Goal: Task Accomplishment & Management: Use online tool/utility

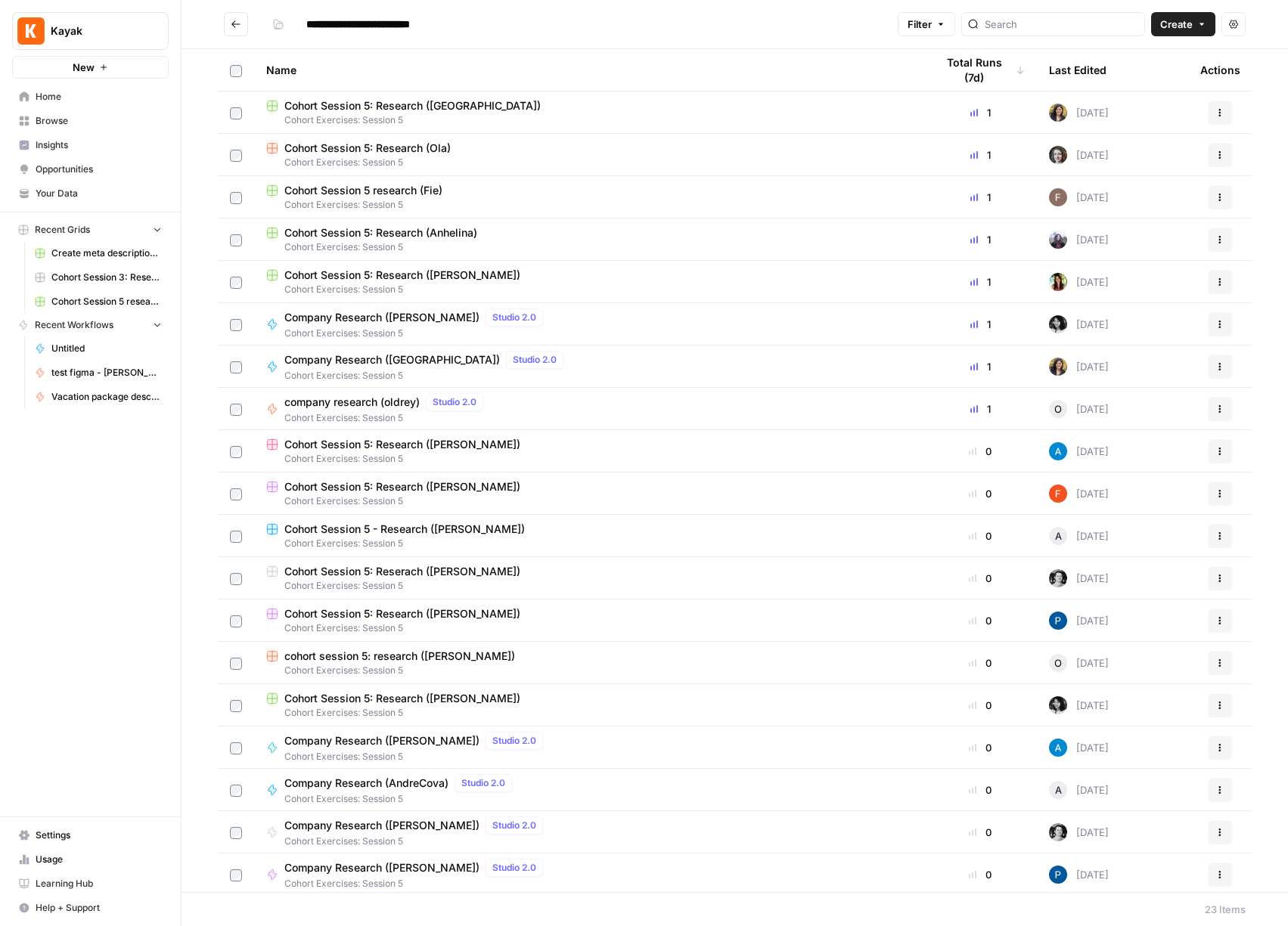
click at [249, 22] on h2 "**********" at bounding box center [557, 24] width 668 height 25
click at [243, 23] on button "Go back" at bounding box center [236, 24] width 25 height 25
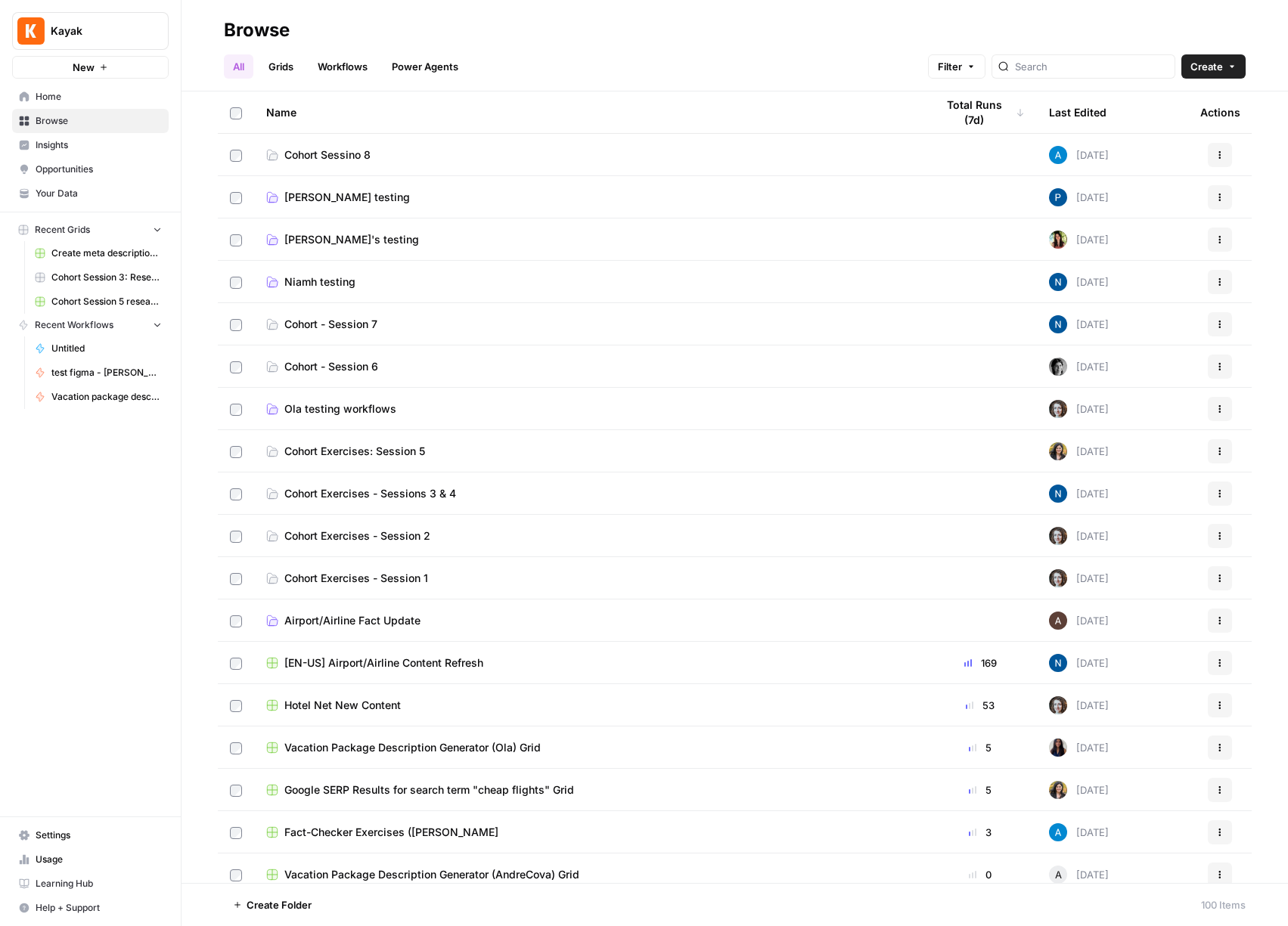
click at [529, 454] on link "Cohort Exercises: Session 5" at bounding box center [589, 451] width 645 height 15
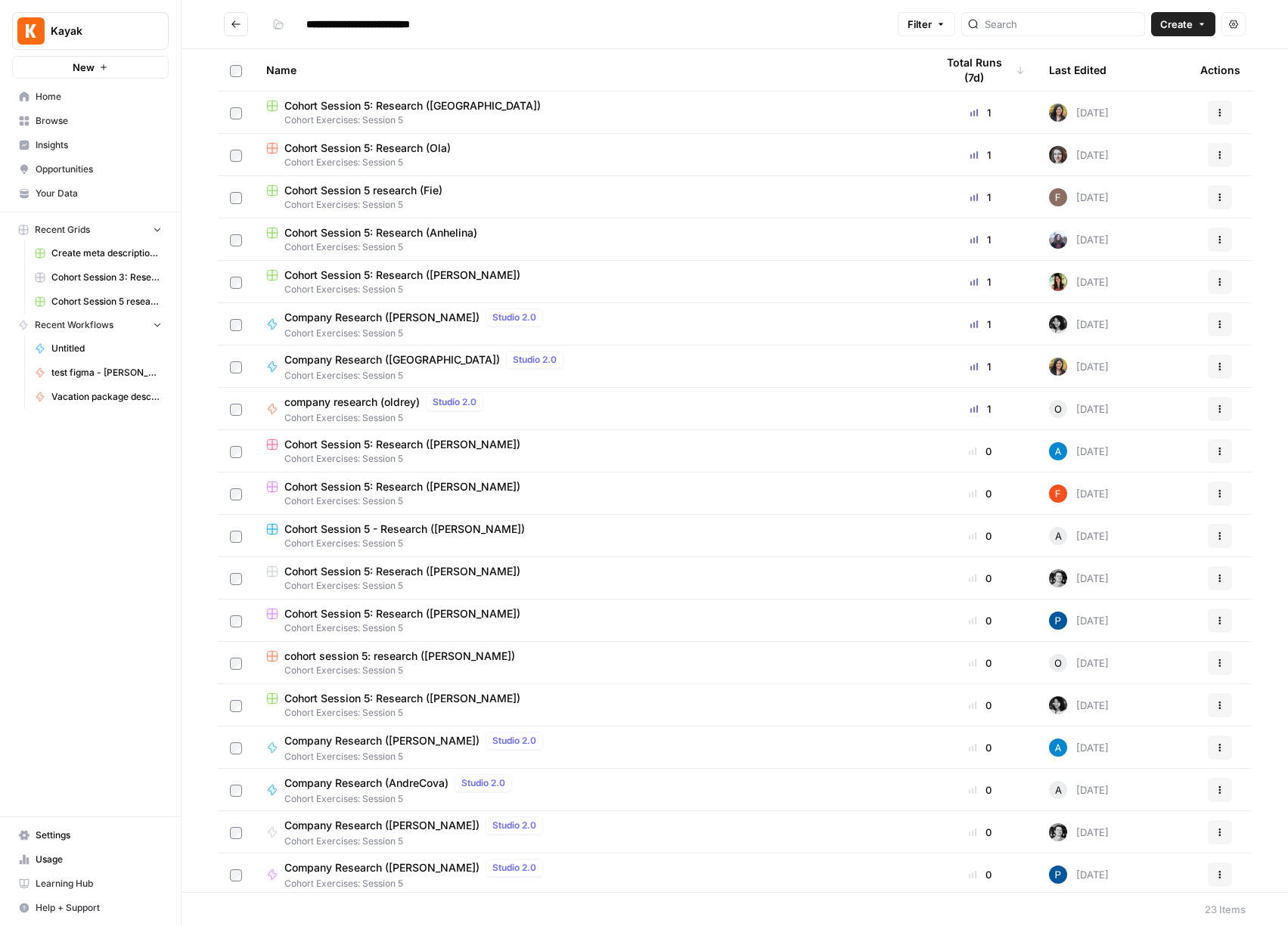
click at [242, 29] on button "Go back" at bounding box center [236, 24] width 25 height 25
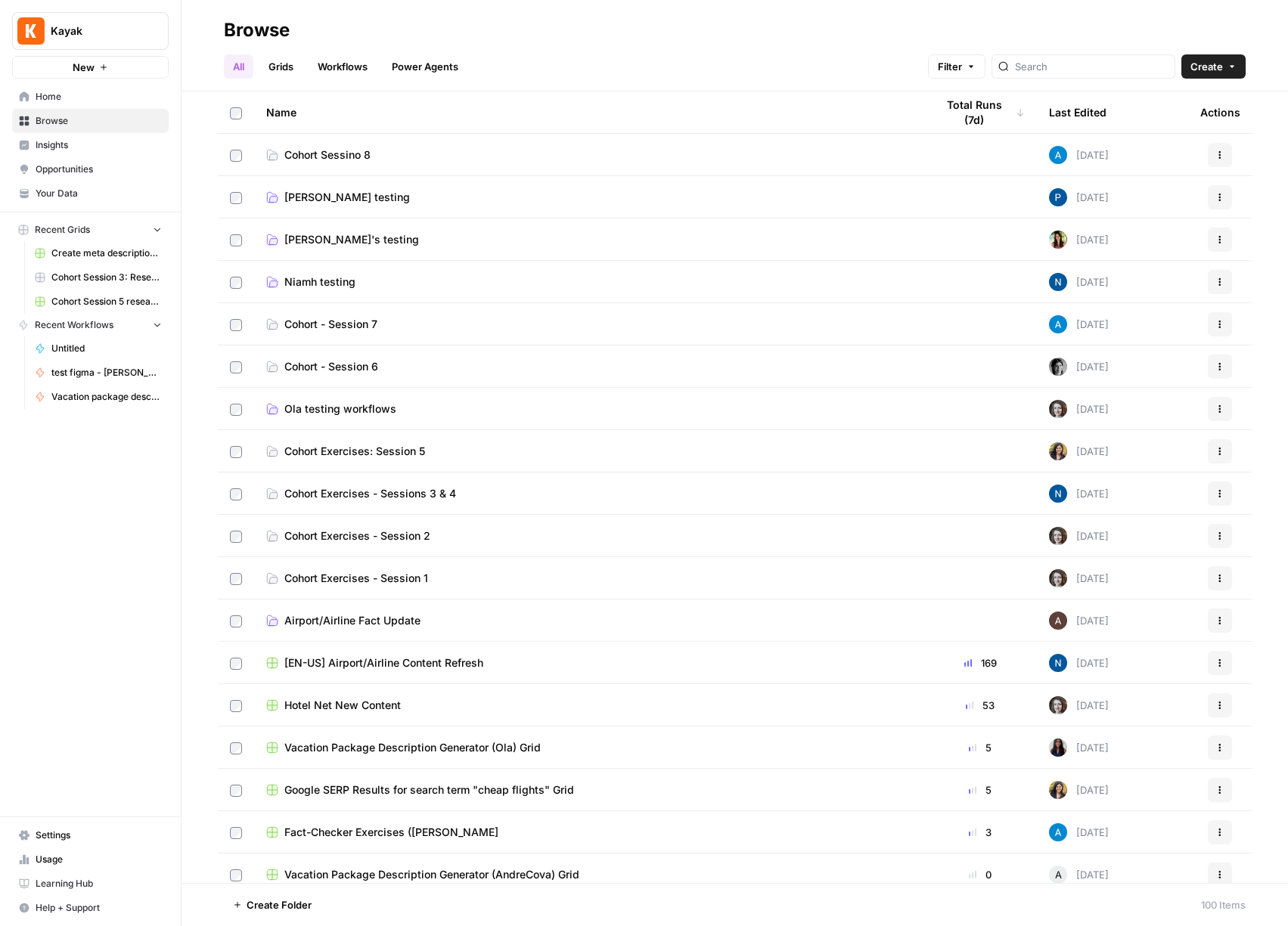
click at [95, 198] on span "Your Data" at bounding box center [99, 193] width 126 height 14
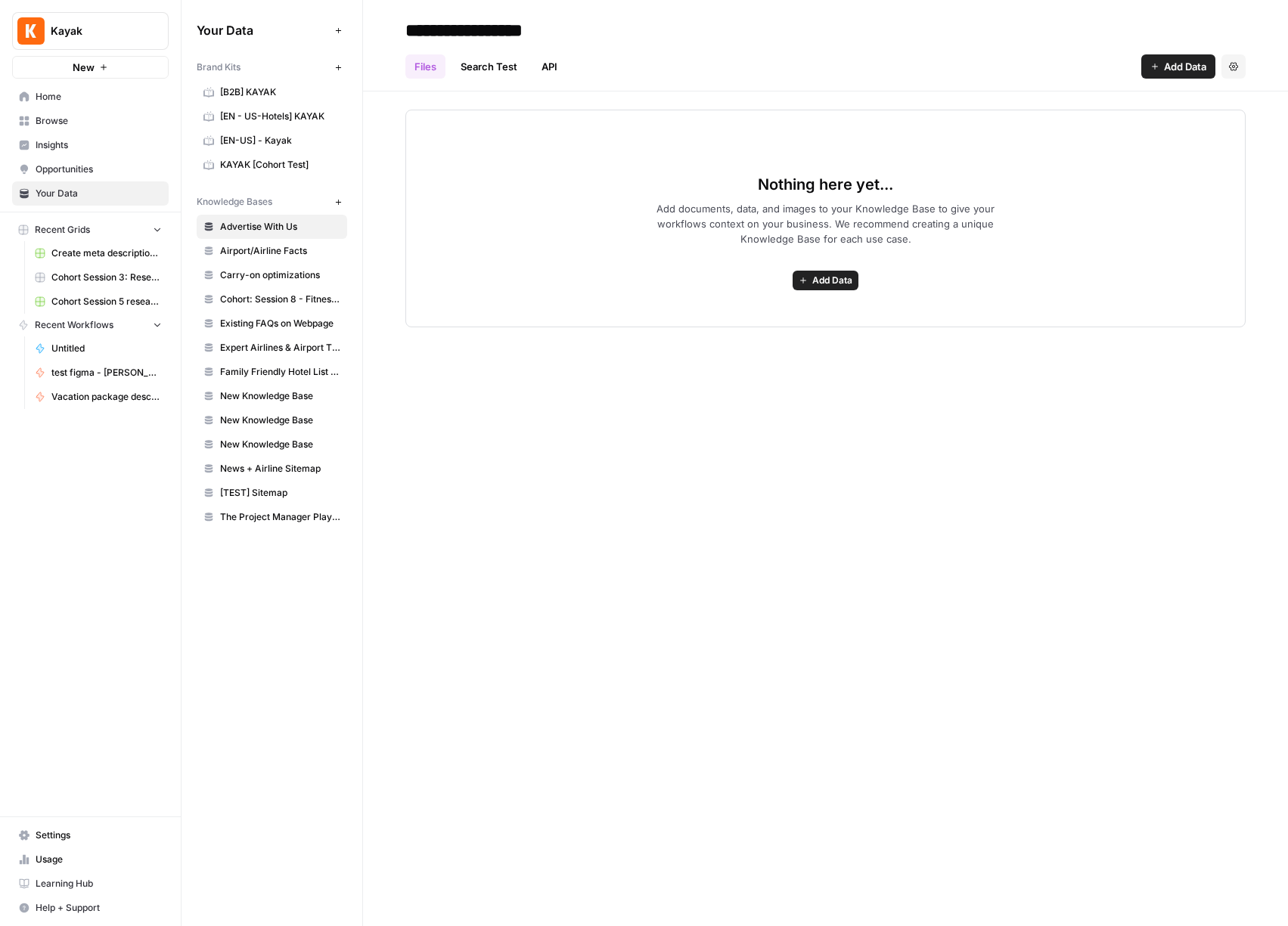
click at [268, 299] on span "Cohort: Session 8 - Fitness Posts" at bounding box center [280, 300] width 120 height 14
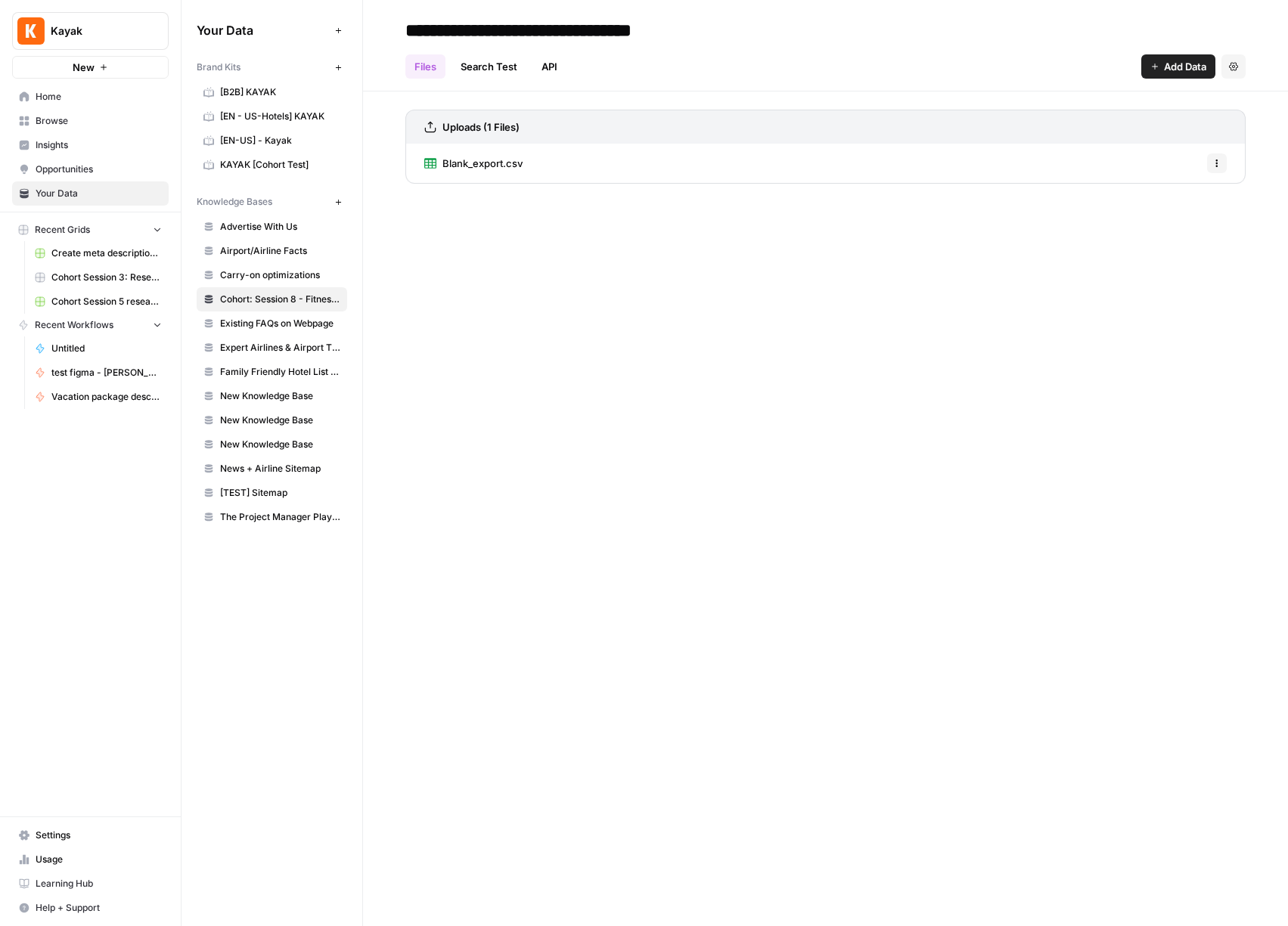
click at [1213, 162] on icon "button" at bounding box center [1216, 163] width 9 height 9
click at [844, 157] on div "Blank_export.csv Options" at bounding box center [825, 164] width 840 height 39
click at [500, 164] on span "Blank_export.csv" at bounding box center [482, 163] width 80 height 15
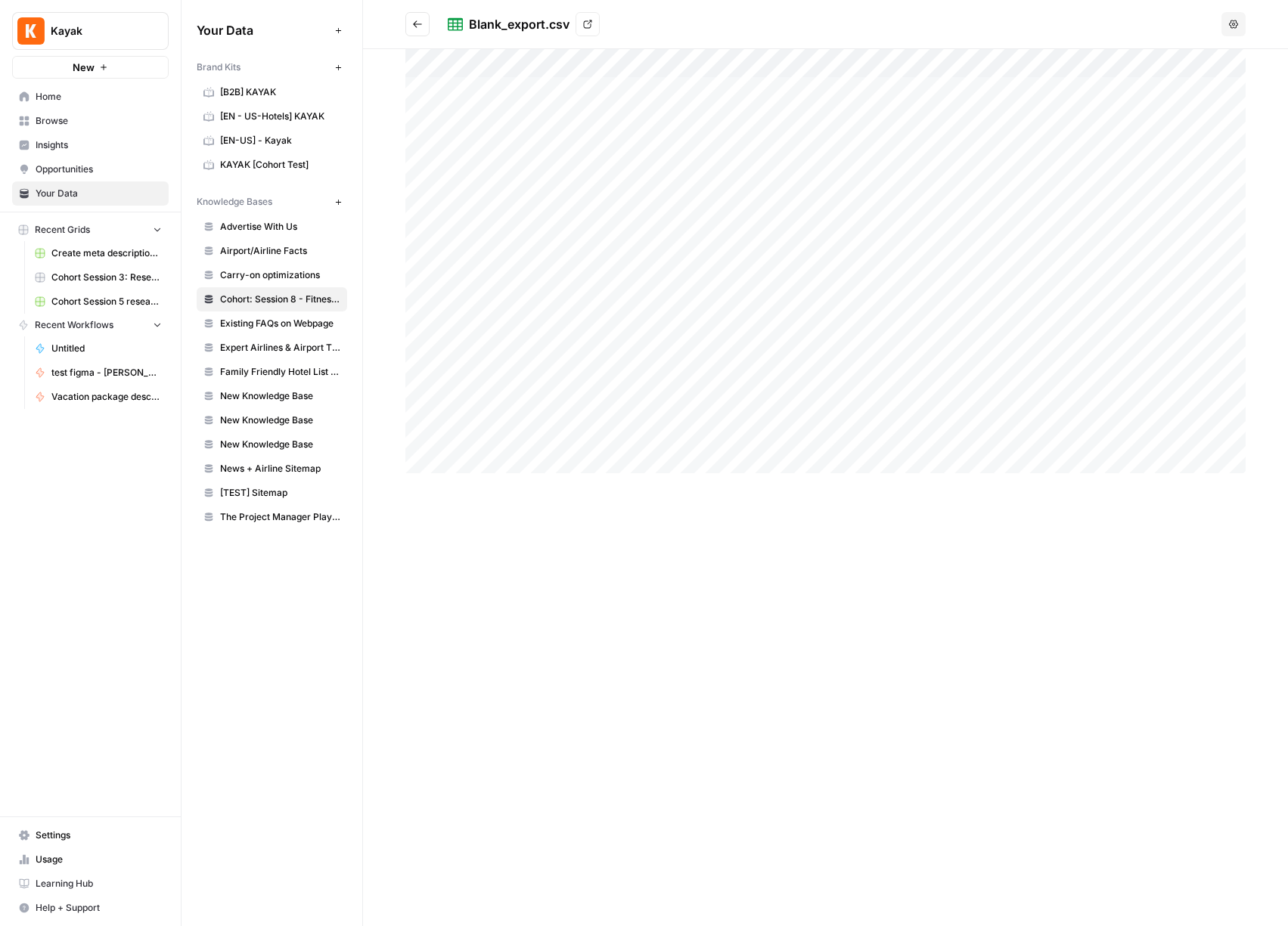
click at [1240, 19] on button "Options" at bounding box center [1233, 24] width 25 height 25
click at [1011, 30] on div "Blank_export.csv View" at bounding box center [831, 24] width 767 height 25
click at [586, 21] on icon at bounding box center [587, 24] width 9 height 9
click at [48, 118] on span "Browse" at bounding box center [99, 121] width 126 height 14
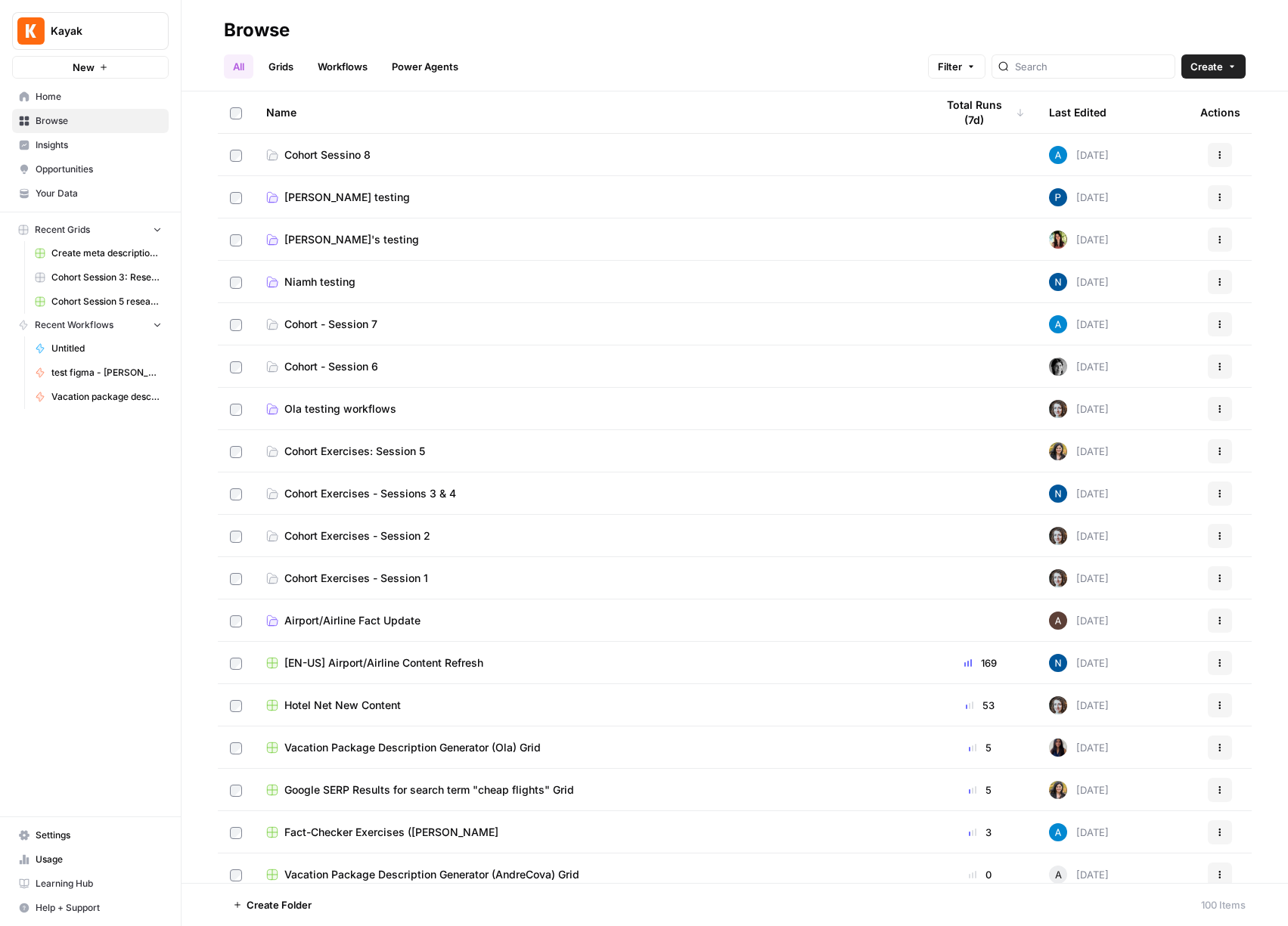
click at [353, 154] on span "Cohort Sessino 8" at bounding box center [326, 155] width 86 height 15
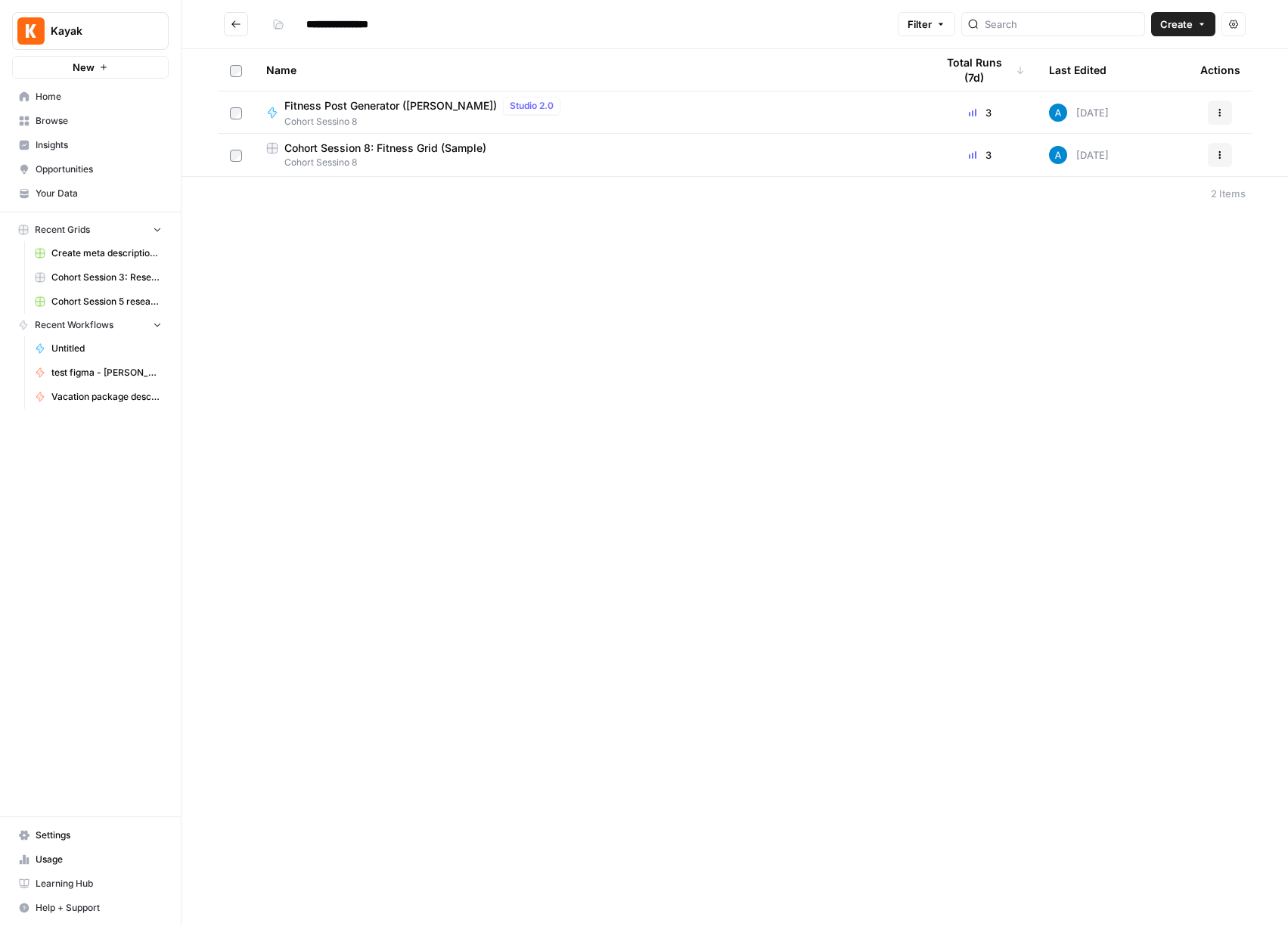
click at [1186, 22] on span "Create" at bounding box center [1176, 24] width 33 height 15
click at [1153, 52] on span "Grid" at bounding box center [1154, 59] width 85 height 15
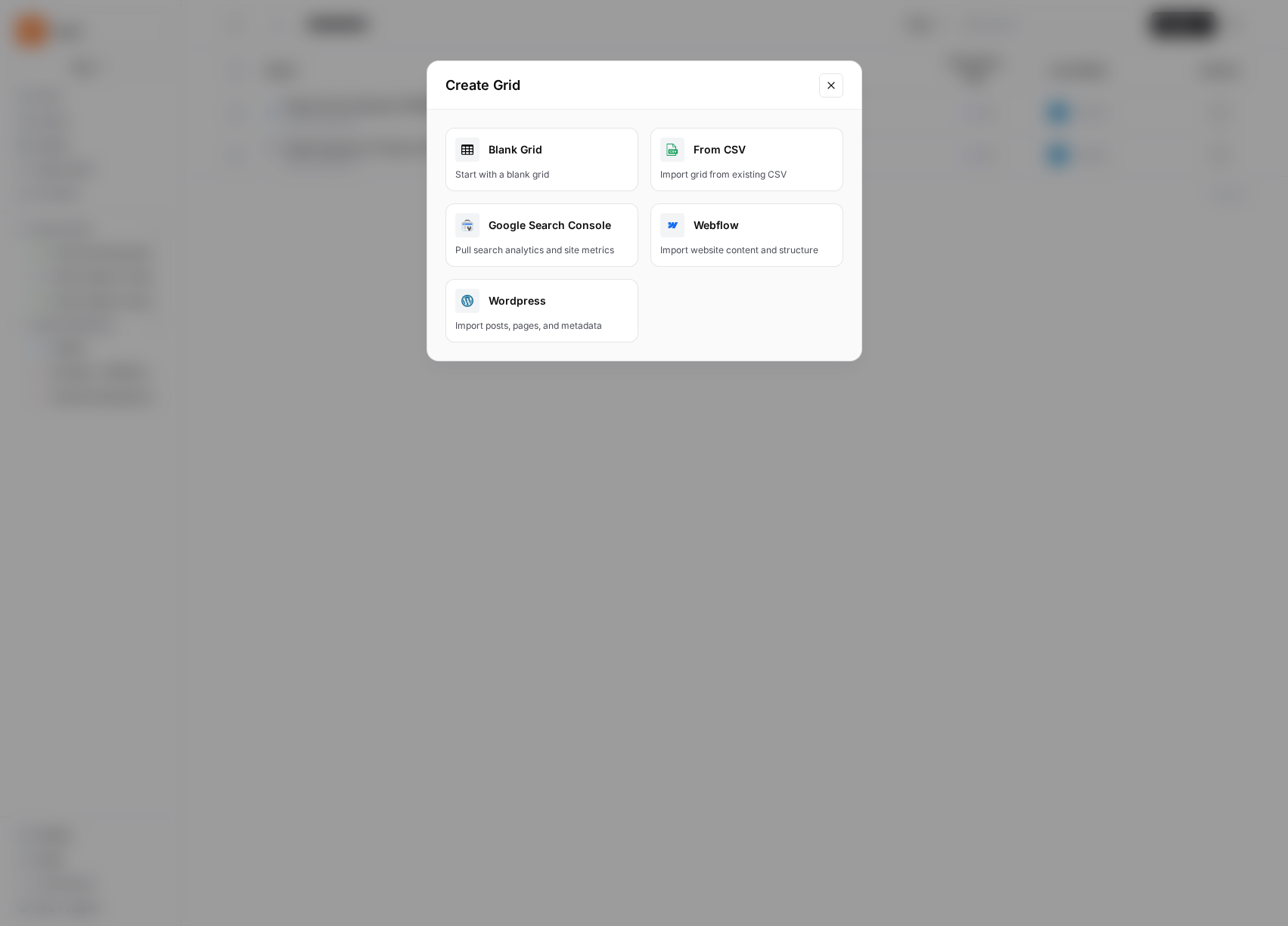
click at [569, 168] on div "Start with a blank grid" at bounding box center [542, 175] width 174 height 14
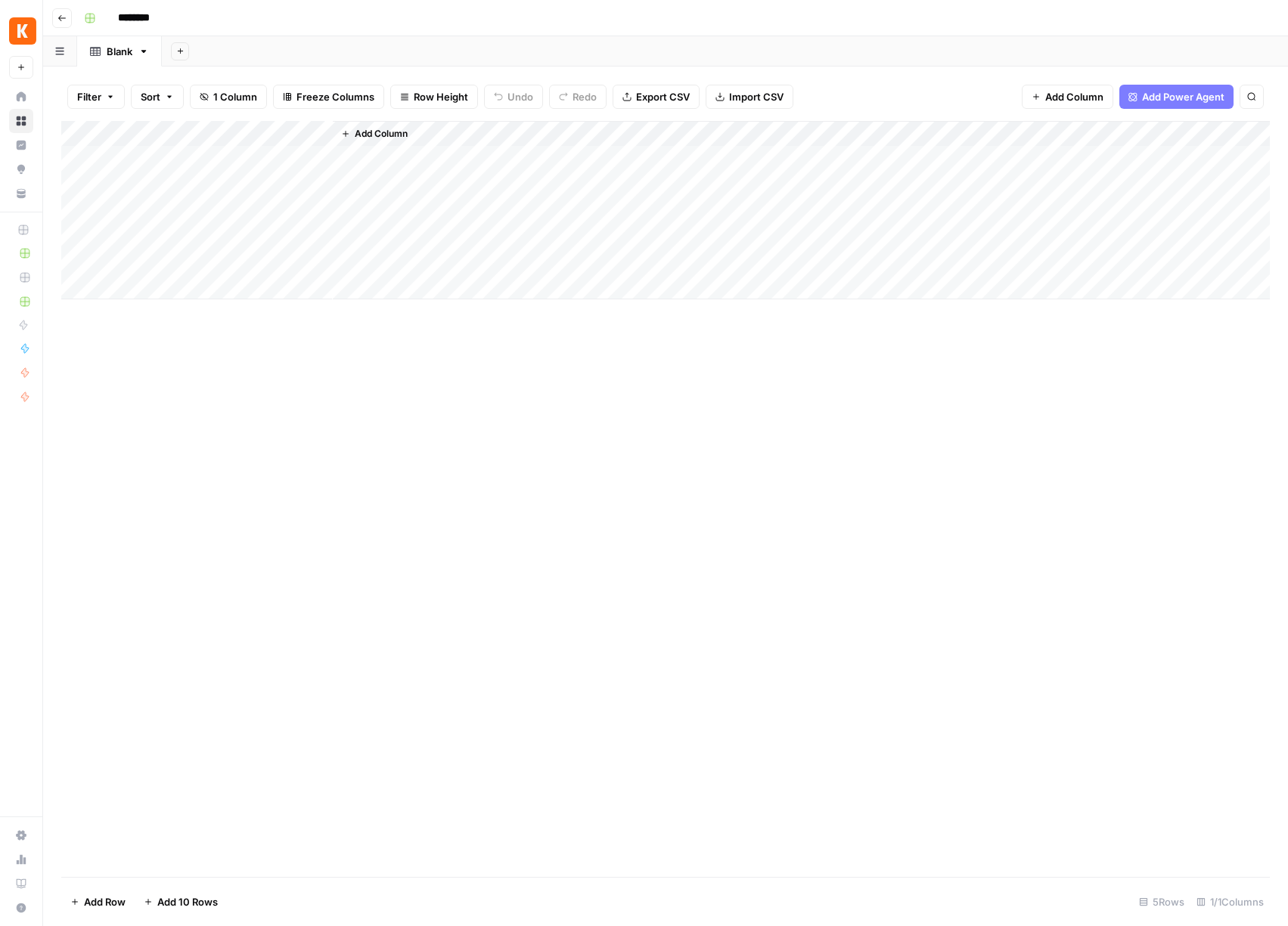
click at [135, 16] on input "********" at bounding box center [154, 18] width 85 height 25
click at [751, 97] on span "Import CSV" at bounding box center [755, 96] width 54 height 15
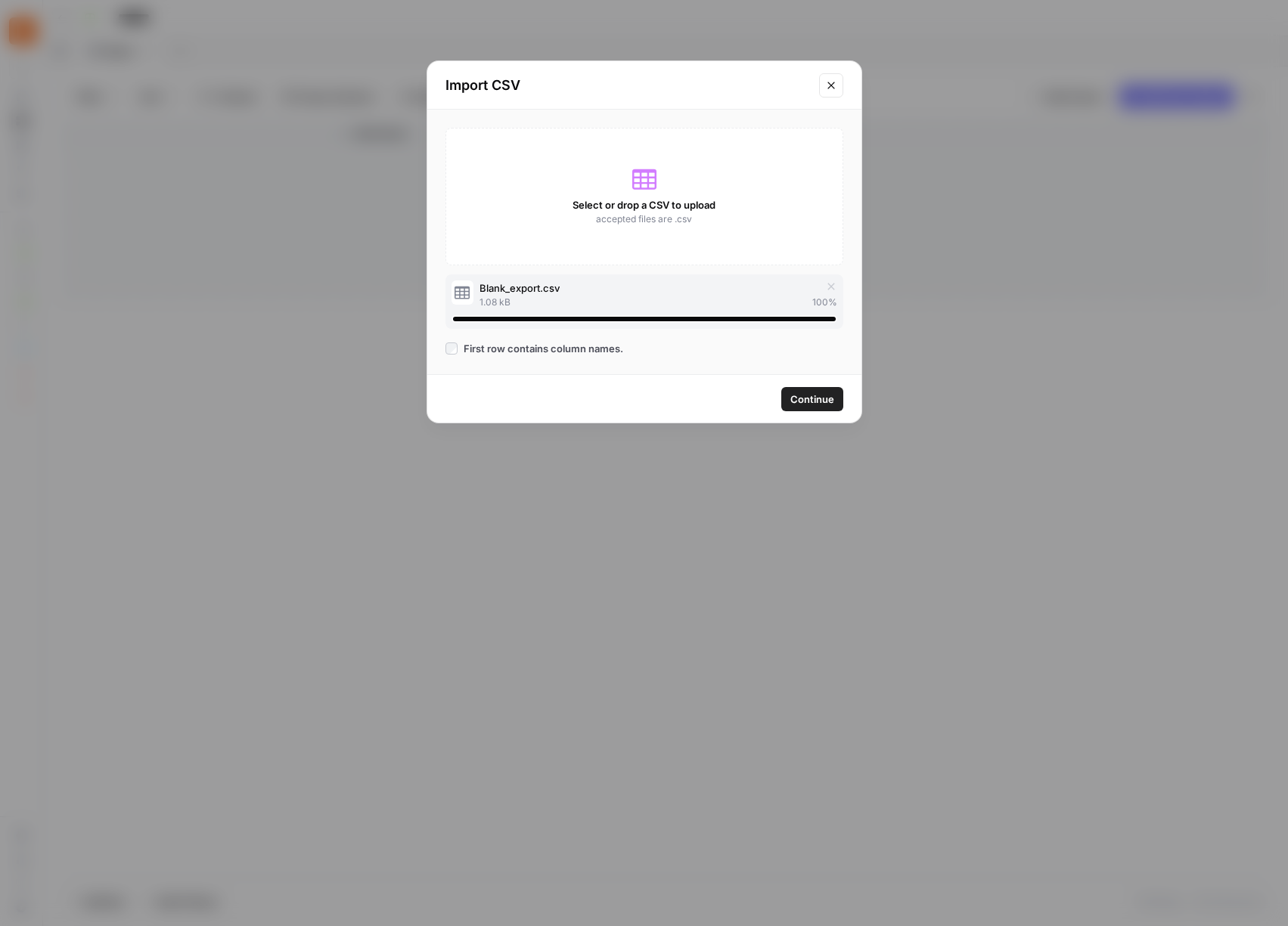
click at [817, 400] on span "Continue" at bounding box center [812, 398] width 43 height 15
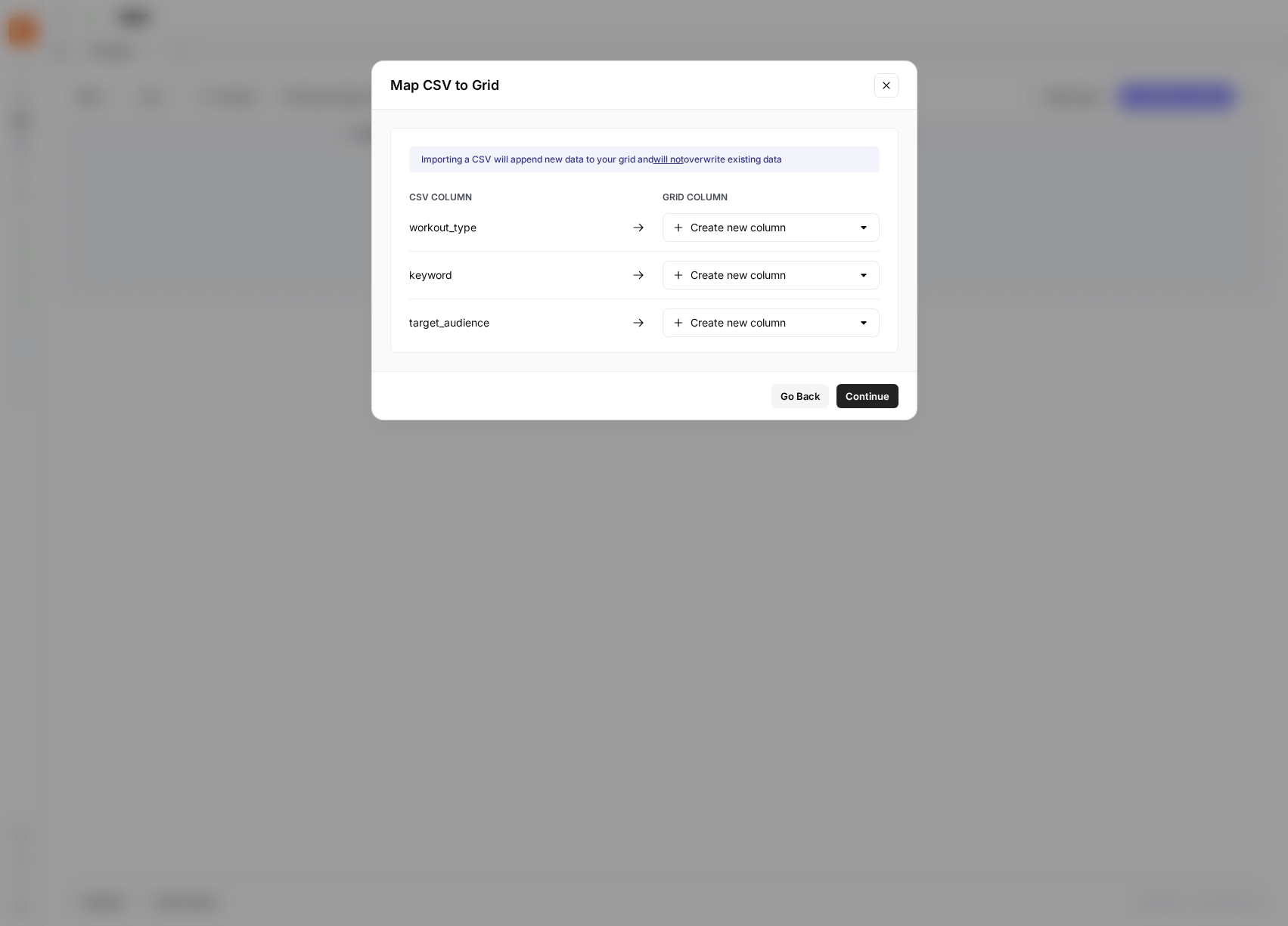
click at [845, 397] on span "Continue" at bounding box center [867, 395] width 43 height 15
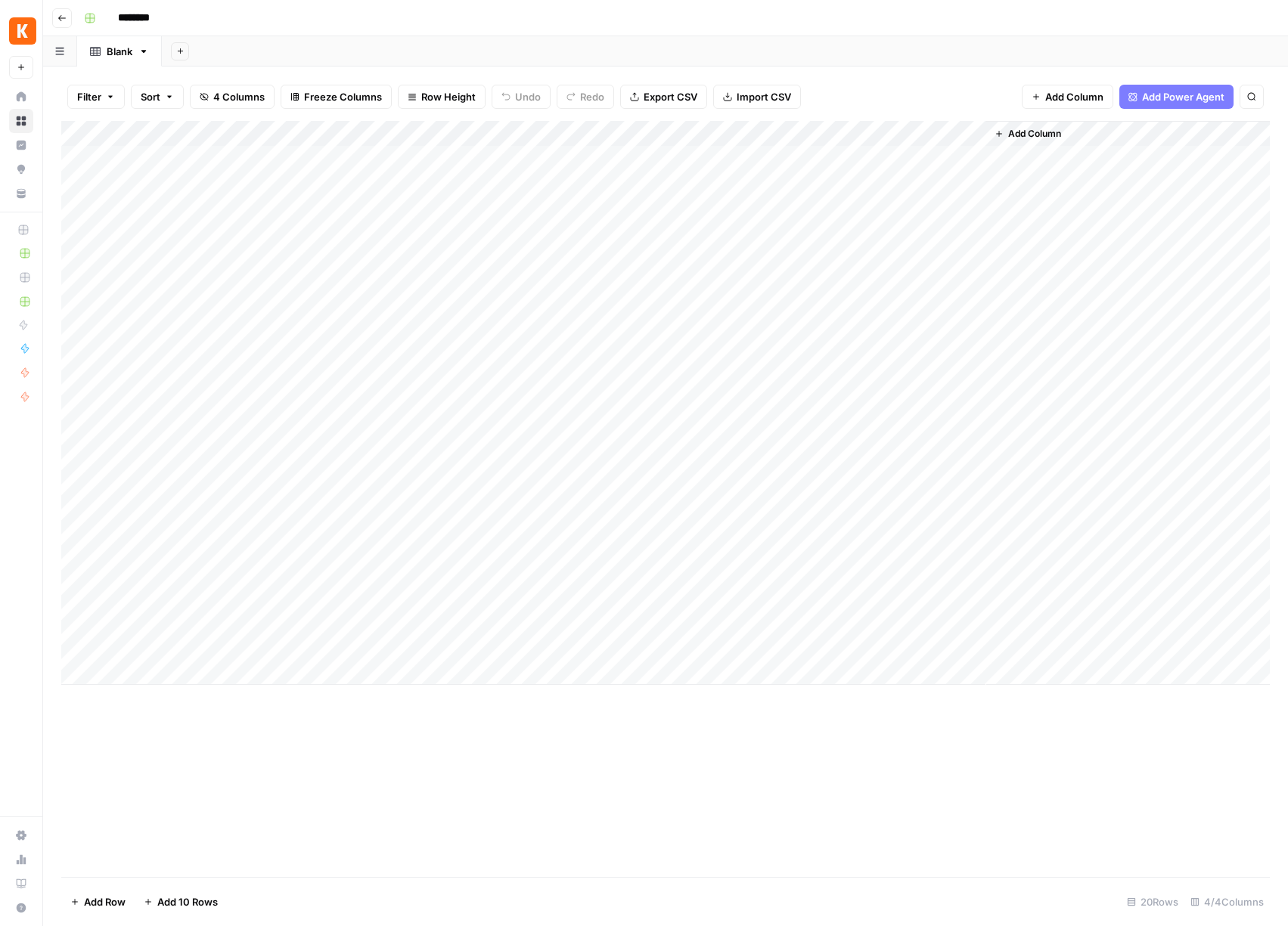
drag, startPoint x: 99, startPoint y: 159, endPoint x: 99, endPoint y: 180, distance: 21.0
click at [100, 200] on div "Add Column" at bounding box center [665, 403] width 1208 height 564
click at [78, 155] on div "Add Column" at bounding box center [665, 403] width 1208 height 564
click at [76, 182] on div "Add Column" at bounding box center [665, 403] width 1208 height 564
click at [78, 208] on div "Add Column" at bounding box center [665, 403] width 1208 height 564
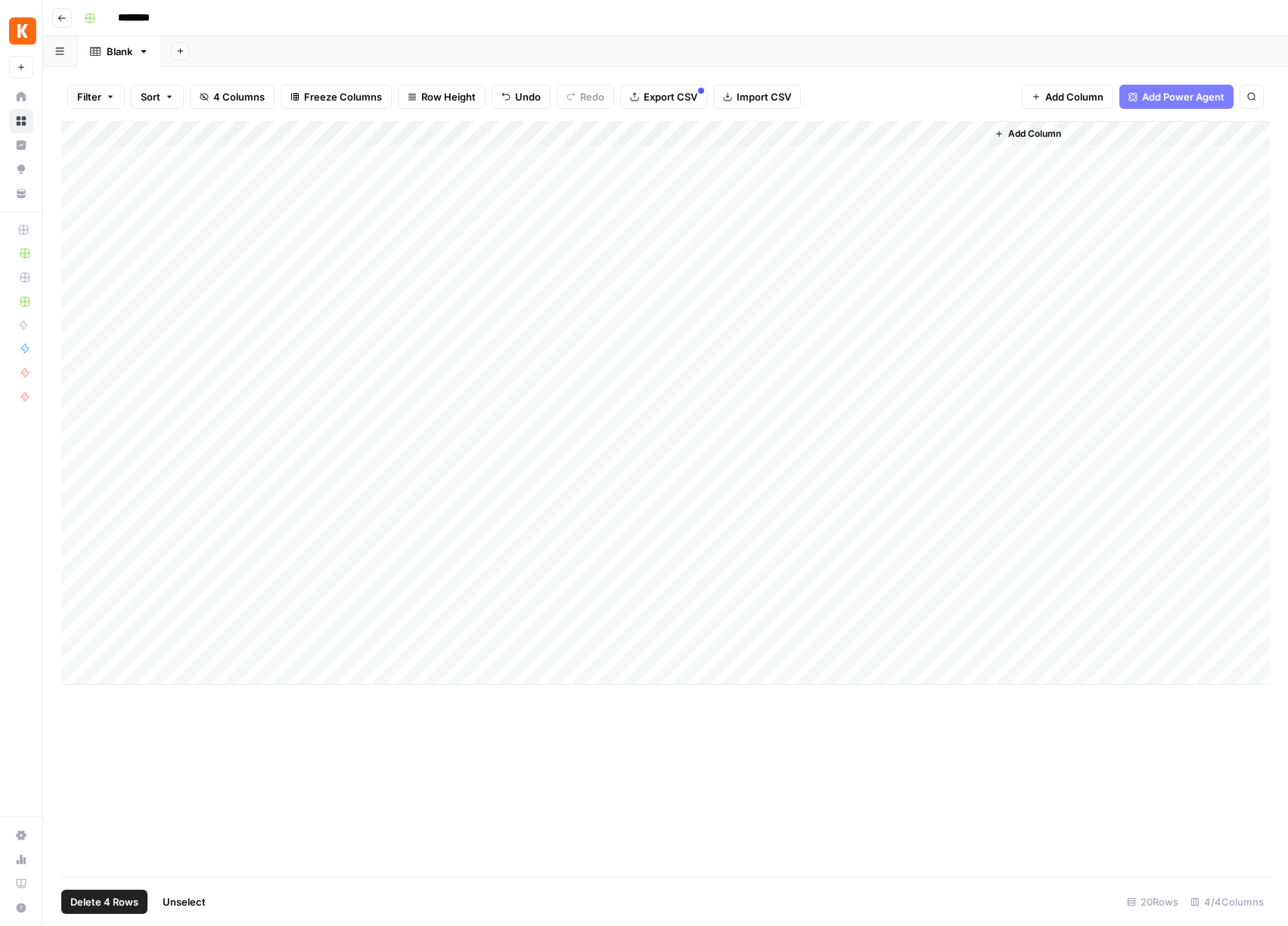
click at [77, 235] on div "Add Column" at bounding box center [665, 403] width 1208 height 564
click at [76, 260] on div "Add Column" at bounding box center [665, 403] width 1208 height 564
click at [119, 896] on span "Delete 5 Rows" at bounding box center [104, 901] width 67 height 15
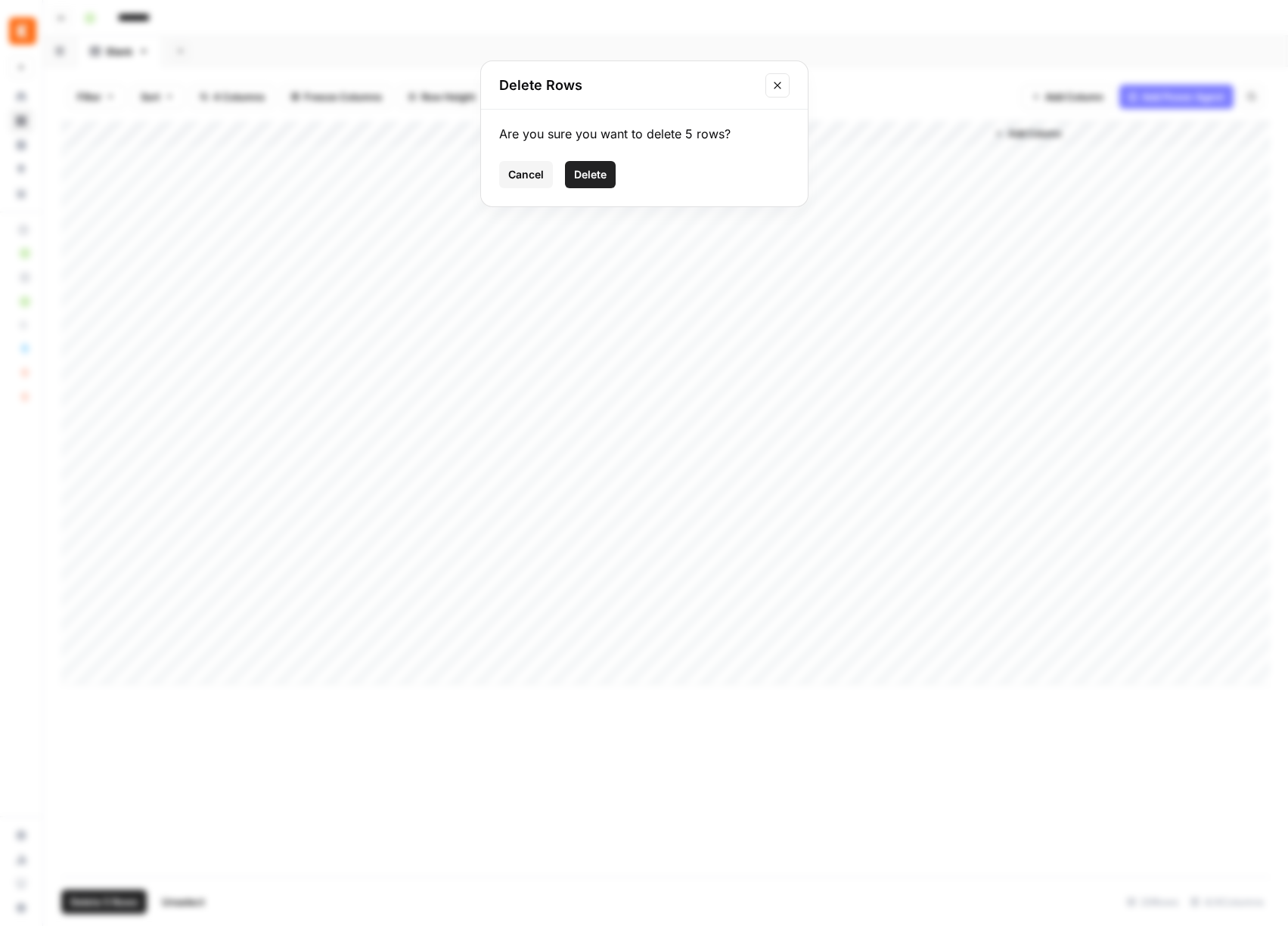
click at [595, 171] on span "Delete" at bounding box center [590, 174] width 33 height 15
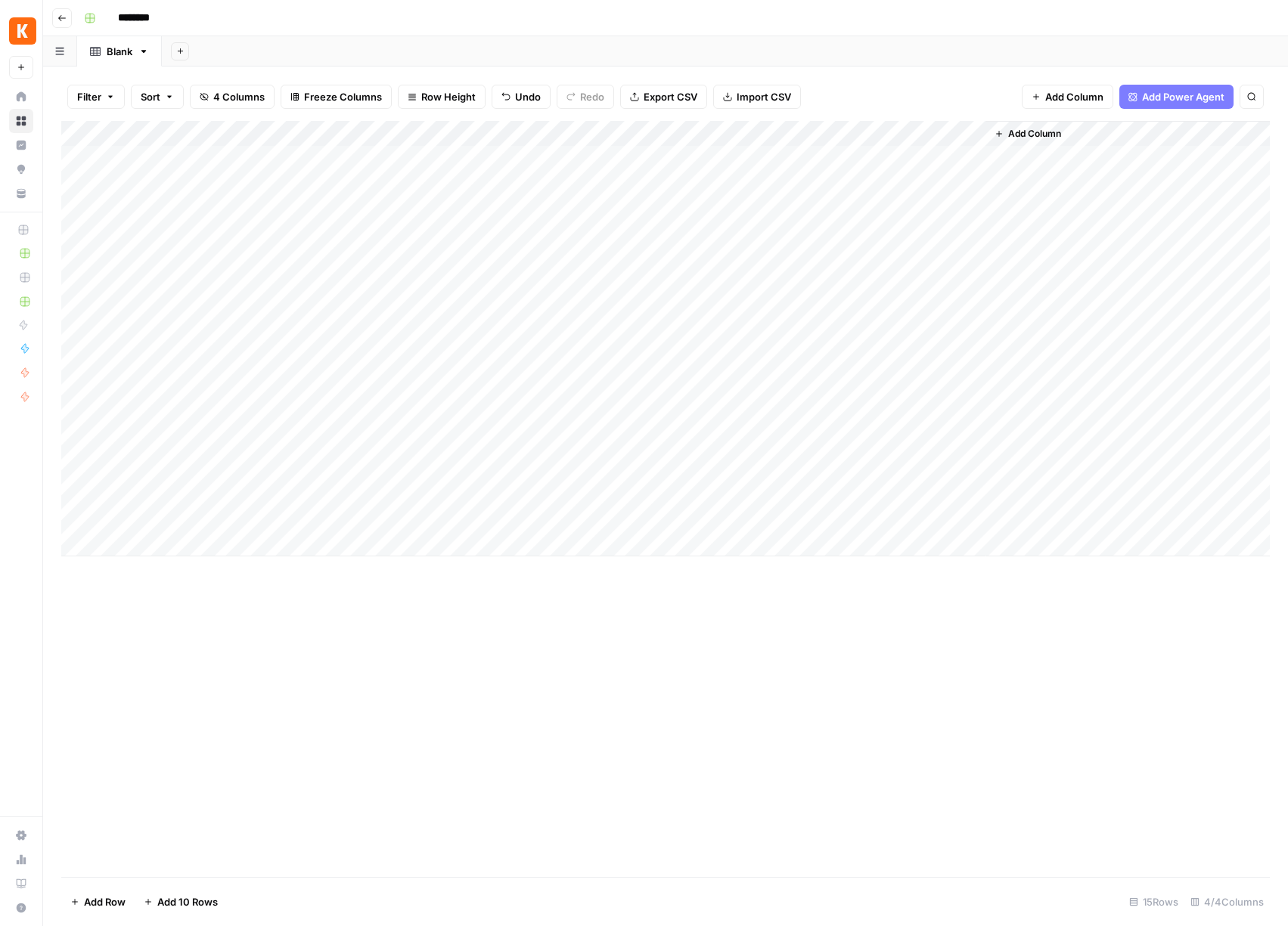
click at [183, 134] on div "Add Column" at bounding box center [665, 339] width 1208 height 436
click at [178, 335] on span "Remove Column" at bounding box center [210, 336] width 132 height 15
click at [587, 160] on span "Delete" at bounding box center [590, 156] width 33 height 15
click at [157, 16] on input "********" at bounding box center [154, 18] width 85 height 25
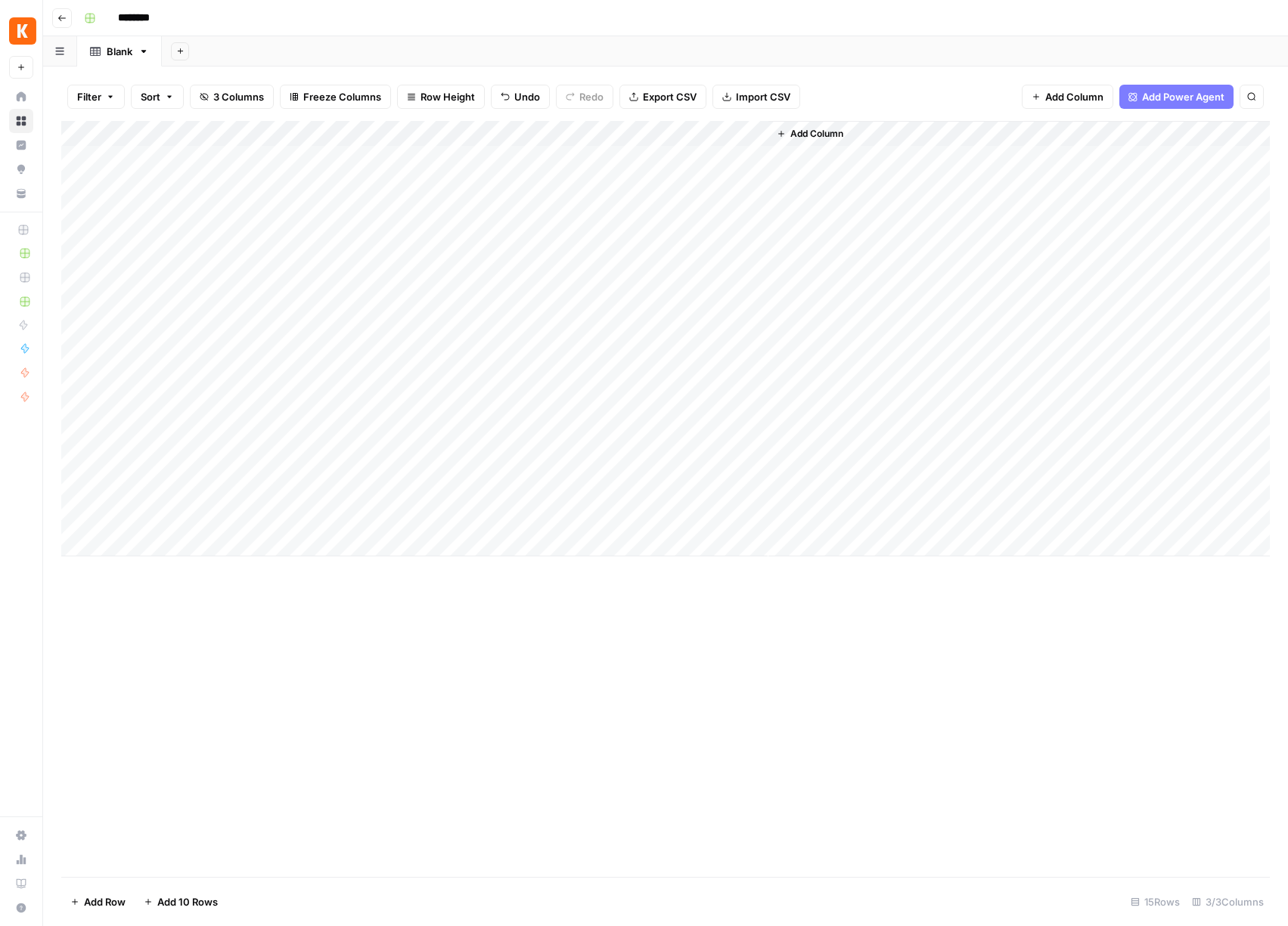
click at [157, 16] on input "********" at bounding box center [154, 18] width 85 height 25
type input "**********"
click at [98, 15] on button "button" at bounding box center [90, 18] width 25 height 25
click at [129, 239] on span "Coral" at bounding box center [162, 244] width 108 height 15
click at [414, 650] on div "Add Column" at bounding box center [665, 499] width 1208 height 756
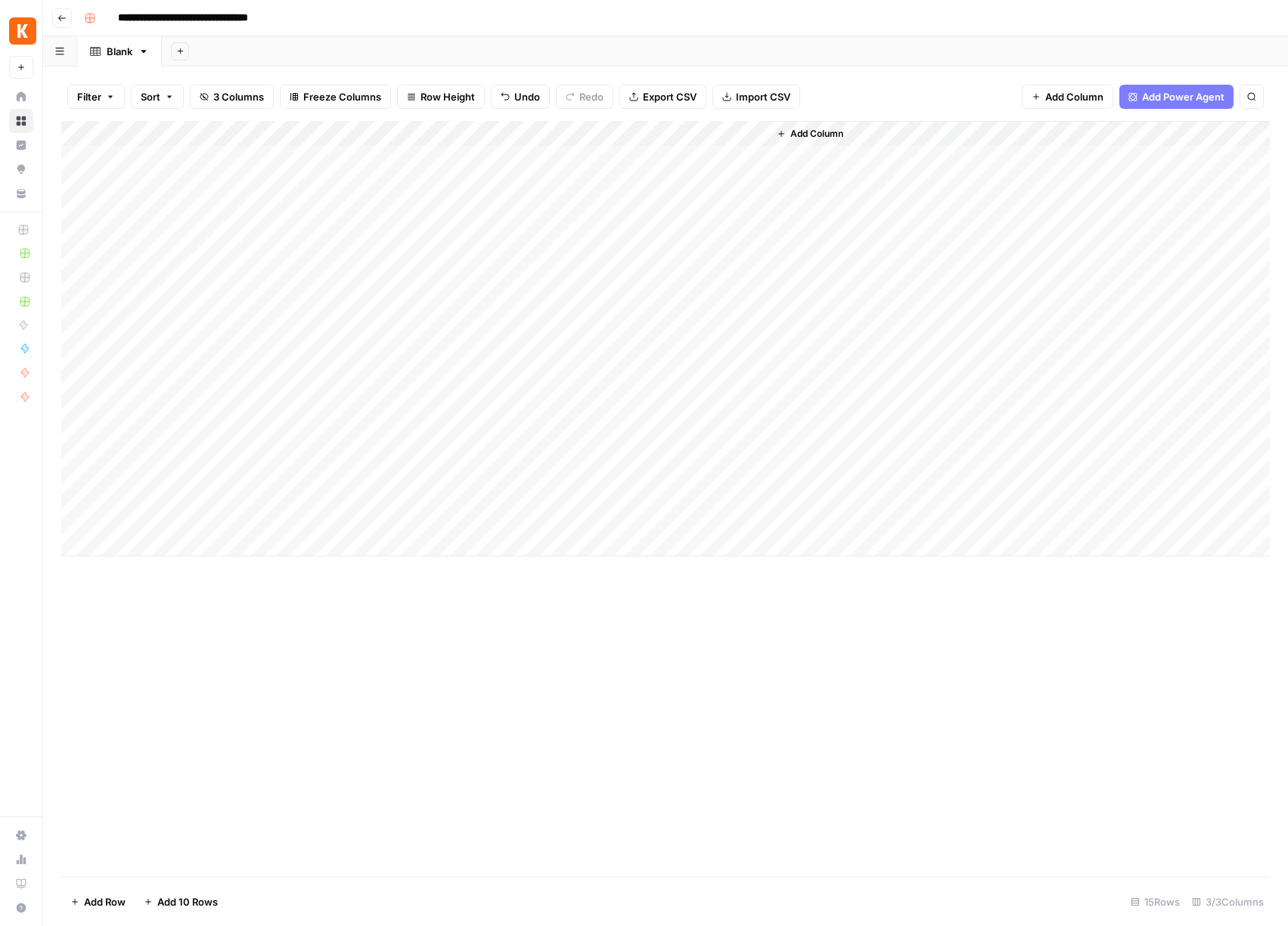
click at [819, 131] on span "Add Column" at bounding box center [817, 134] width 53 height 14
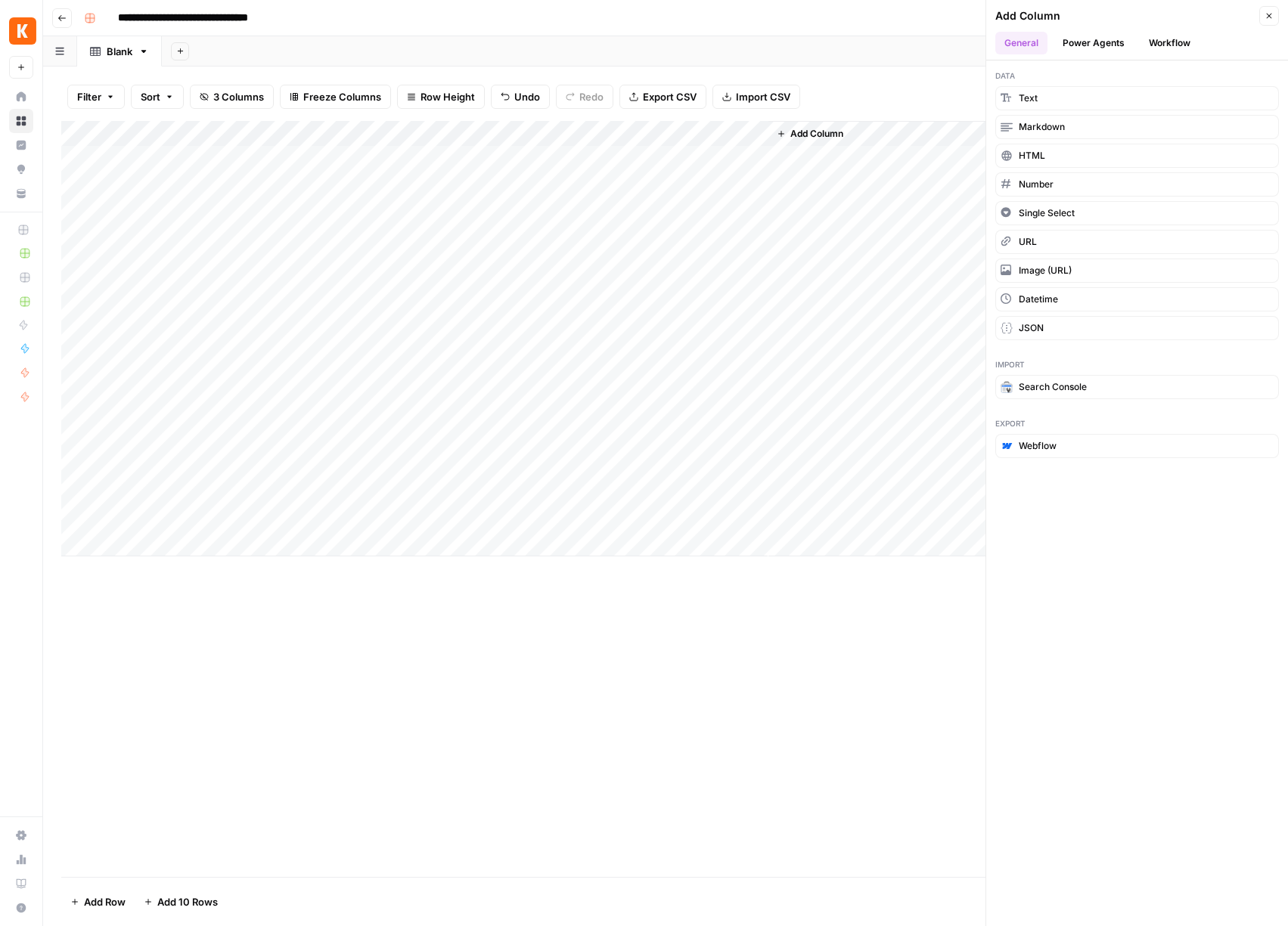
click at [1173, 39] on button "Workflow" at bounding box center [1170, 42] width 60 height 23
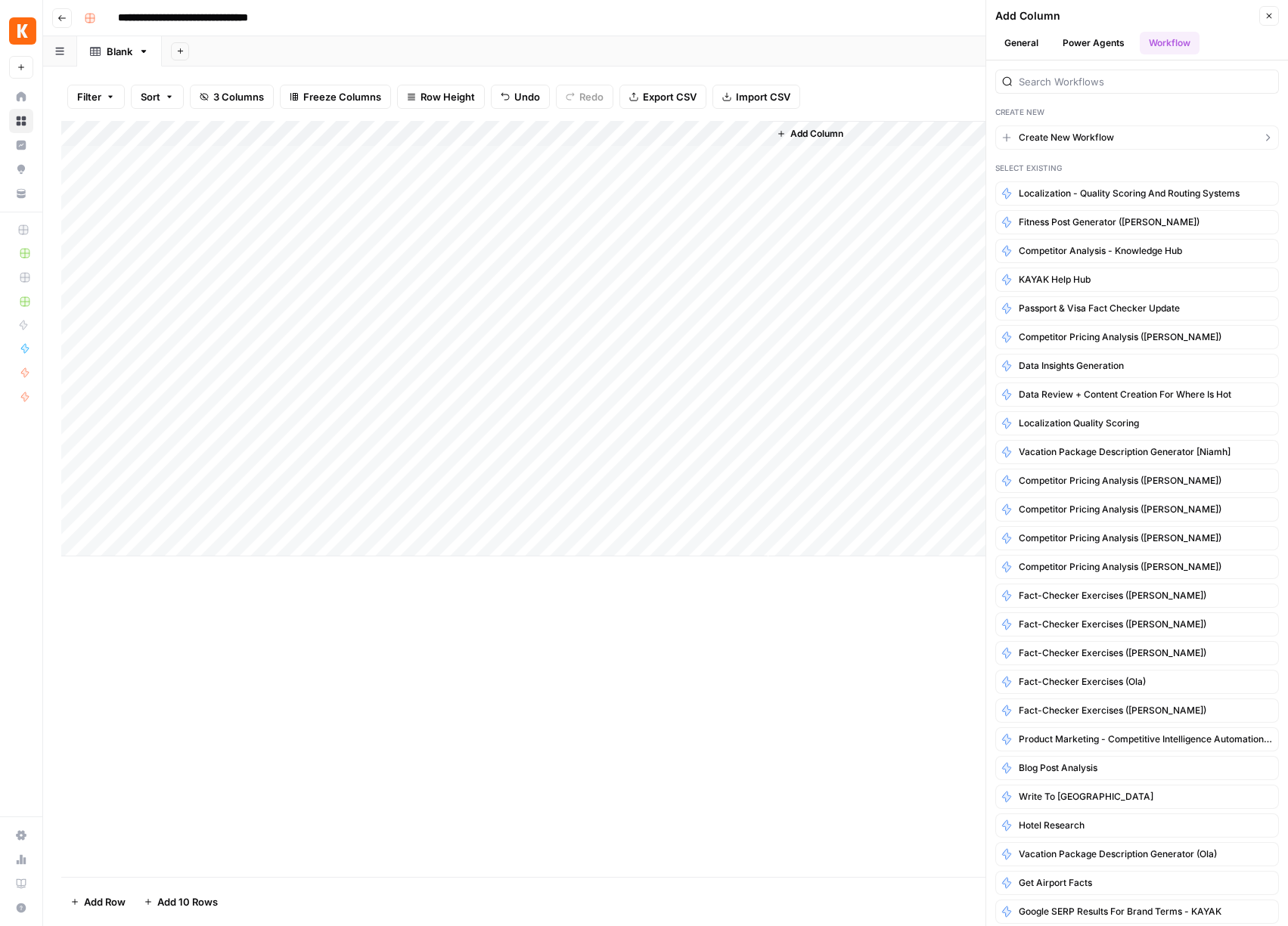
click at [1098, 135] on span "Create New Workflow" at bounding box center [1066, 138] width 96 height 14
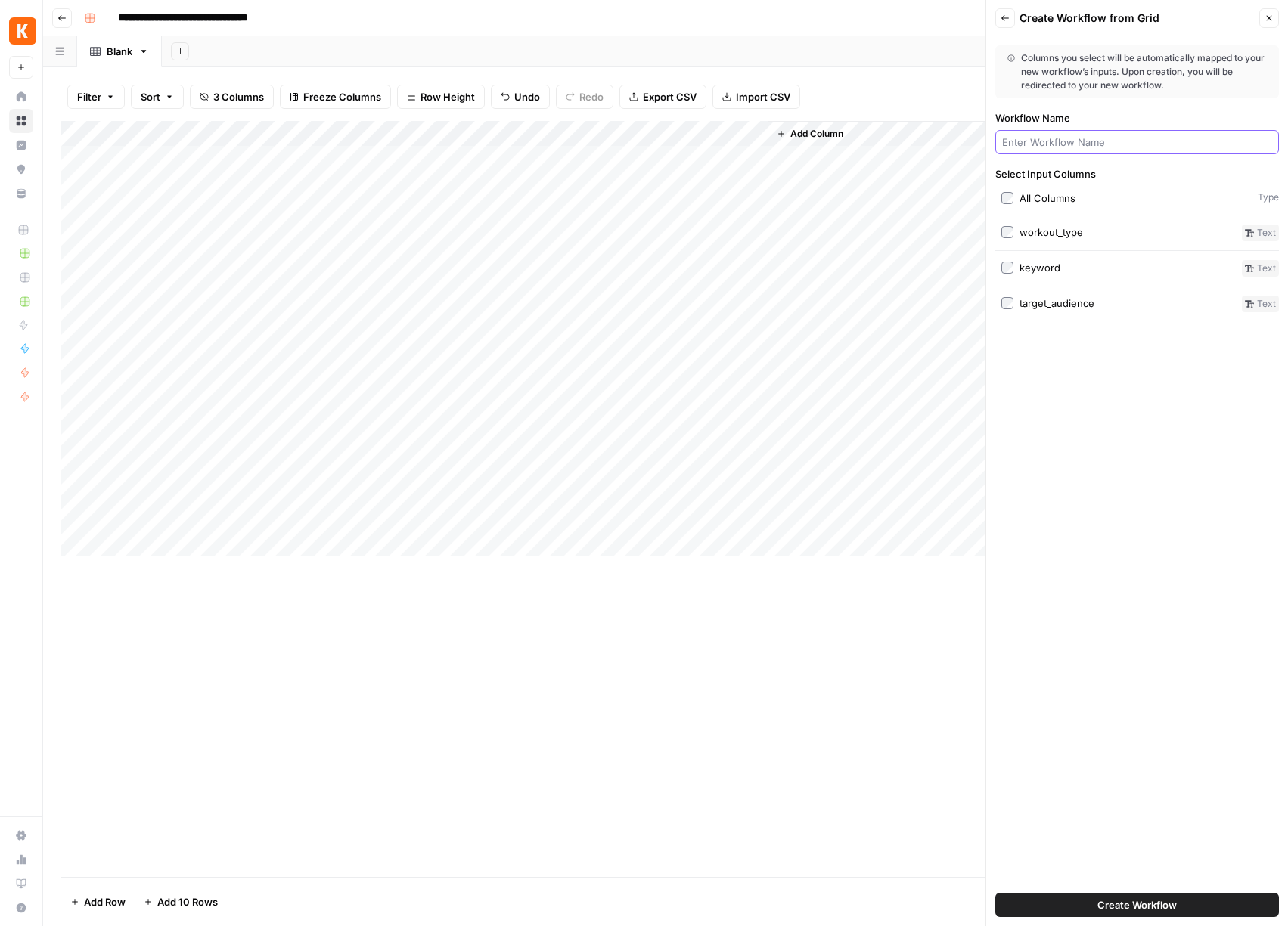
click at [1049, 143] on input "Workflow Name" at bounding box center [1137, 141] width 270 height 15
type input "Fitness caption generator (oldrey)"
click at [1162, 874] on div "Columns you select will be automatically mapped to your new workflow’s inputs. …" at bounding box center [1137, 481] width 302 height 890
click at [1162, 903] on span "Create Workflow" at bounding box center [1137, 904] width 80 height 15
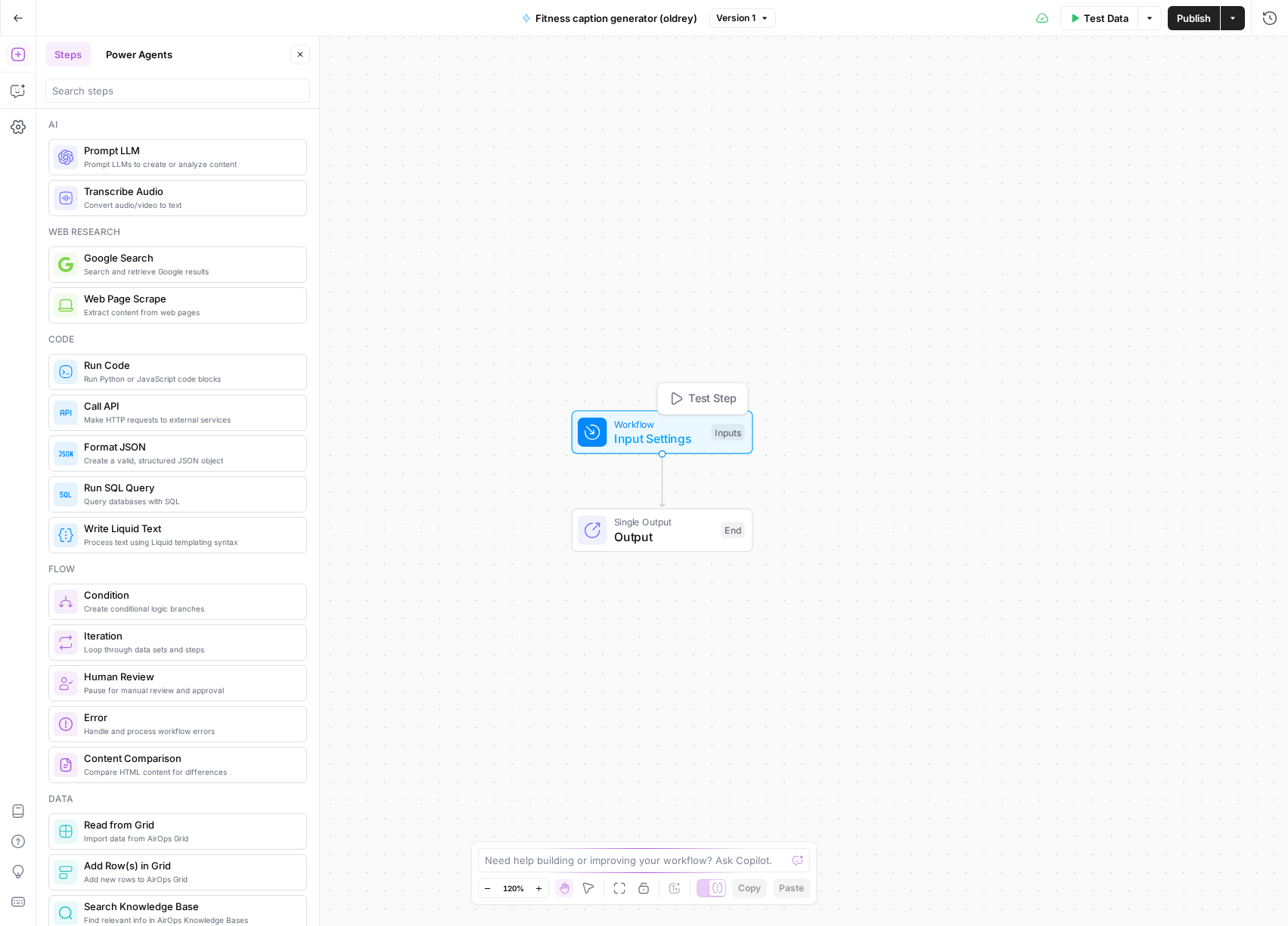
click at [689, 430] on span "Input Settings" at bounding box center [659, 439] width 90 height 18
click at [195, 161] on span "Prompt LLMs to create or analyze content" at bounding box center [188, 164] width 210 height 12
type textarea "Prompt LLM"
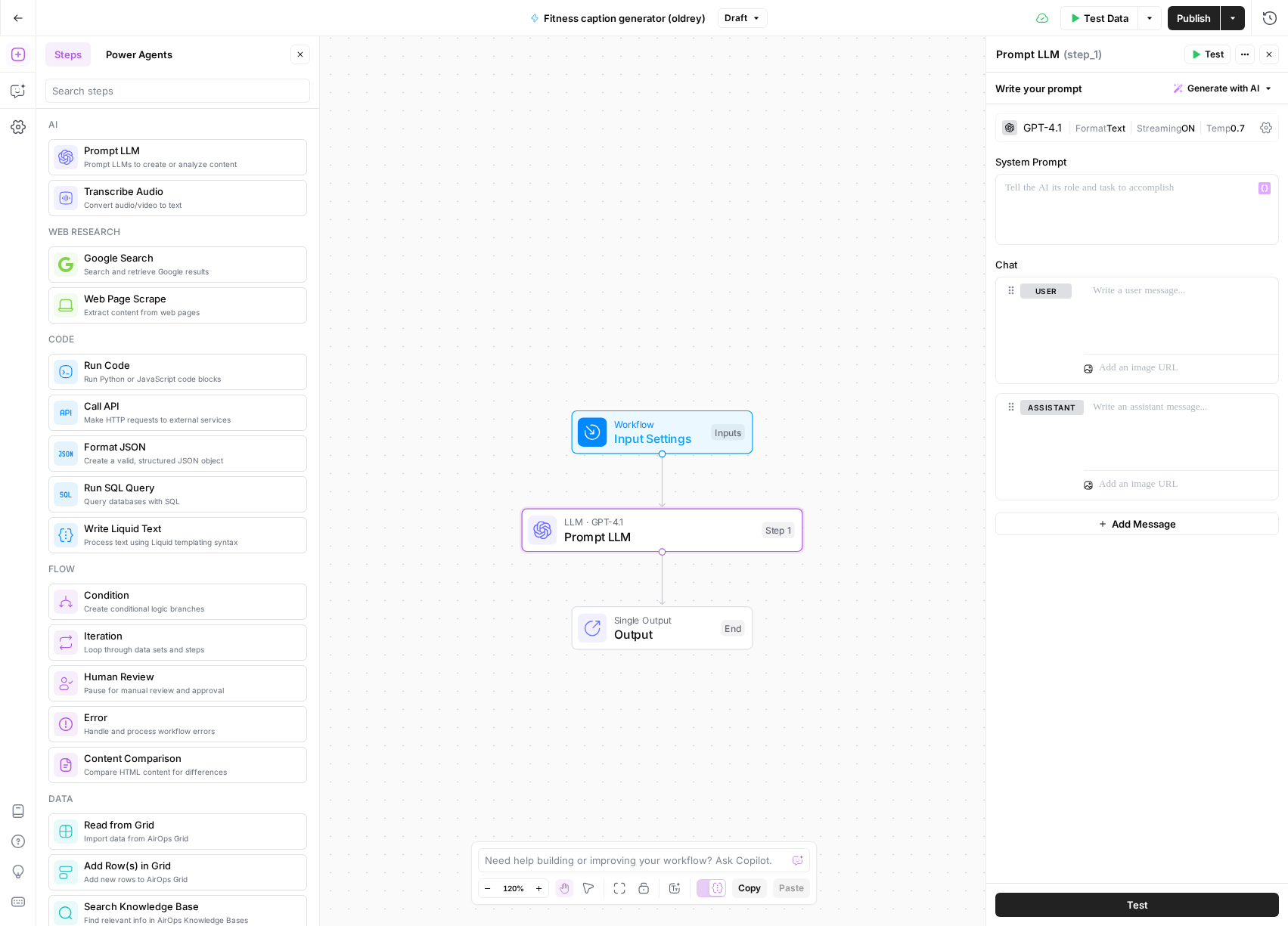
click at [1042, 131] on div "GPT-4.1" at bounding box center [1042, 127] width 38 height 11
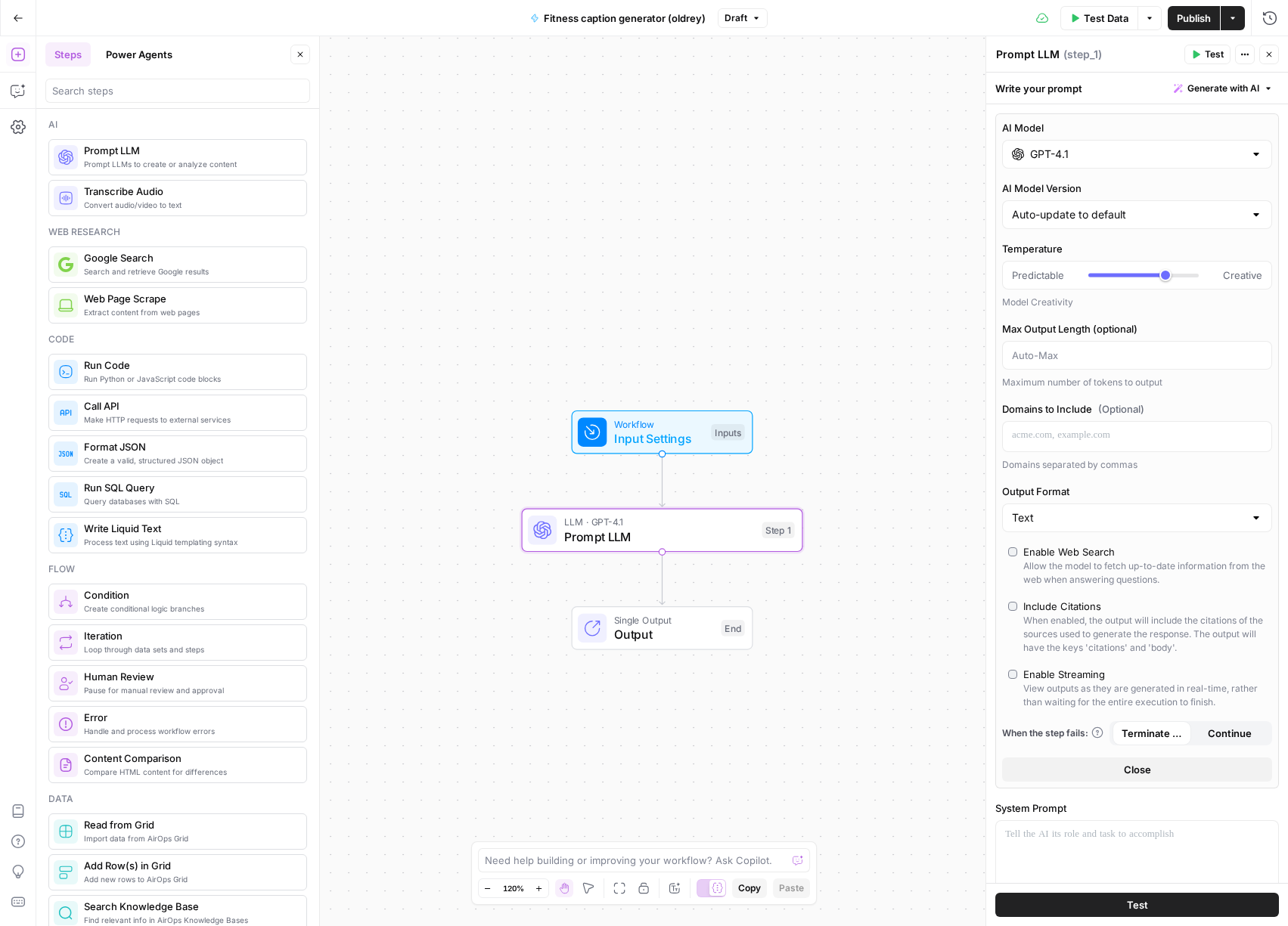
click at [1085, 163] on div "GPT-4.1" at bounding box center [1137, 154] width 270 height 29
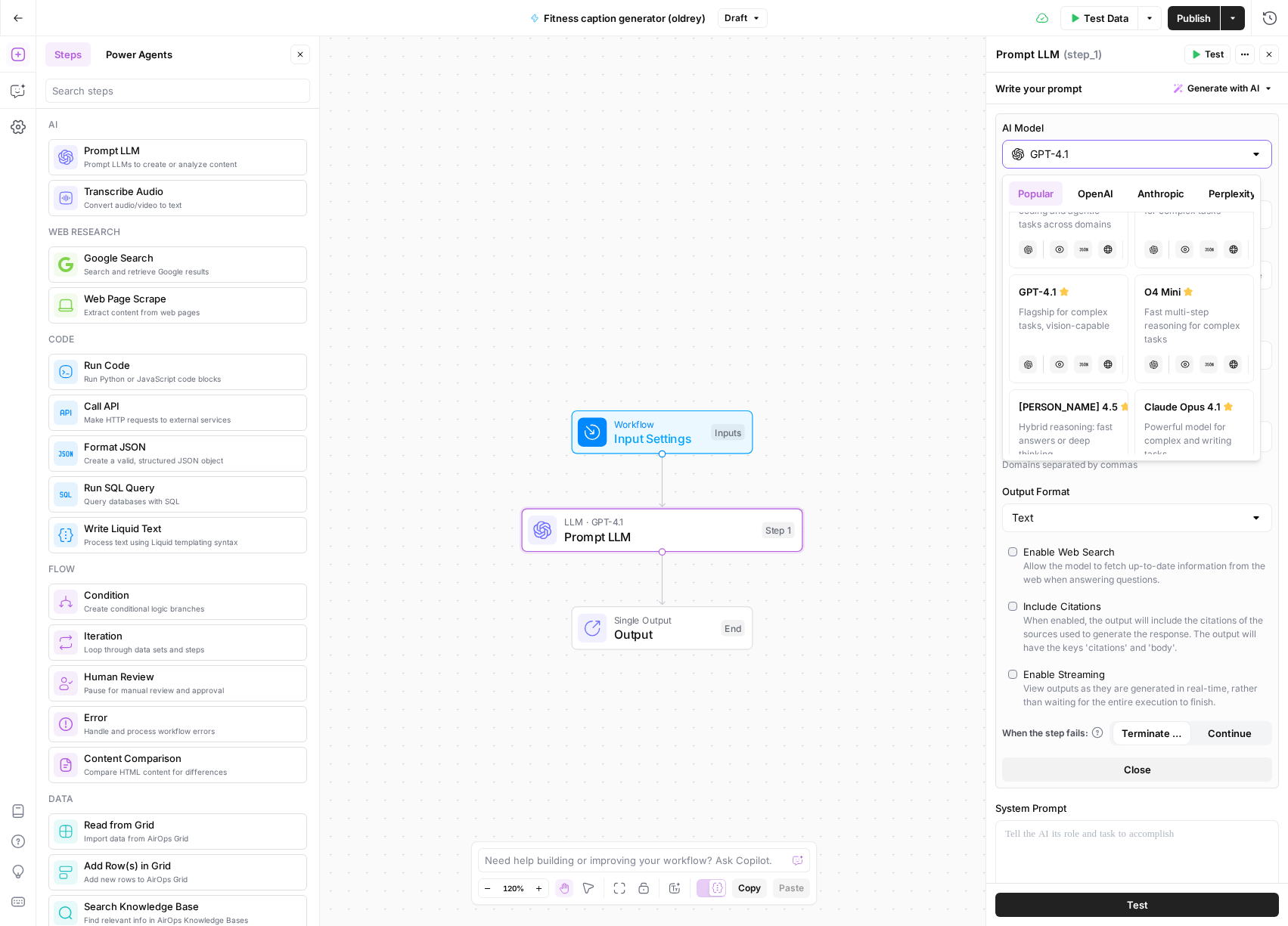
scroll to position [72, 0]
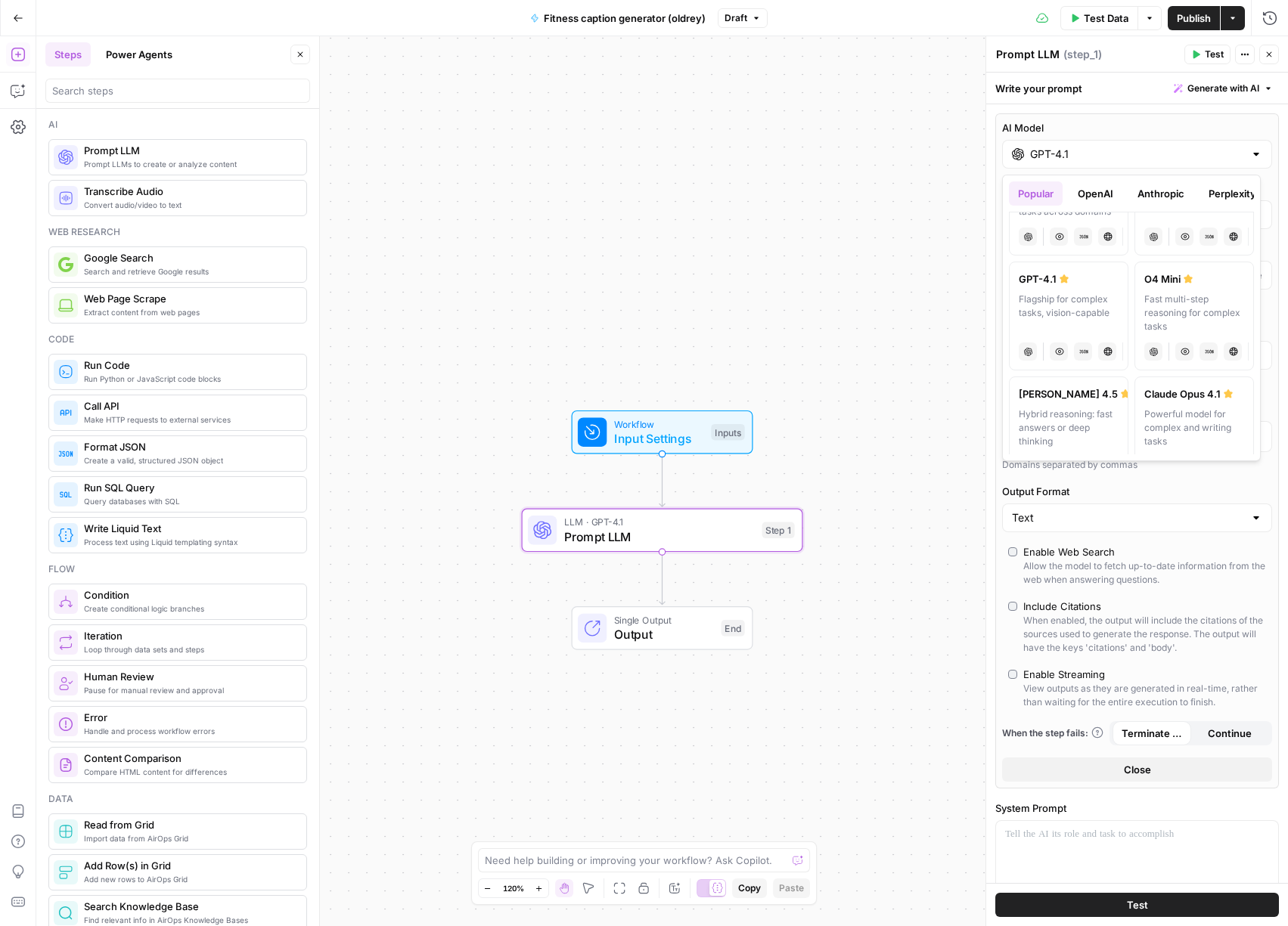
click at [1073, 403] on label "[PERSON_NAME] 4.5 Hybrid reasoning: fast answers or deep thinking anthropic Vis…" at bounding box center [1068, 431] width 119 height 108
type input "[PERSON_NAME] 4.5"
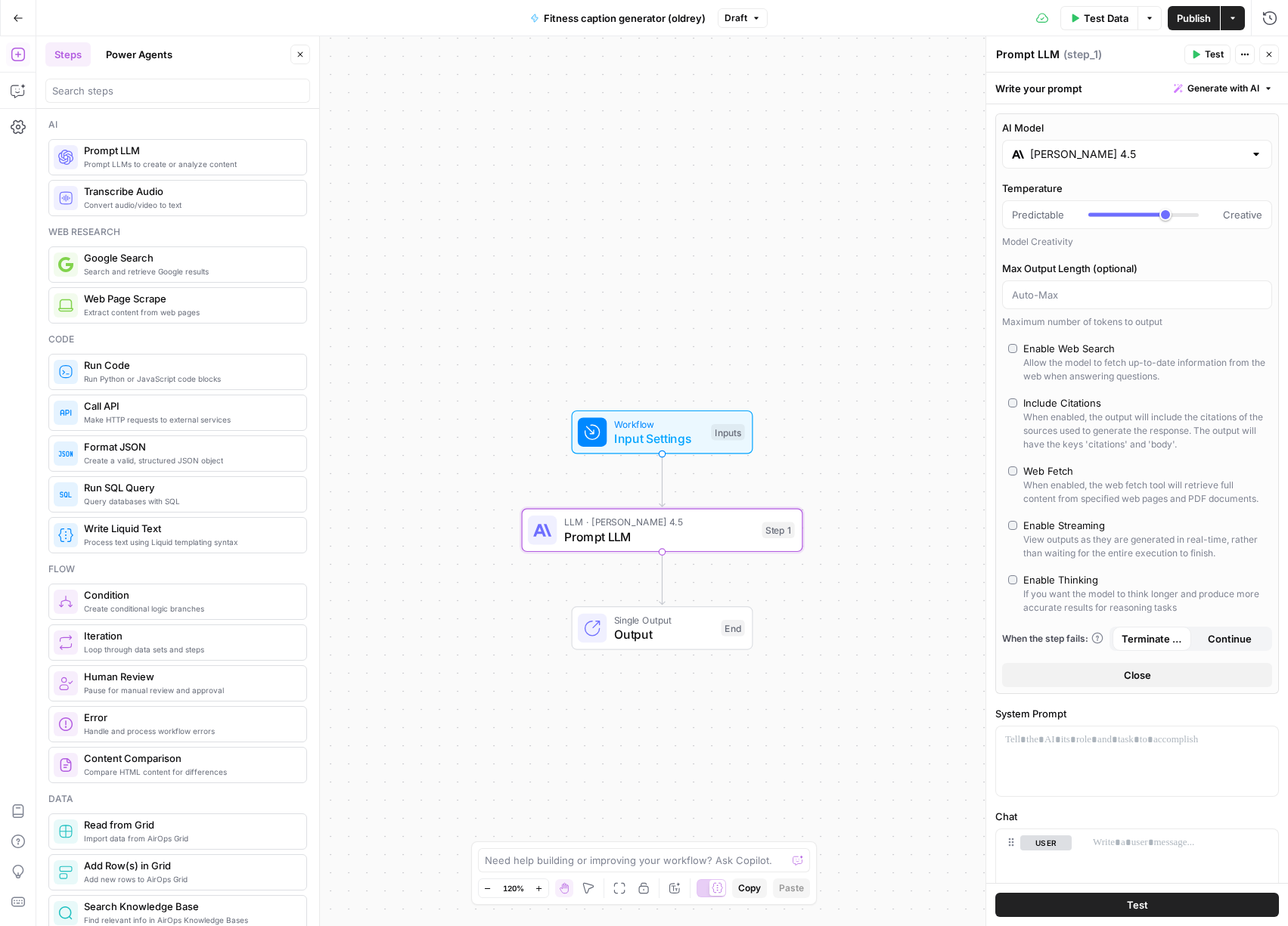
click at [1139, 682] on span "Close" at bounding box center [1137, 675] width 28 height 15
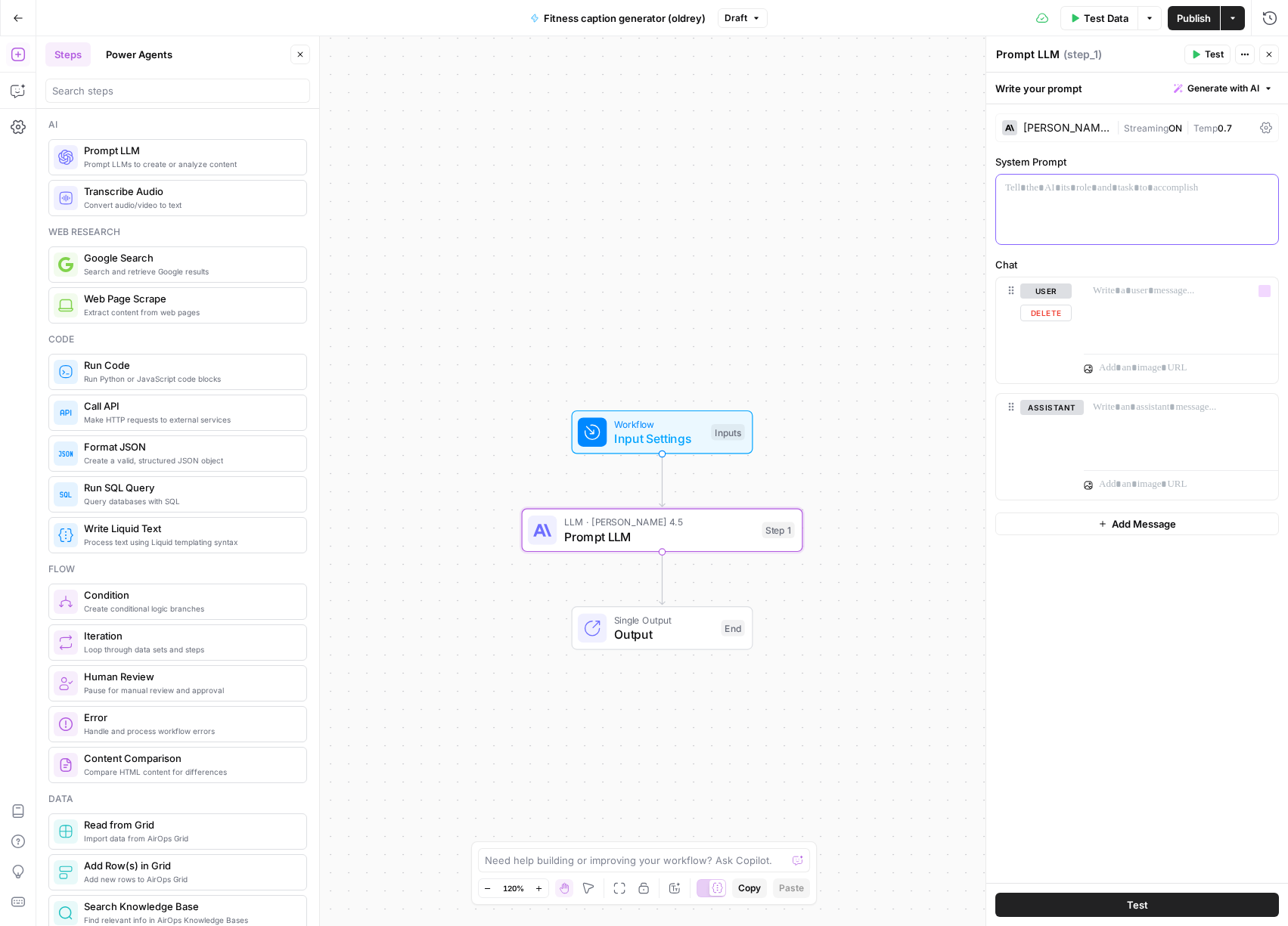
click at [1137, 222] on div at bounding box center [1137, 209] width 282 height 70
click at [1234, 88] on span "Generate with AI" at bounding box center [1223, 89] width 72 height 14
click at [1201, 125] on span "Generate" at bounding box center [1202, 121] width 110 height 15
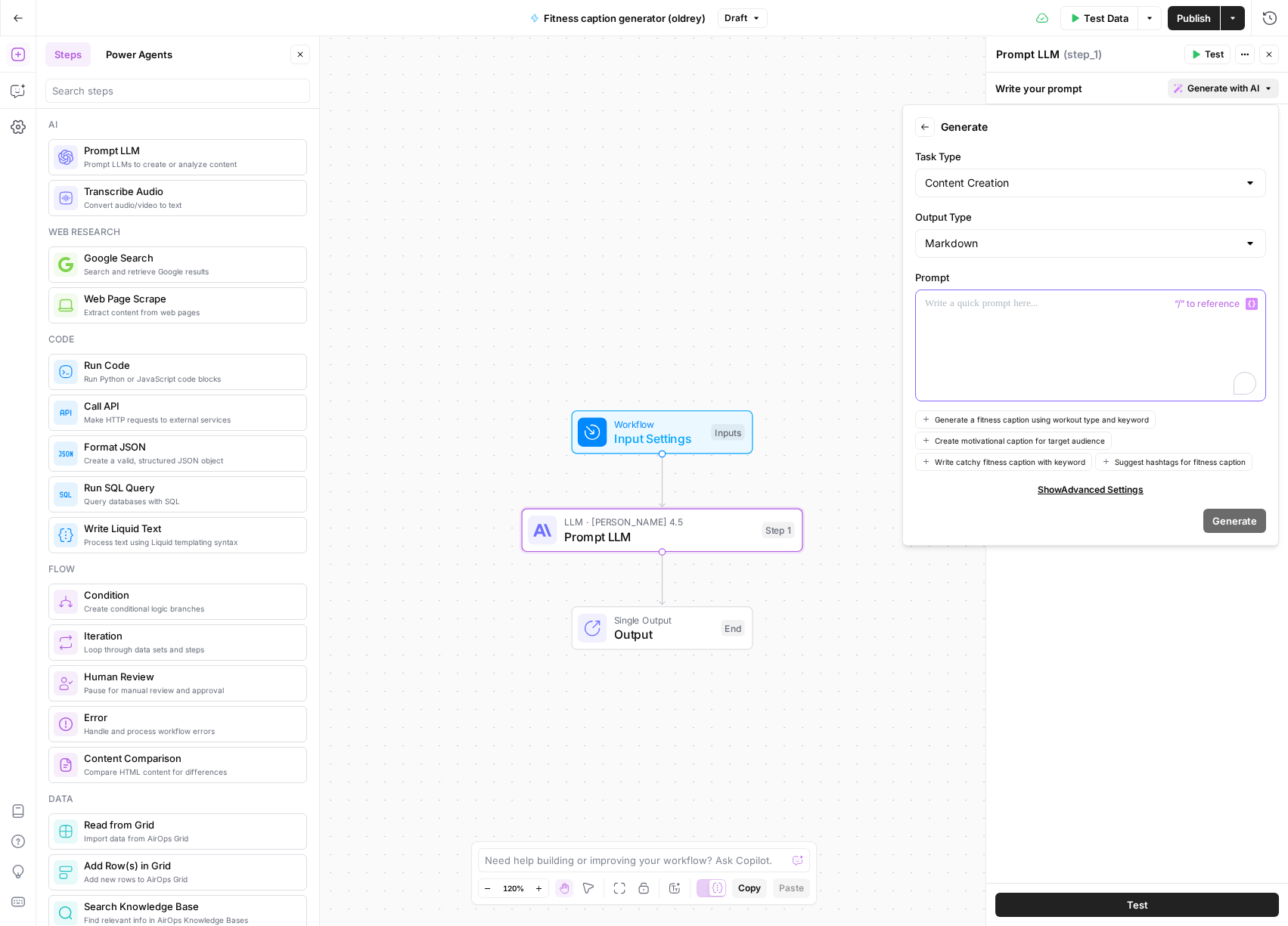
click at [1093, 332] on div "To enrich screen reader interactions, please activate Accessibility in Grammarl…" at bounding box center [1091, 345] width 349 height 110
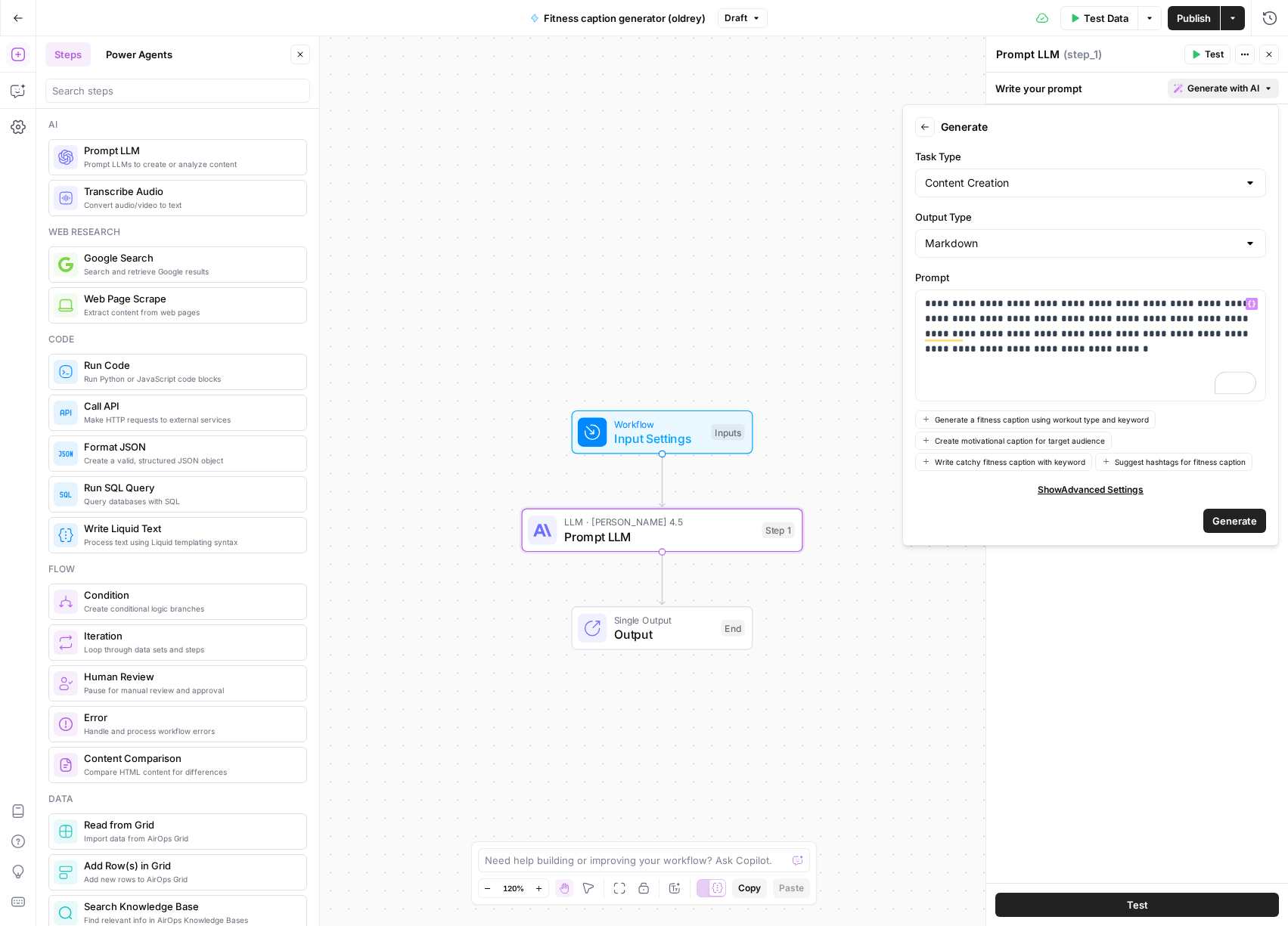
click at [1221, 517] on span "Generate" at bounding box center [1234, 521] width 44 height 15
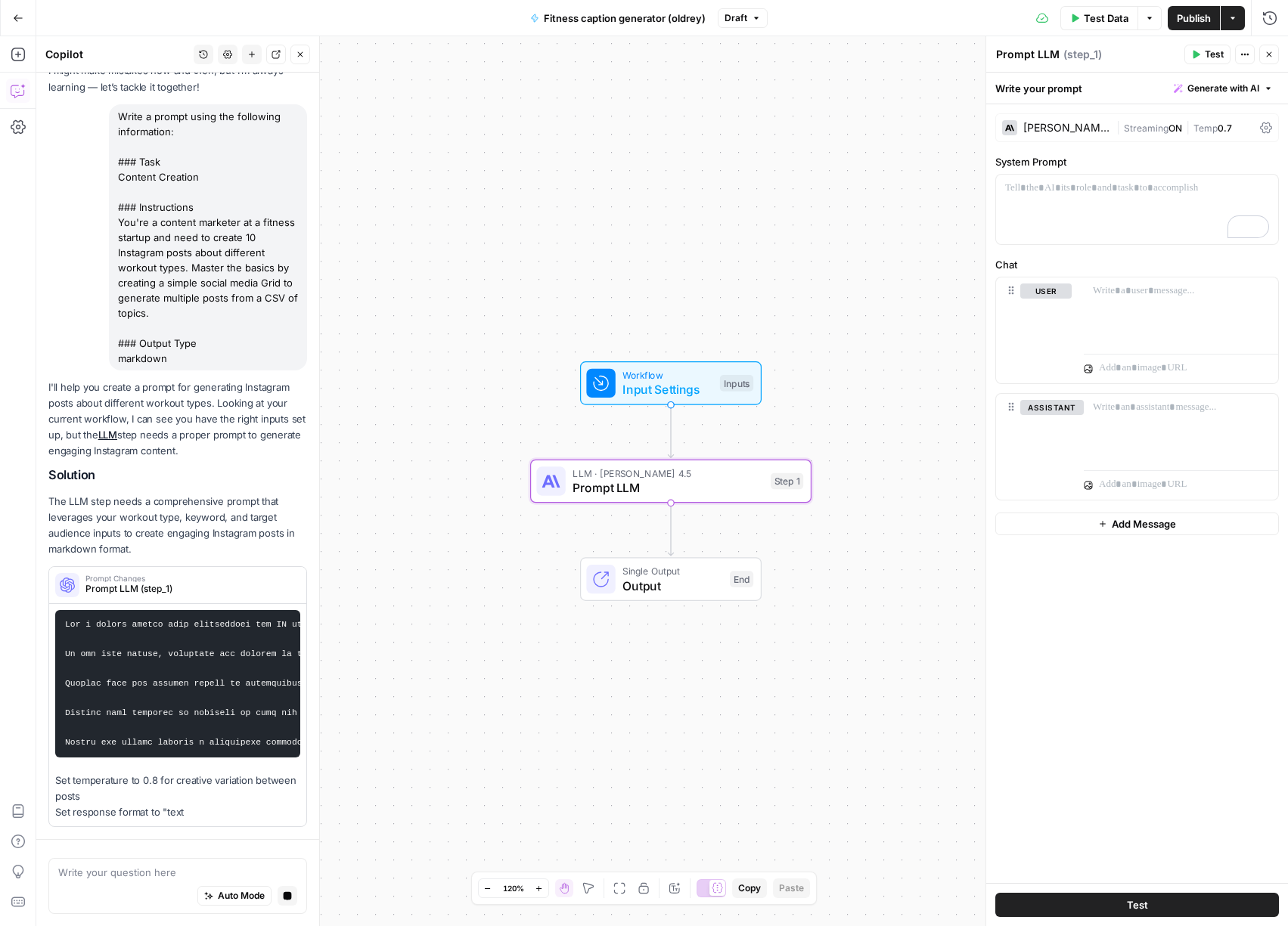
scroll to position [0, 0]
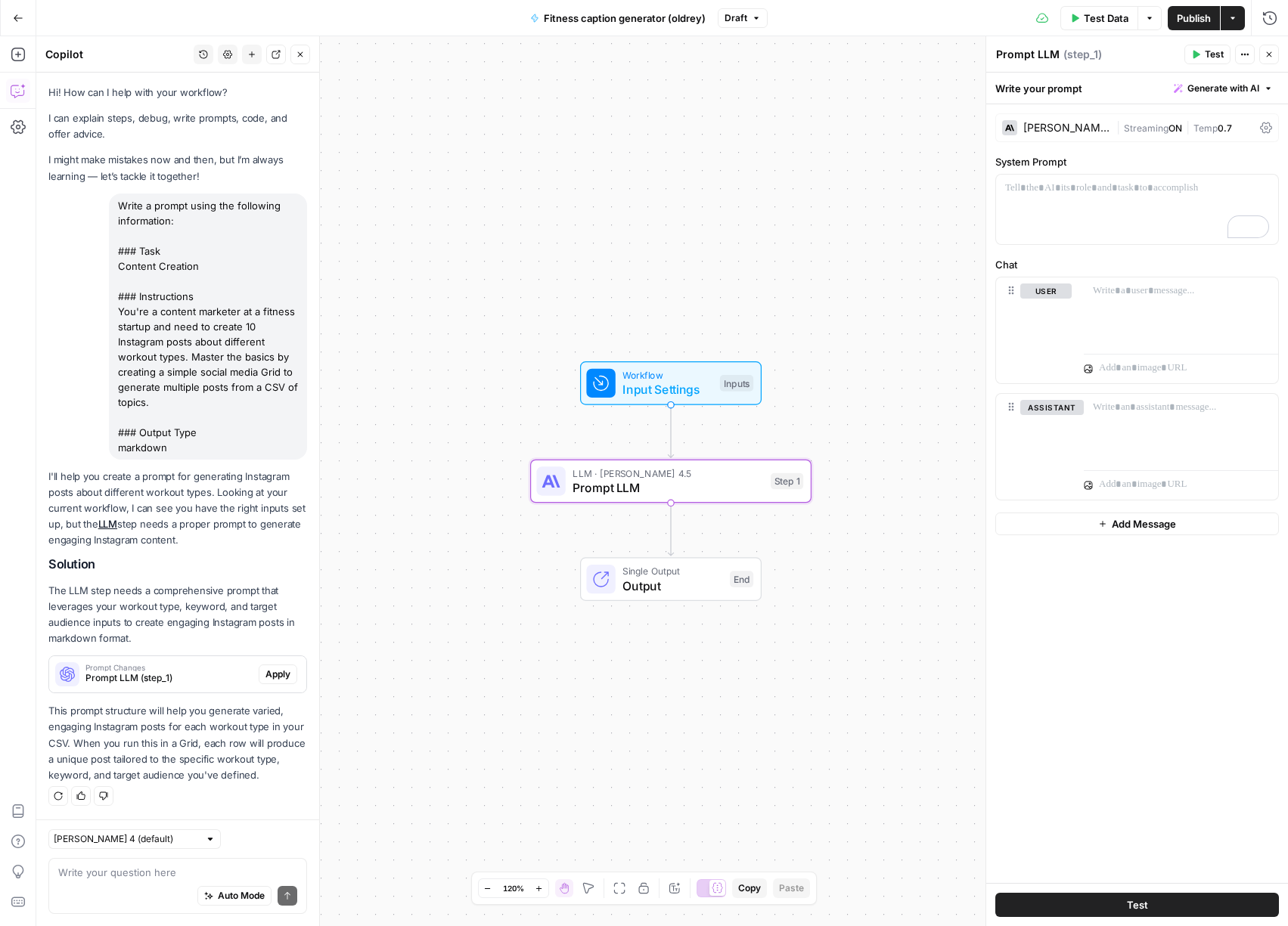
click at [276, 676] on span "Apply" at bounding box center [277, 675] width 25 height 14
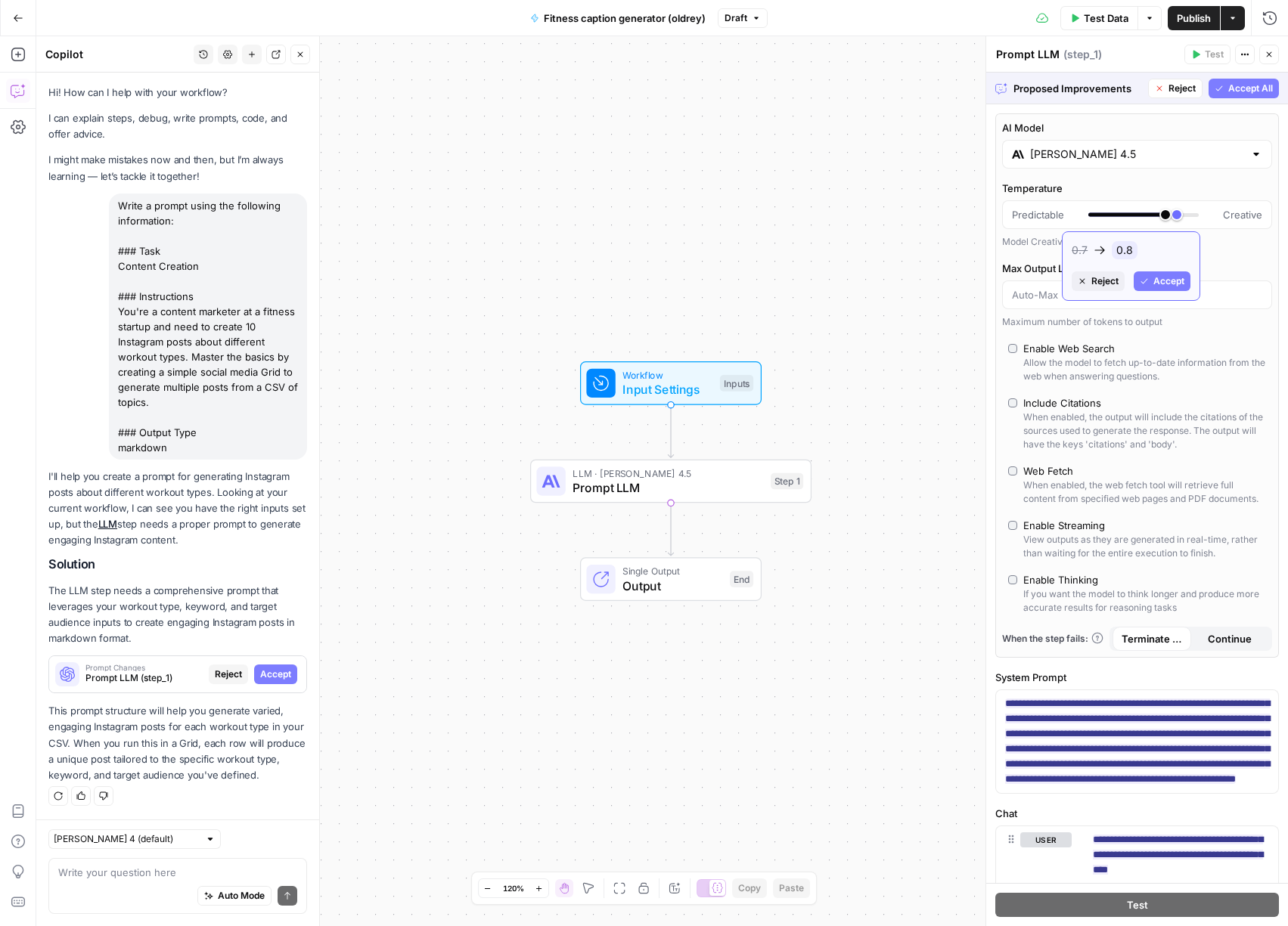
drag, startPoint x: 1157, startPoint y: 215, endPoint x: 1171, endPoint y: 214, distance: 14.0
click at [1171, 214] on div at bounding box center [1143, 214] width 110 height 15
click at [1179, 283] on span "Accept" at bounding box center [1168, 281] width 31 height 14
type input "***"
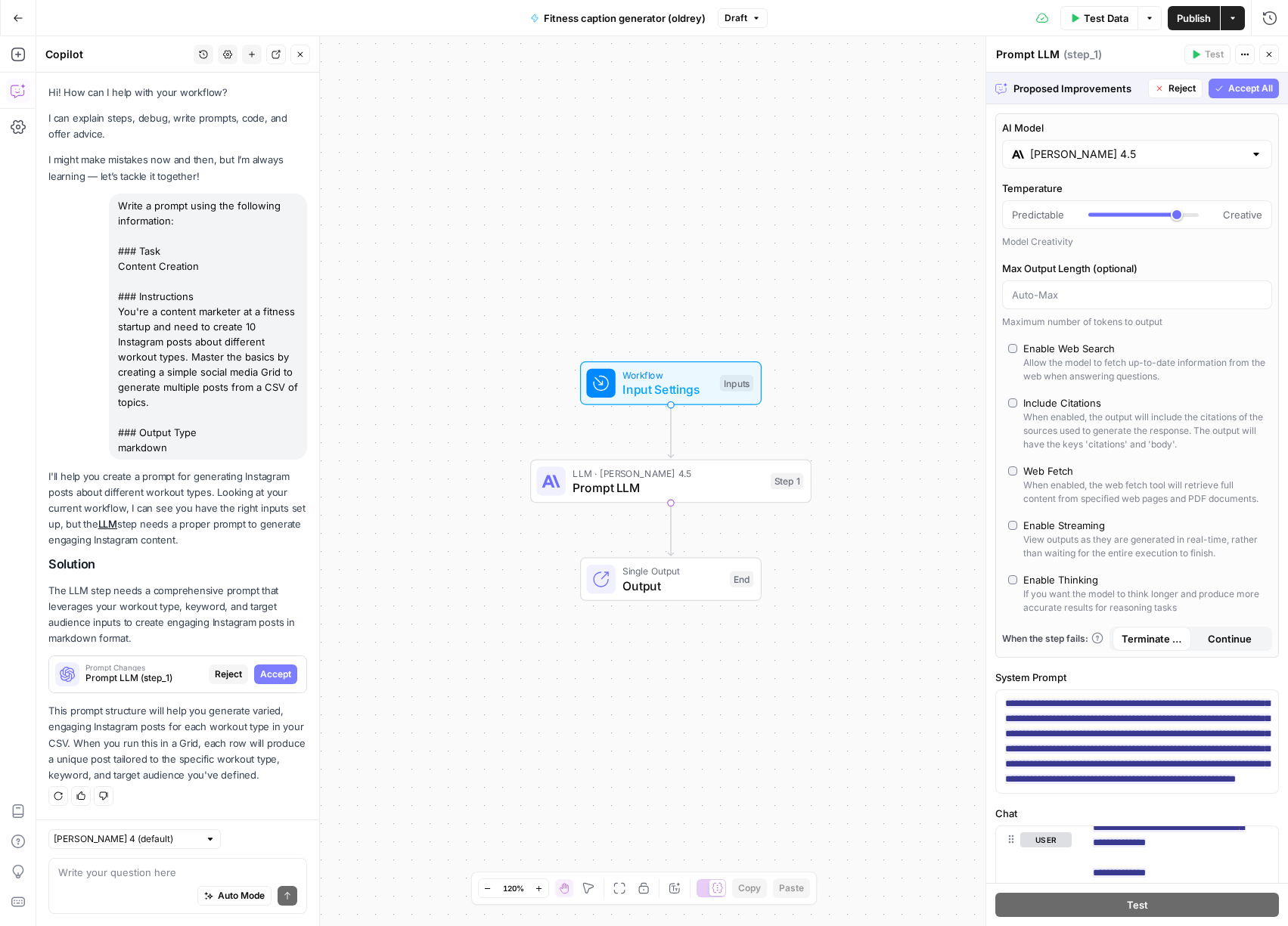
click at [1228, 86] on span "Accept All" at bounding box center [1250, 89] width 44 height 14
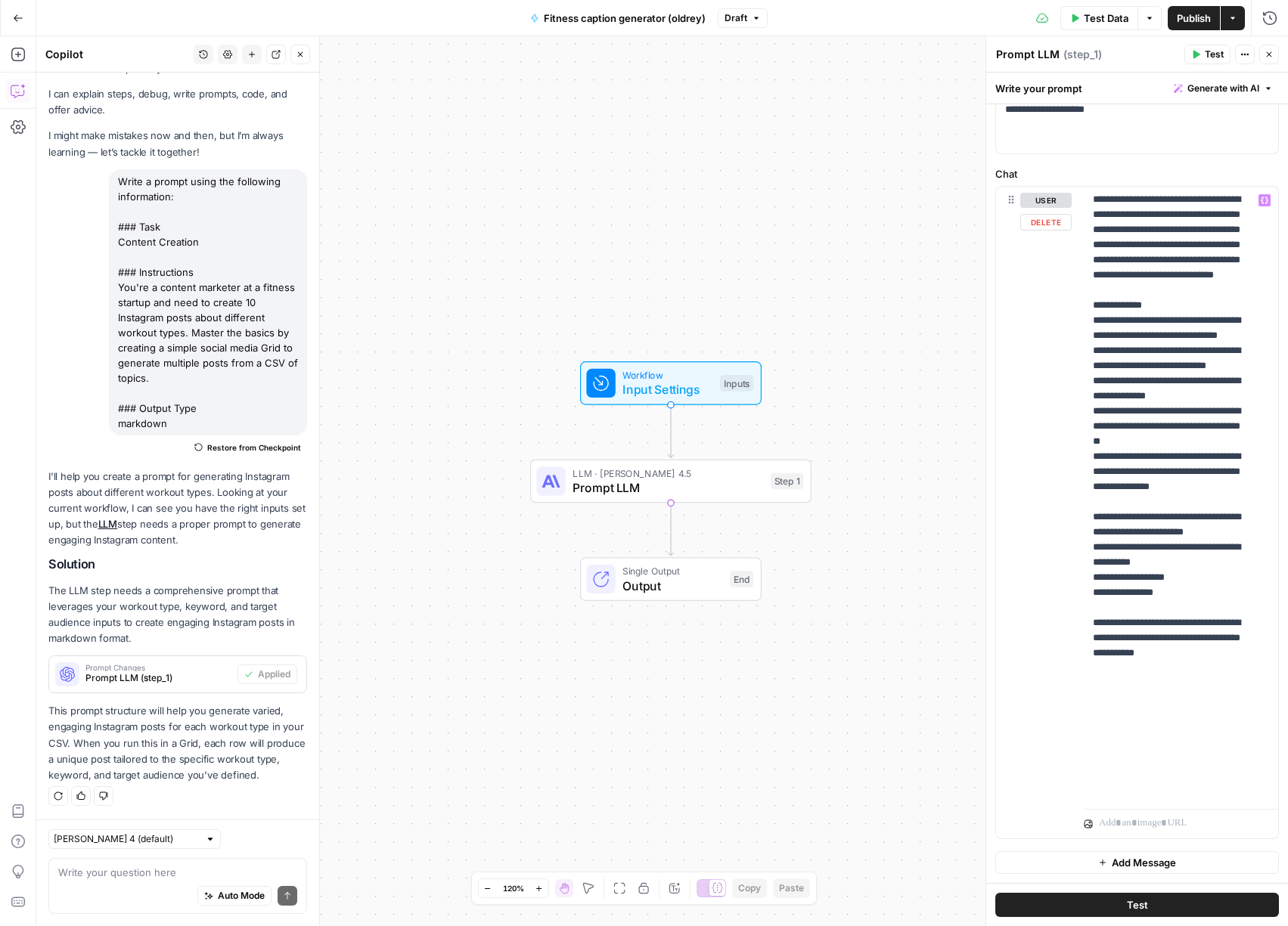
scroll to position [269, 0]
click at [21, 22] on icon "button" at bounding box center [18, 18] width 11 height 11
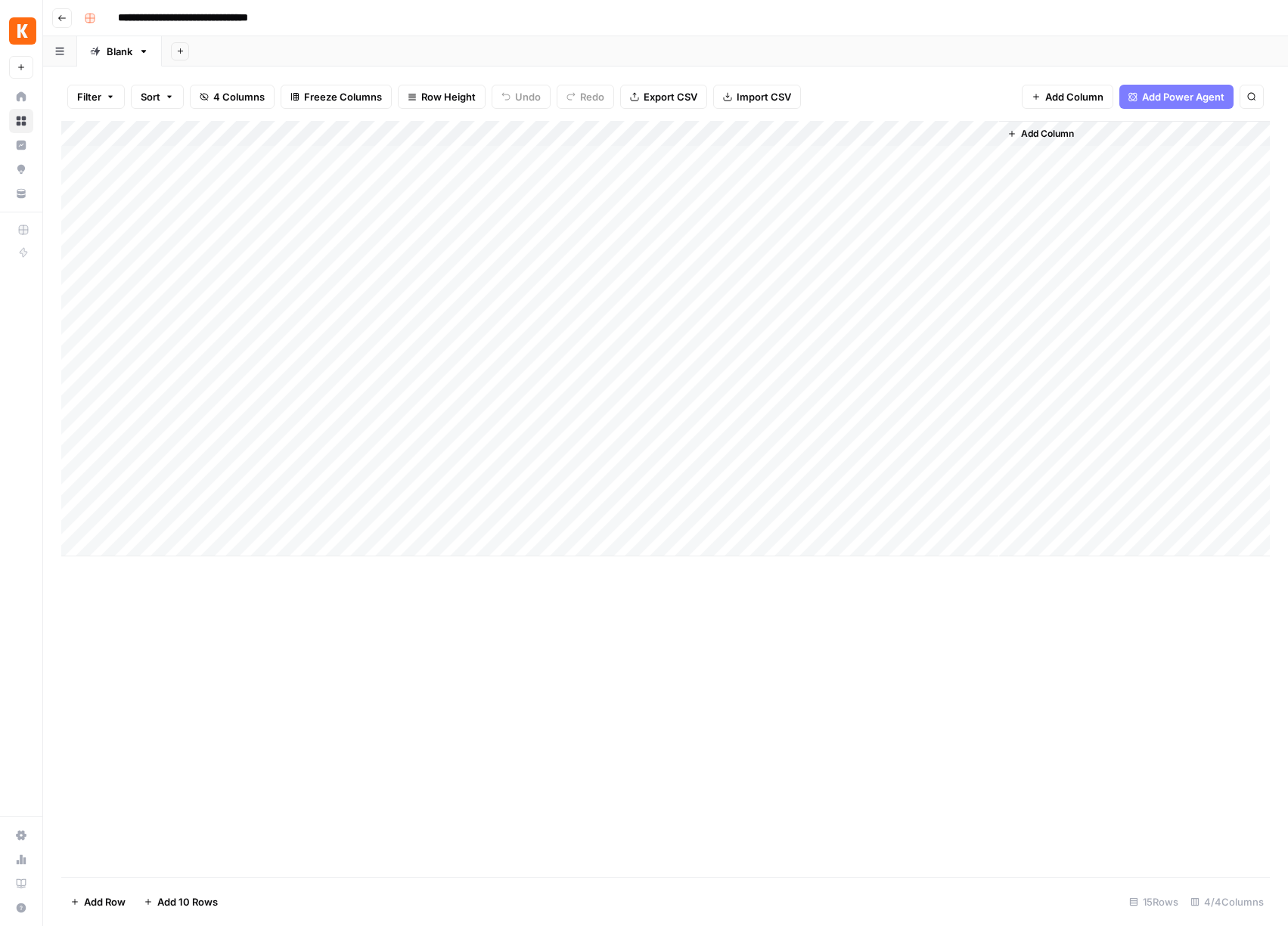
click at [890, 130] on div "Add Column" at bounding box center [665, 339] width 1208 height 436
click at [900, 132] on div at bounding box center [883, 136] width 232 height 31
click at [845, 281] on span "Edit Workflow" at bounding box center [863, 281] width 132 height 15
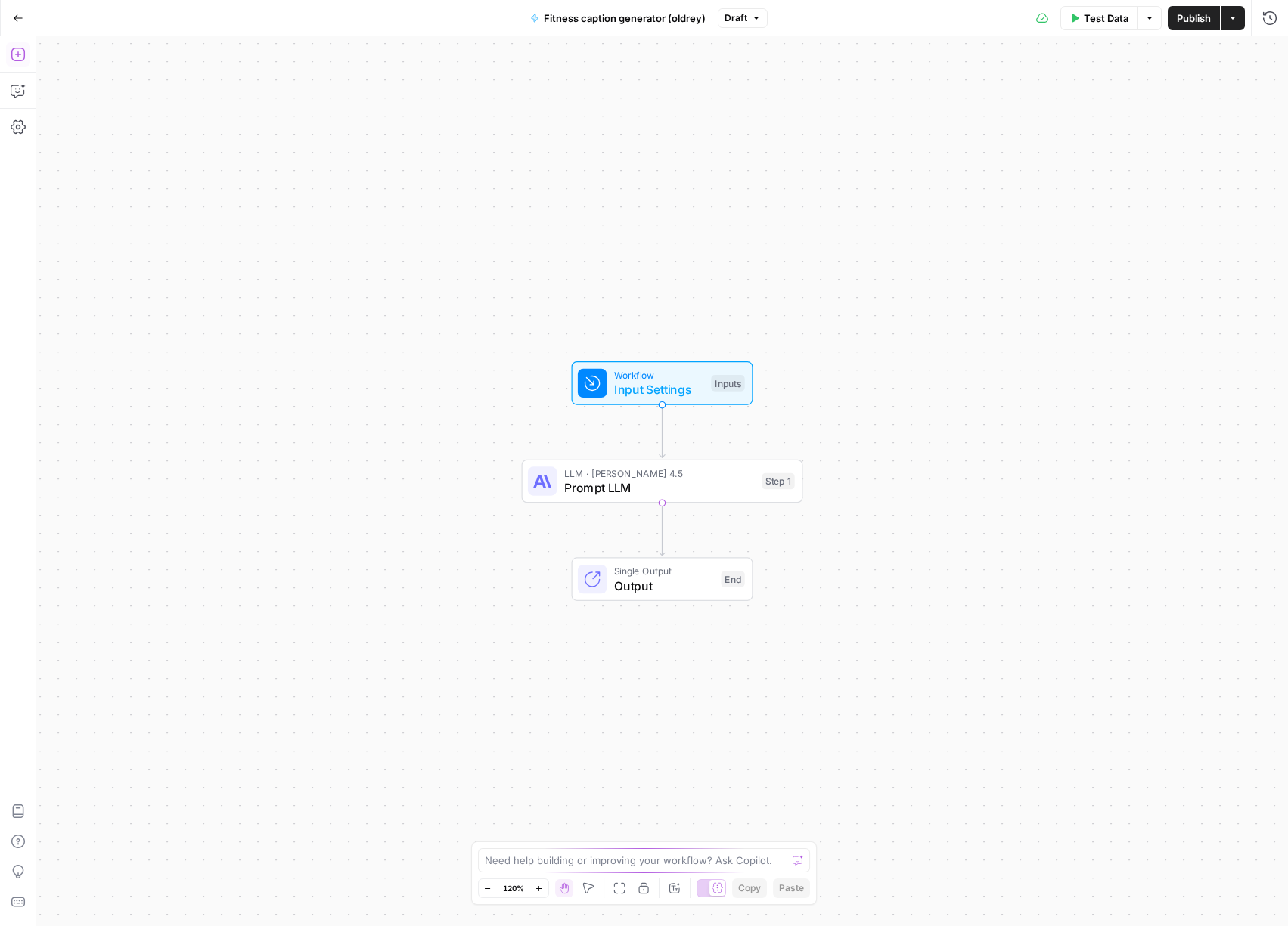
click at [20, 62] on button "Add Steps" at bounding box center [18, 54] width 25 height 25
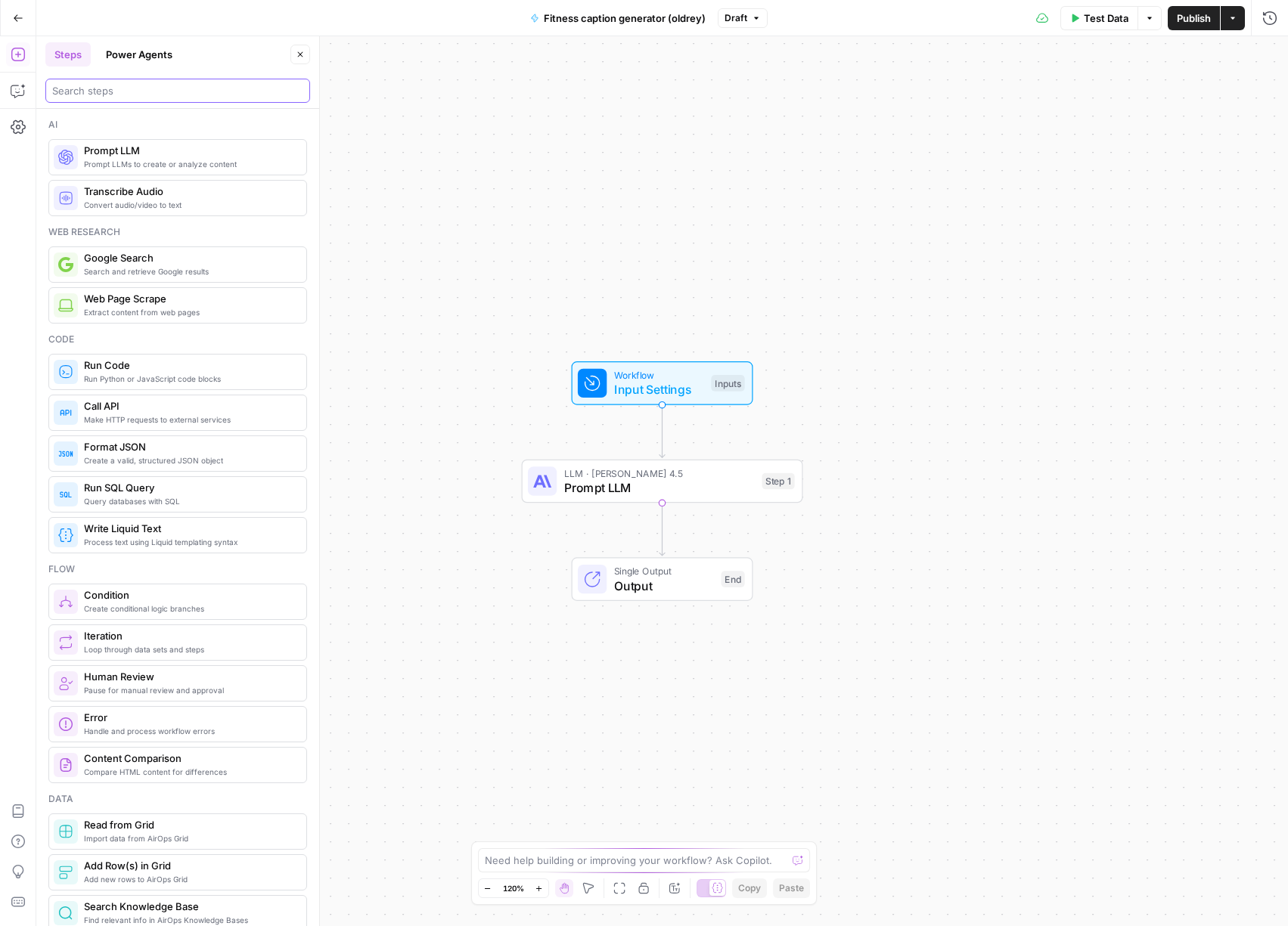
click at [163, 97] on input "search" at bounding box center [178, 90] width 251 height 15
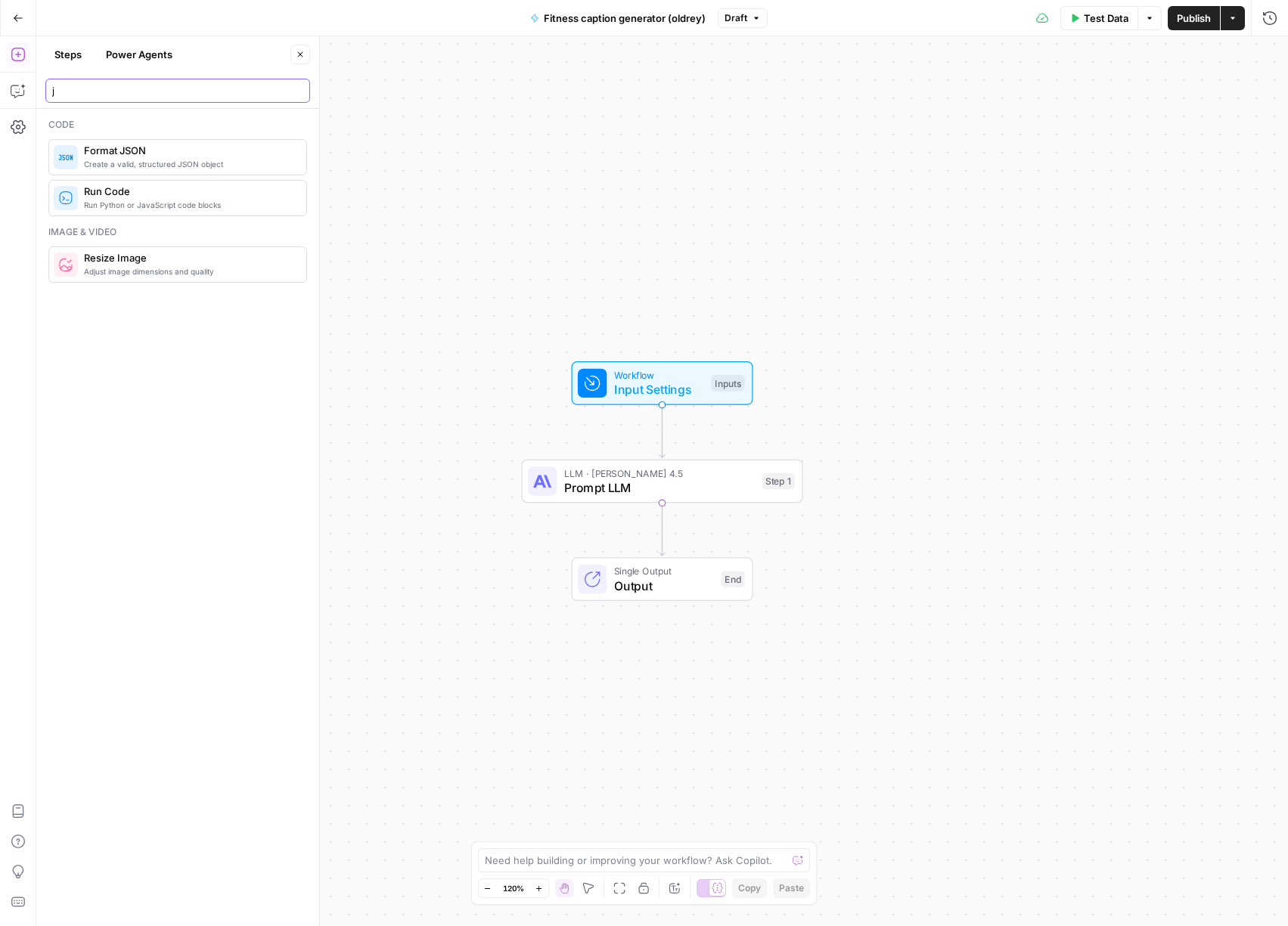
type input "j"
click at [165, 158] on span "Create a valid, structured JSON object" at bounding box center [188, 164] width 210 height 12
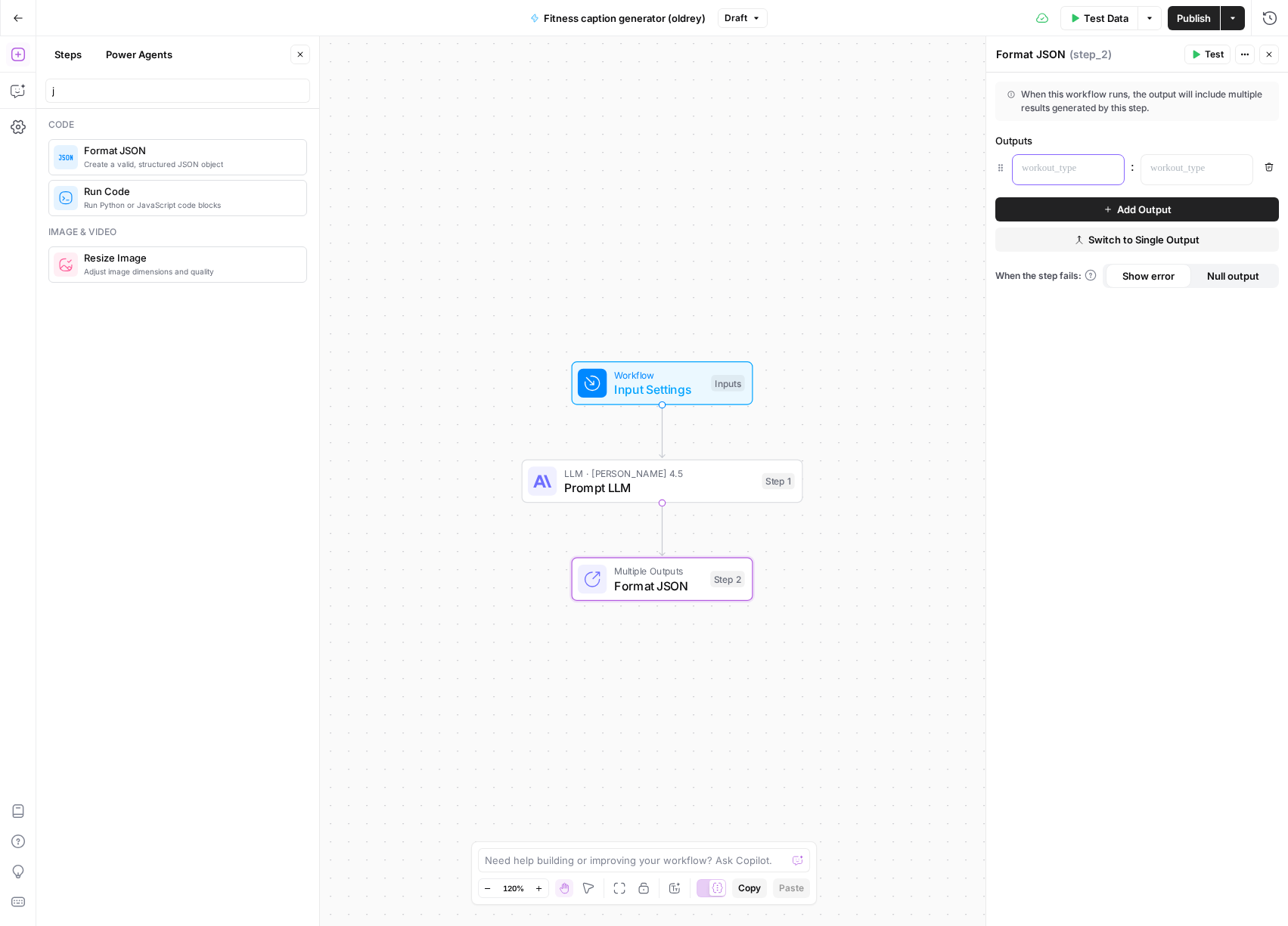
click at [1049, 173] on p at bounding box center [1056, 168] width 69 height 15
click at [1185, 171] on p at bounding box center [1184, 168] width 69 height 15
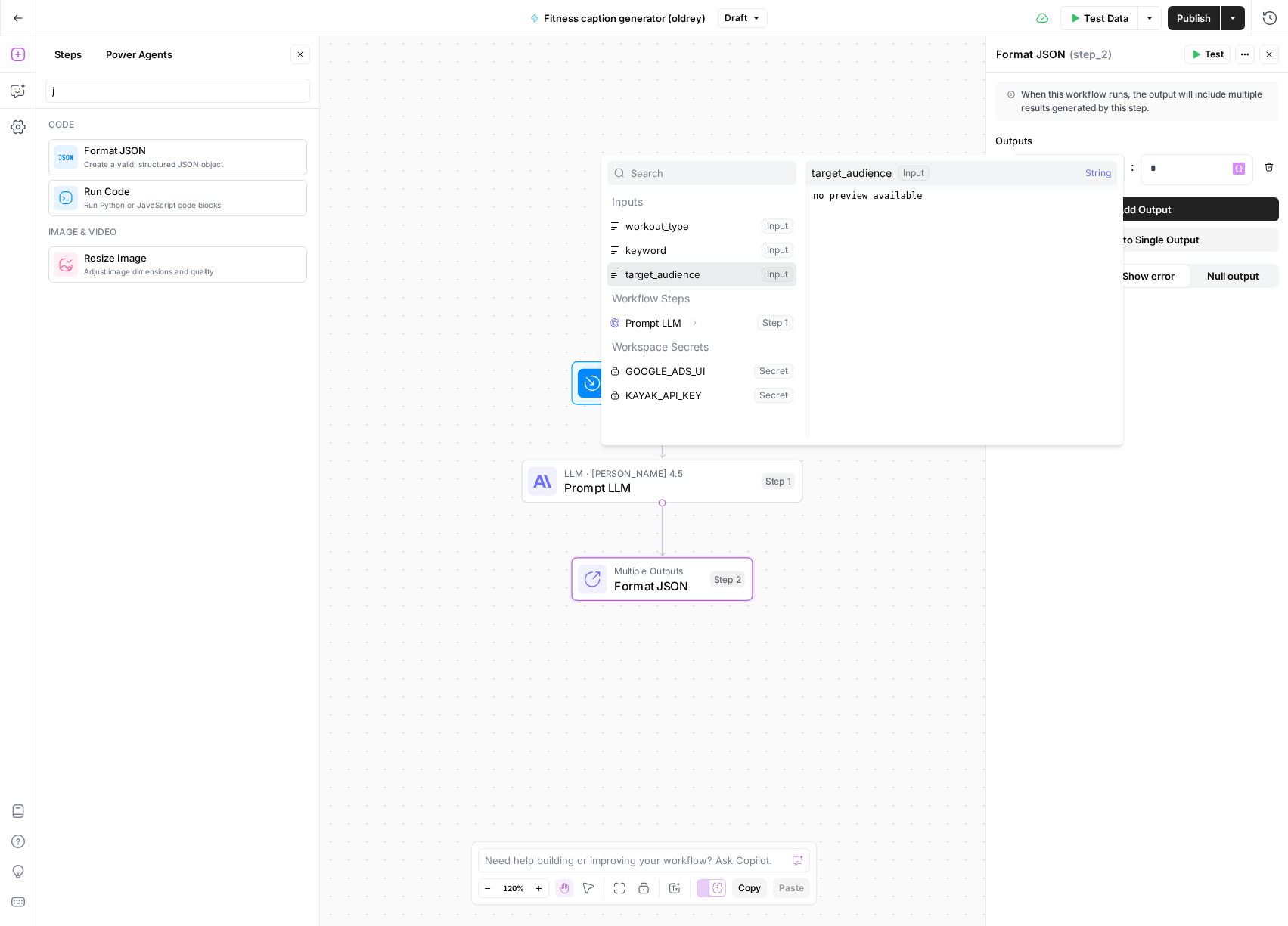
click at [702, 278] on button "Select variable target_audience" at bounding box center [702, 274] width 189 height 25
click at [692, 226] on button "Select variable workout_type" at bounding box center [702, 226] width 189 height 25
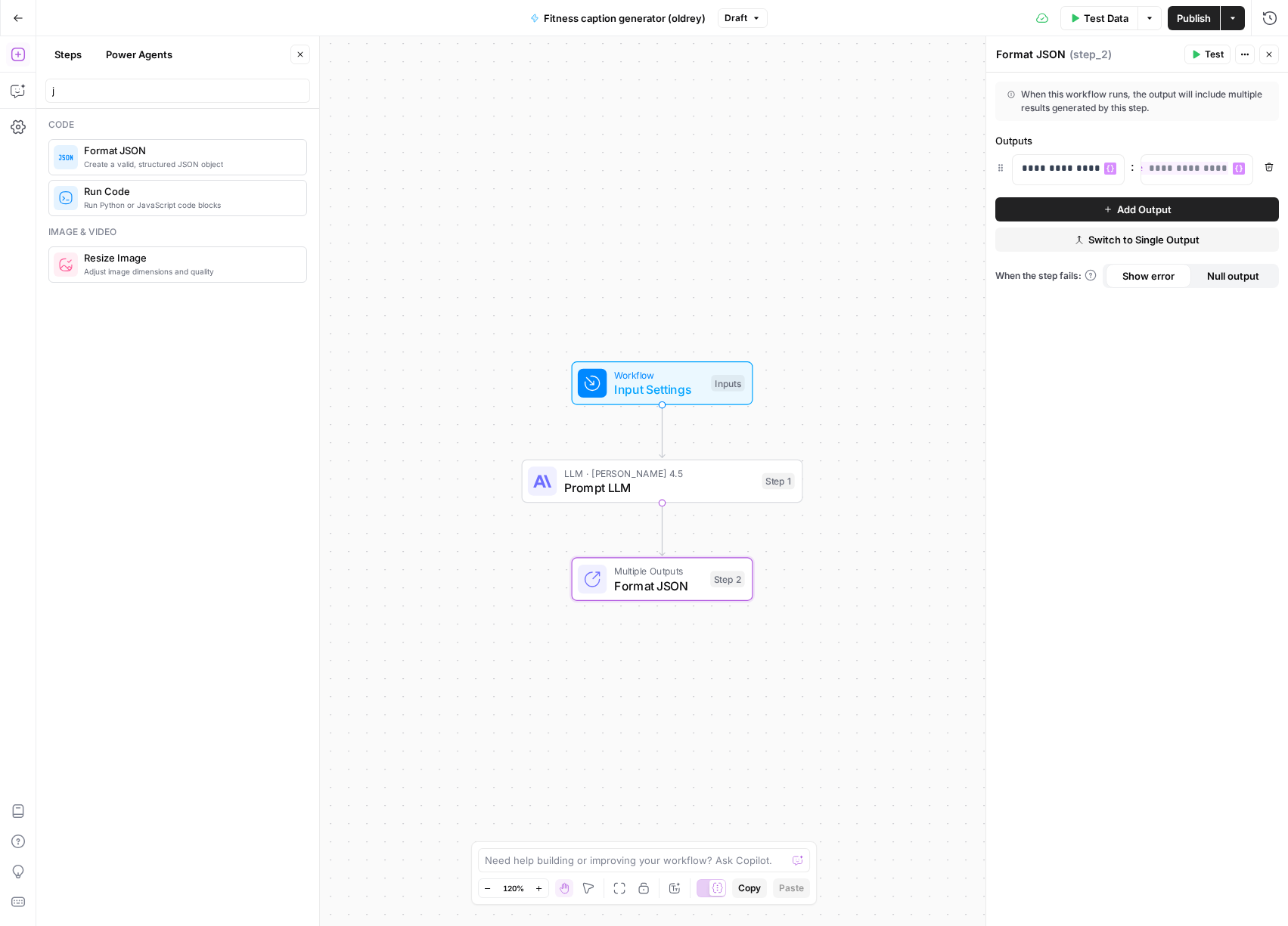
click at [1126, 203] on span "Add Output" at bounding box center [1144, 209] width 54 height 15
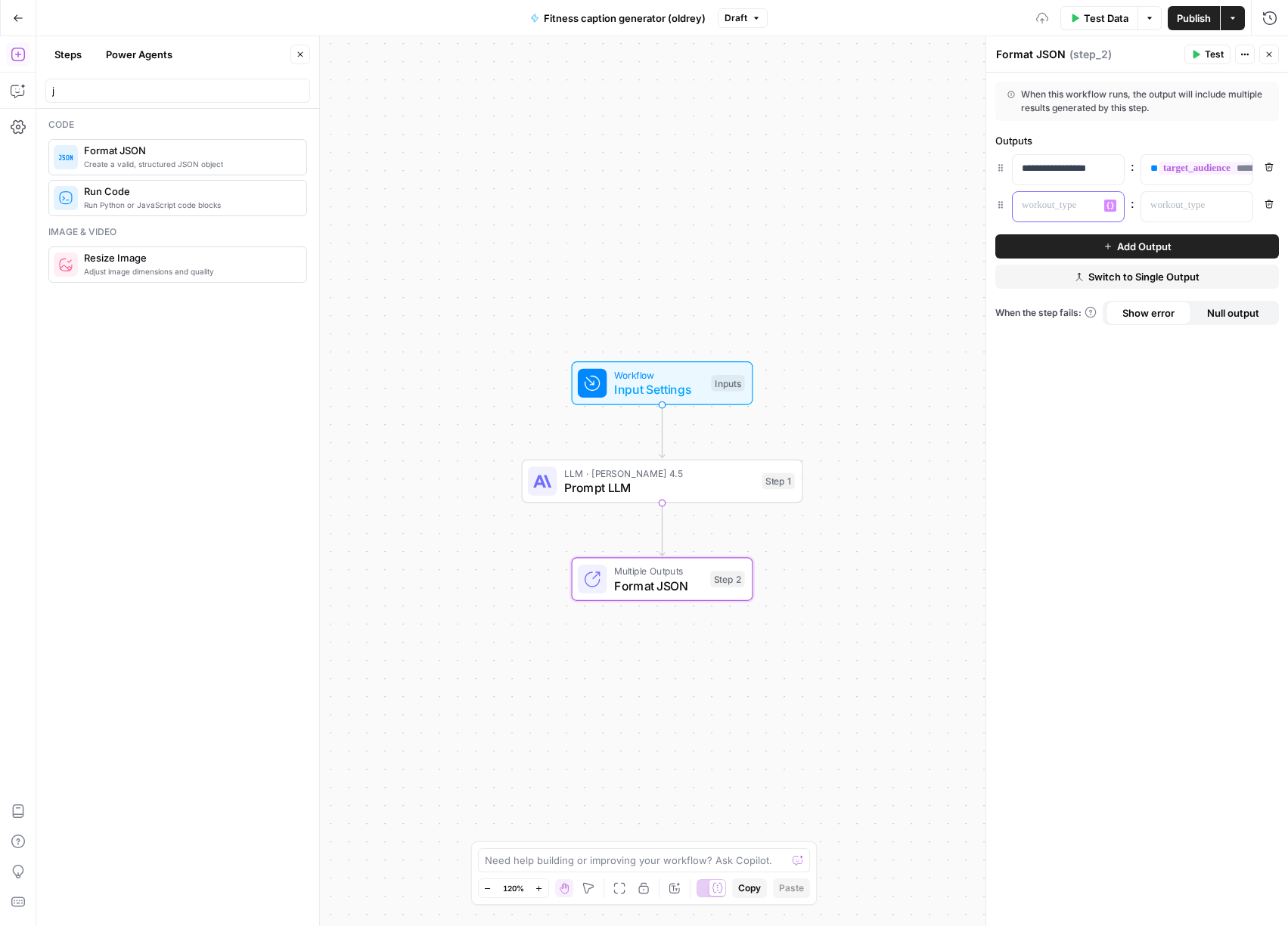
click at [1062, 208] on p at bounding box center [1056, 205] width 69 height 15
click at [1184, 198] on p at bounding box center [1184, 205] width 69 height 15
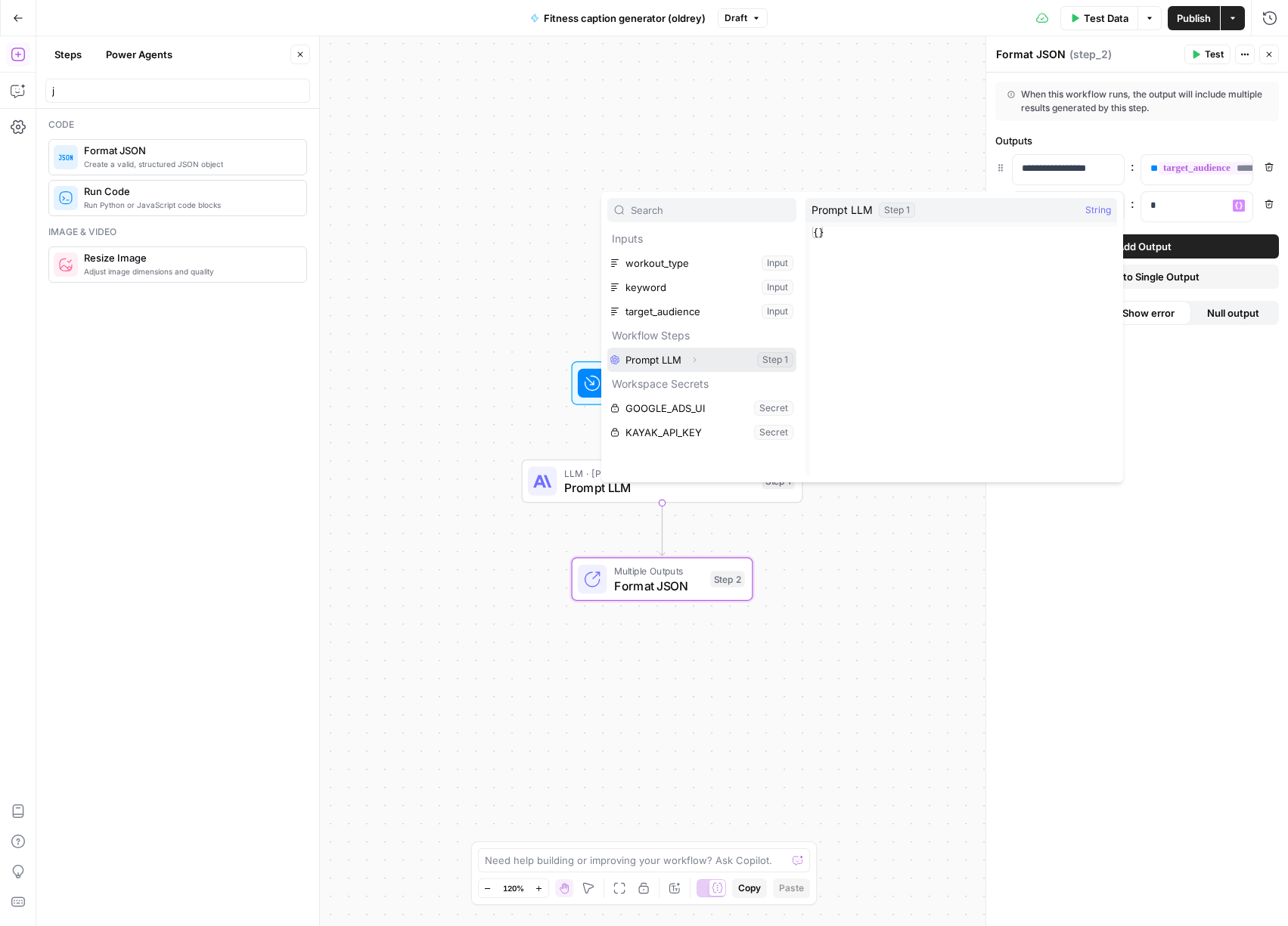
click at [658, 358] on button "Select variable Prompt LLM" at bounding box center [702, 360] width 189 height 25
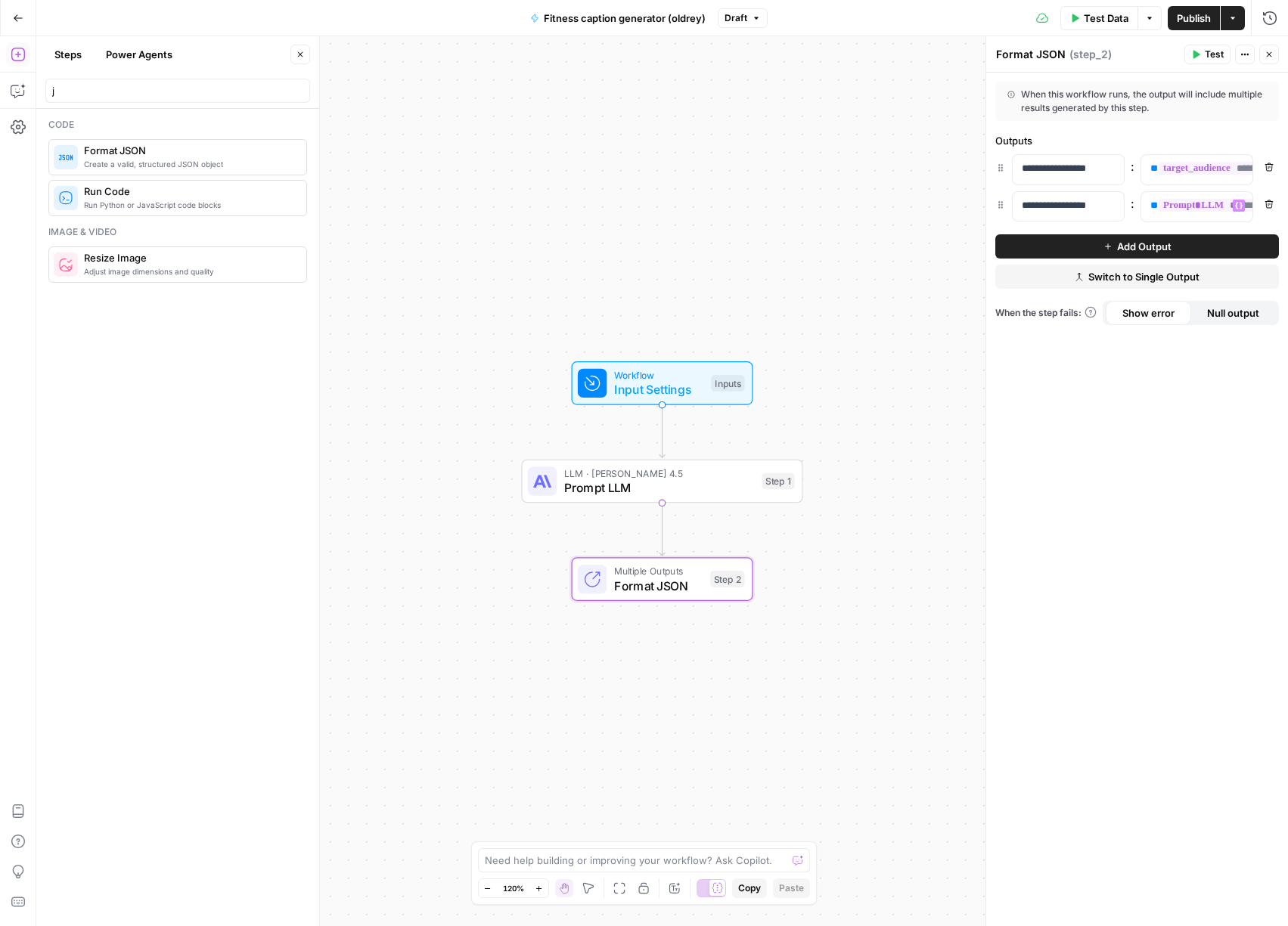
click at [1200, 17] on span "Publish" at bounding box center [1193, 18] width 35 height 15
click at [1239, 18] on button "Actions" at bounding box center [1233, 18] width 25 height 25
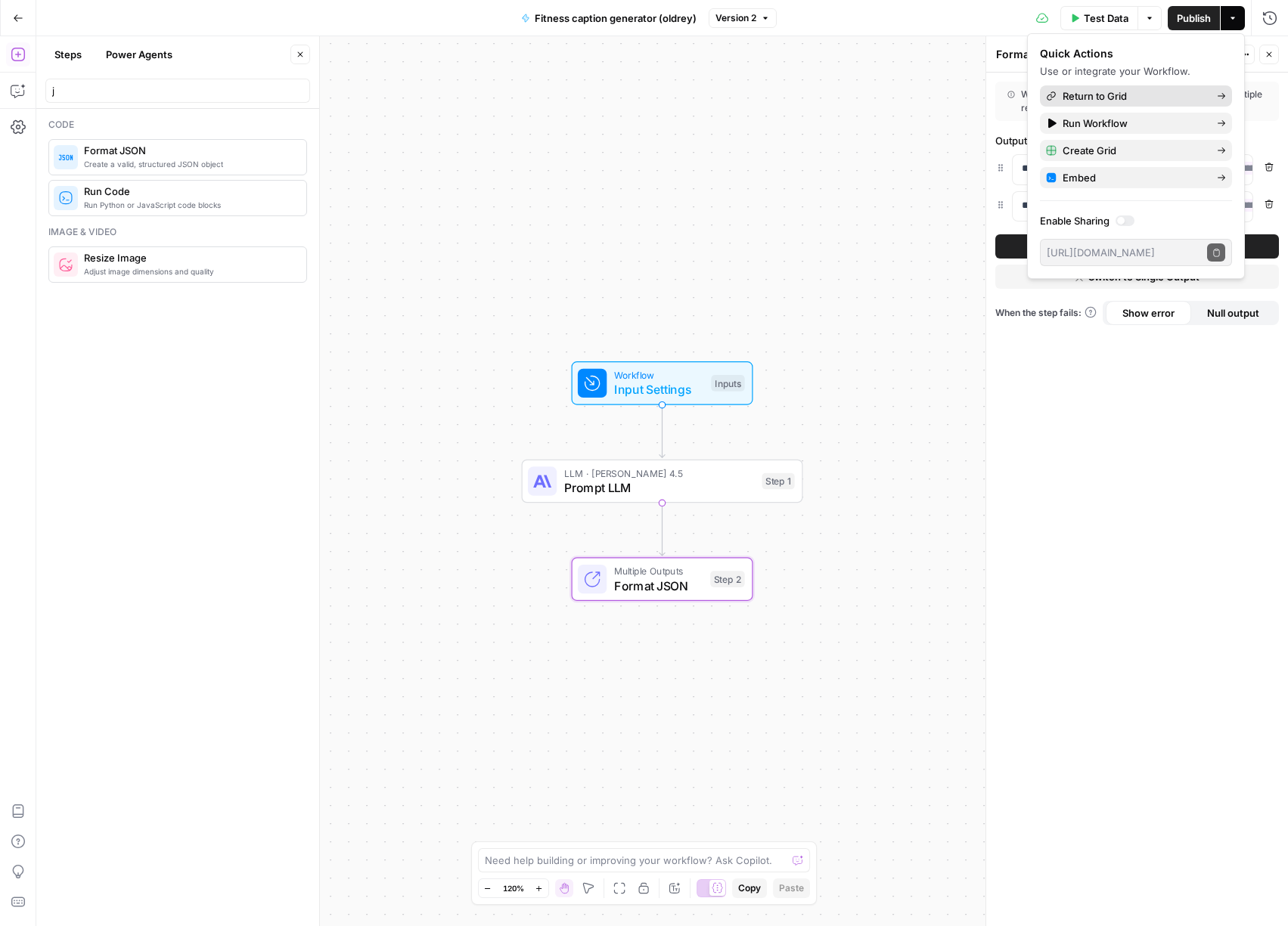
click at [1140, 97] on span "Return to Grid" at bounding box center [1133, 96] width 142 height 15
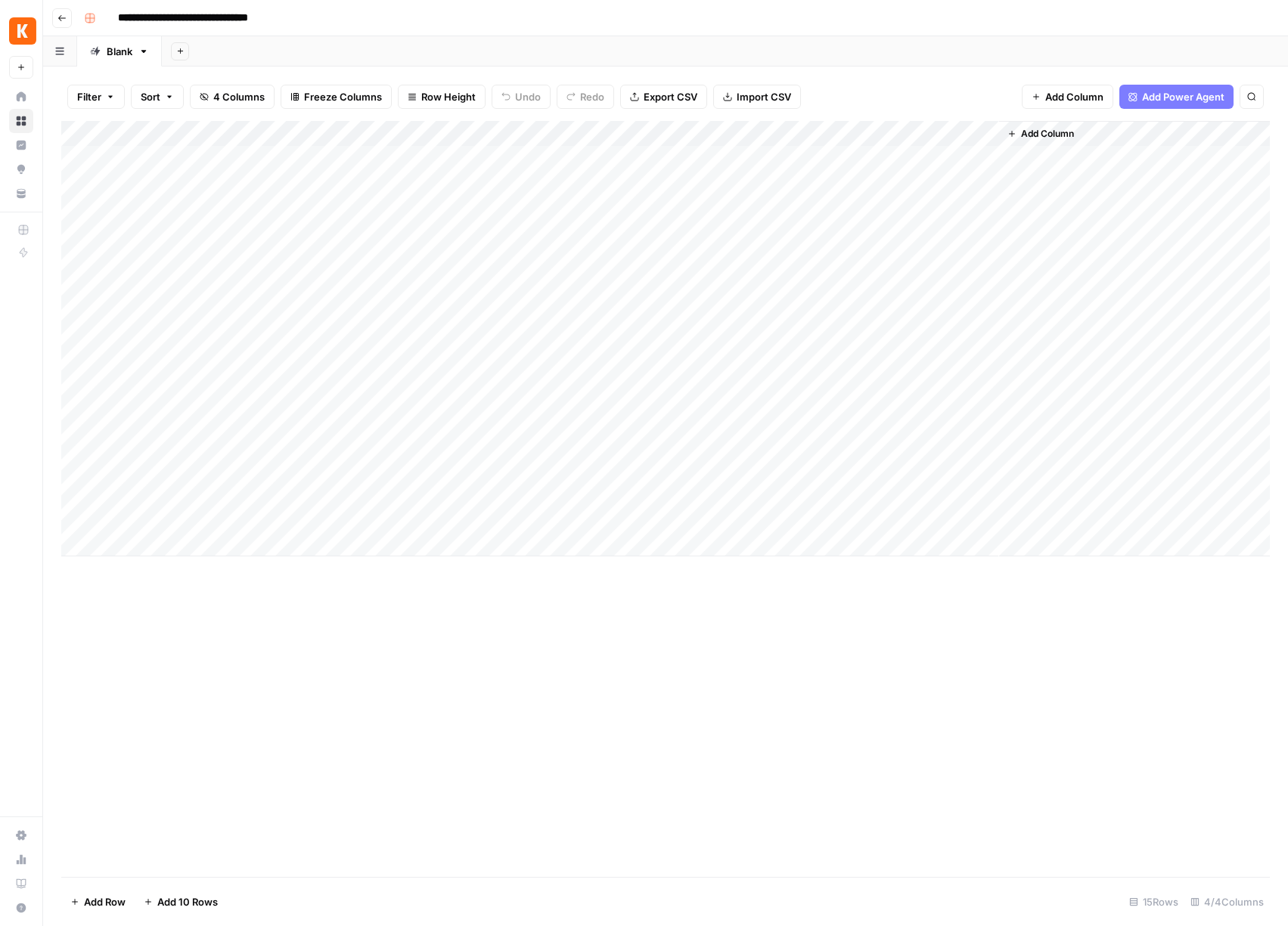
click at [967, 129] on div "Add Column" at bounding box center [665, 339] width 1208 height 436
click at [819, 277] on span "Edit Workflow" at bounding box center [863, 281] width 132 height 15
click at [884, 647] on div "Add Column" at bounding box center [665, 499] width 1208 height 756
click at [986, 133] on div "Add Column" at bounding box center [665, 339] width 1208 height 436
click at [929, 131] on div "Add Column" at bounding box center [665, 339] width 1208 height 436
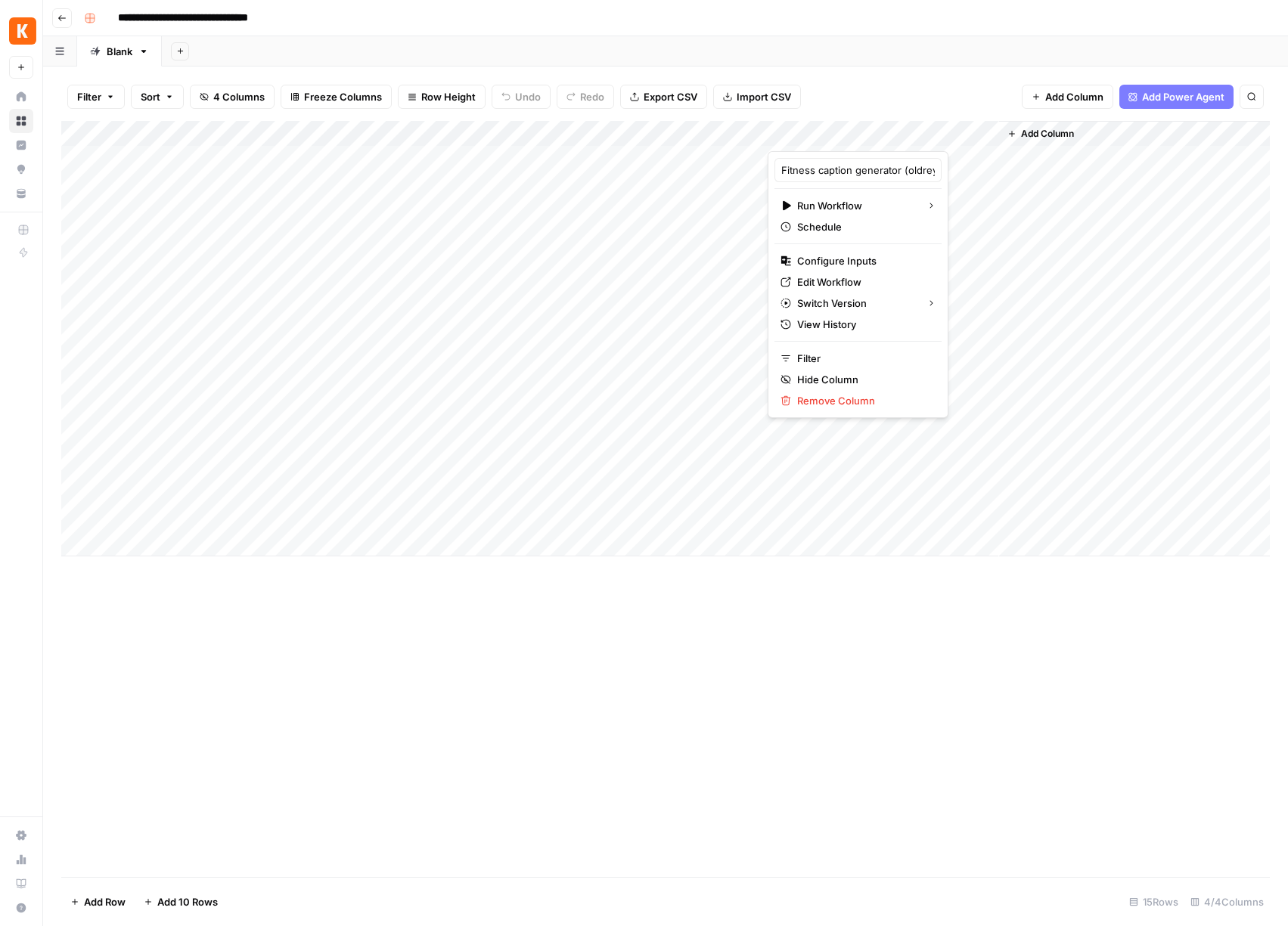
click at [746, 617] on div "Add Column" at bounding box center [665, 499] width 1208 height 756
click at [910, 154] on div "Add Column" at bounding box center [665, 339] width 1208 height 436
click at [903, 183] on div "Add Column" at bounding box center [665, 339] width 1208 height 436
click at [888, 187] on div "Add Column" at bounding box center [665, 339] width 1208 height 436
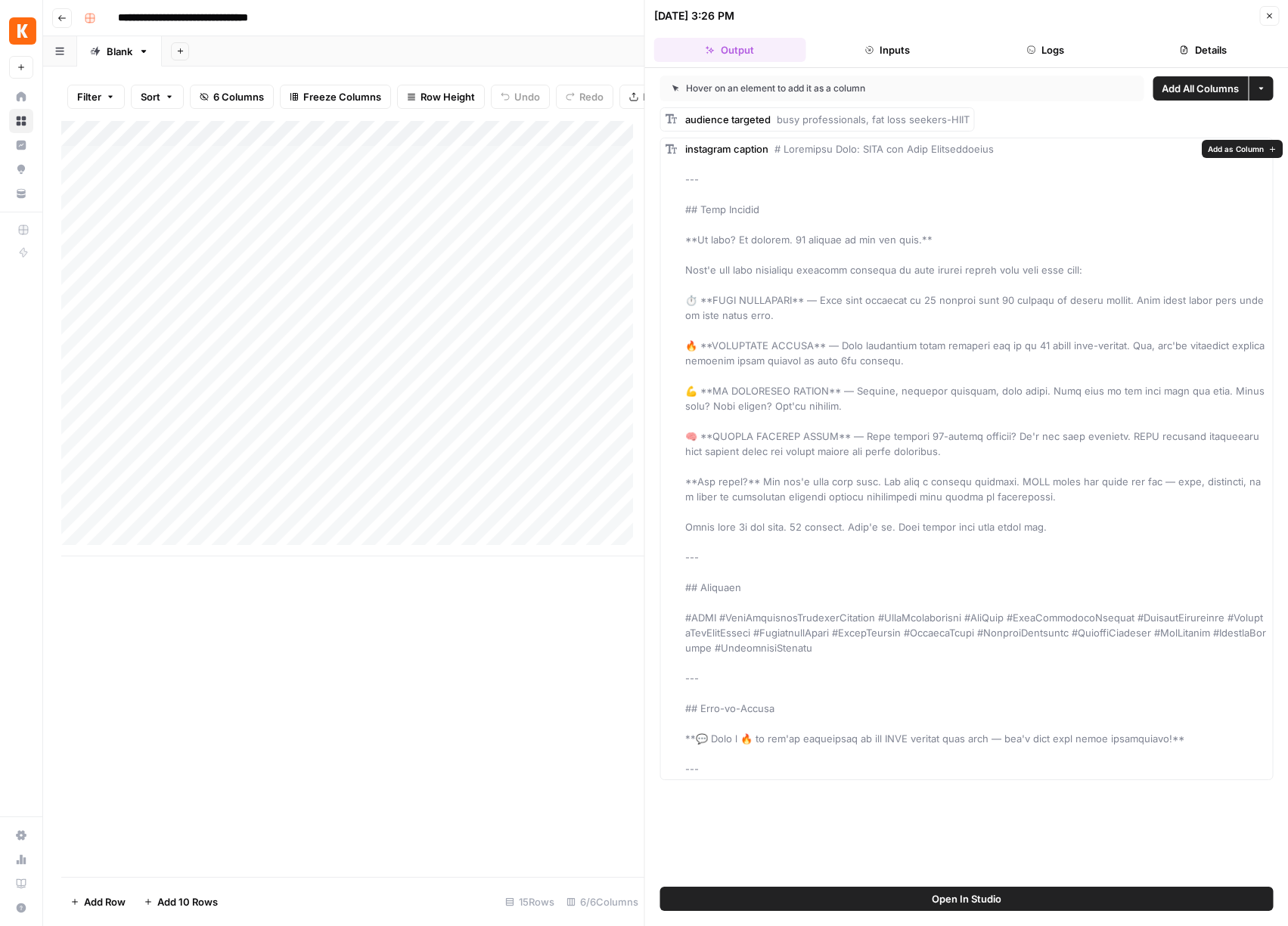
click at [965, 286] on div "instagram caption" at bounding box center [976, 459] width 583 height 635
click at [876, 47] on button "Inputs" at bounding box center [888, 49] width 152 height 25
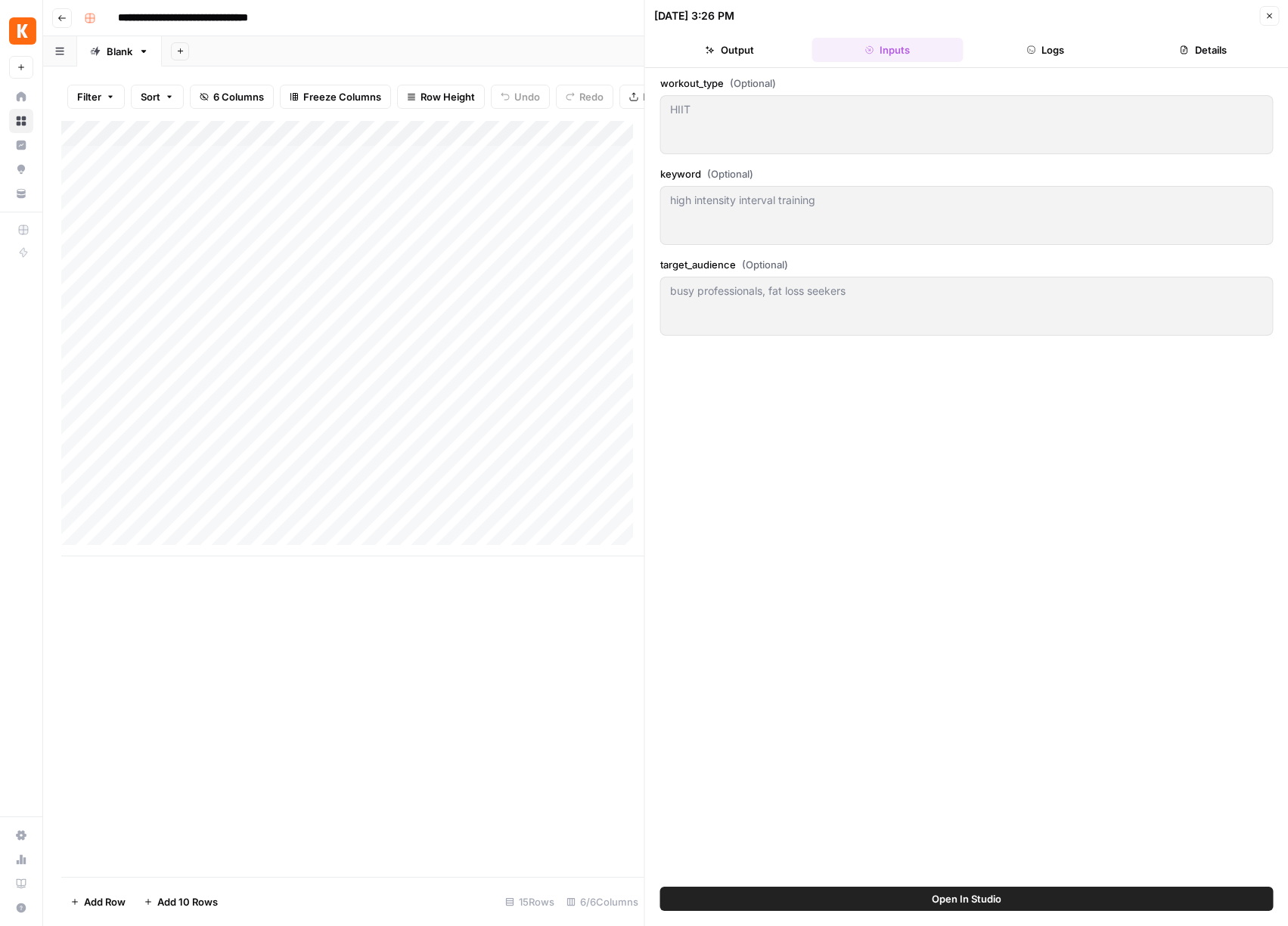
click at [1039, 47] on button "Logs" at bounding box center [1045, 49] width 152 height 25
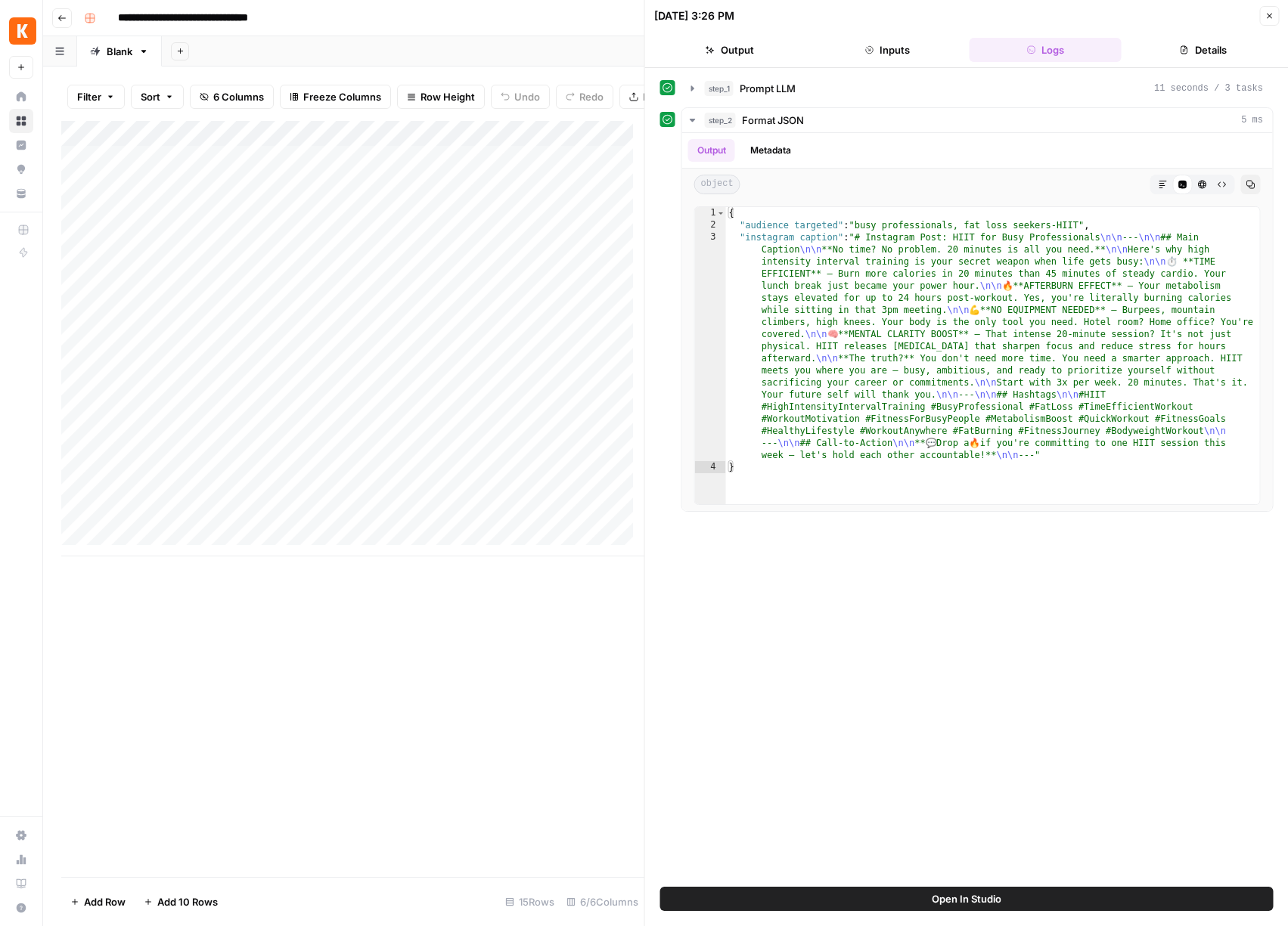
click at [748, 53] on button "Output" at bounding box center [730, 49] width 152 height 25
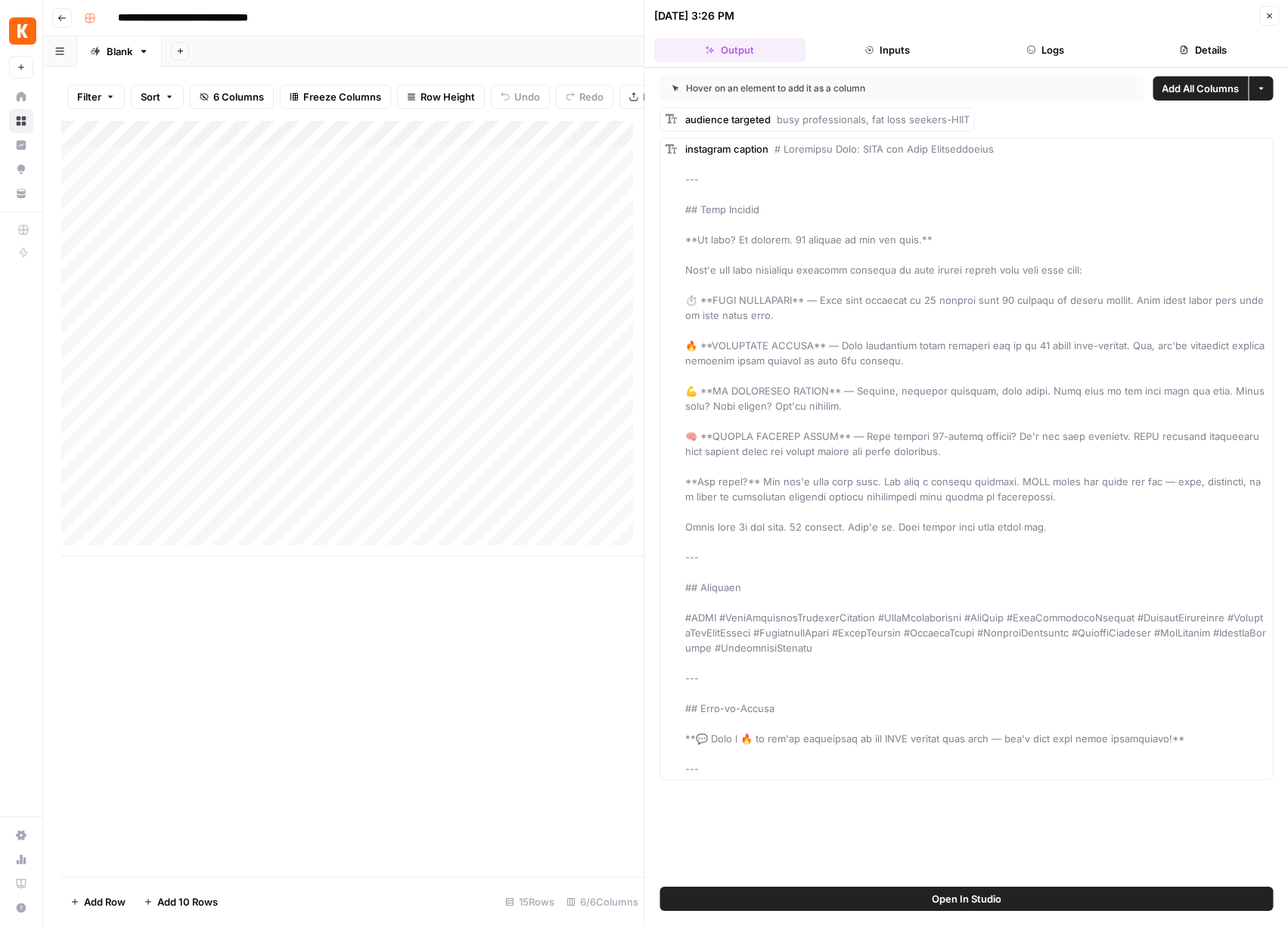
click at [1269, 12] on icon "button" at bounding box center [1268, 16] width 9 height 9
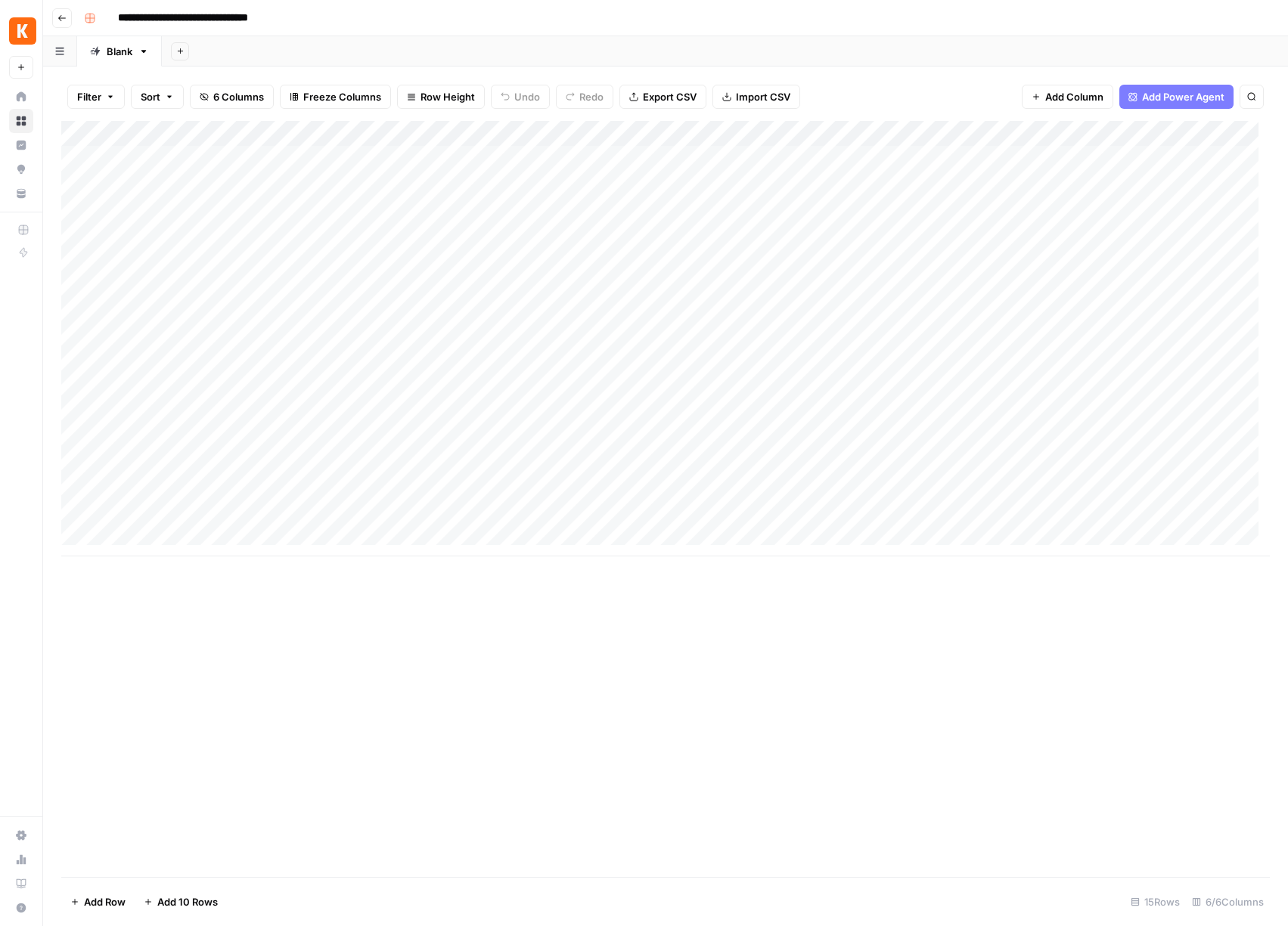
click at [829, 183] on div "Add Column" at bounding box center [665, 339] width 1208 height 436
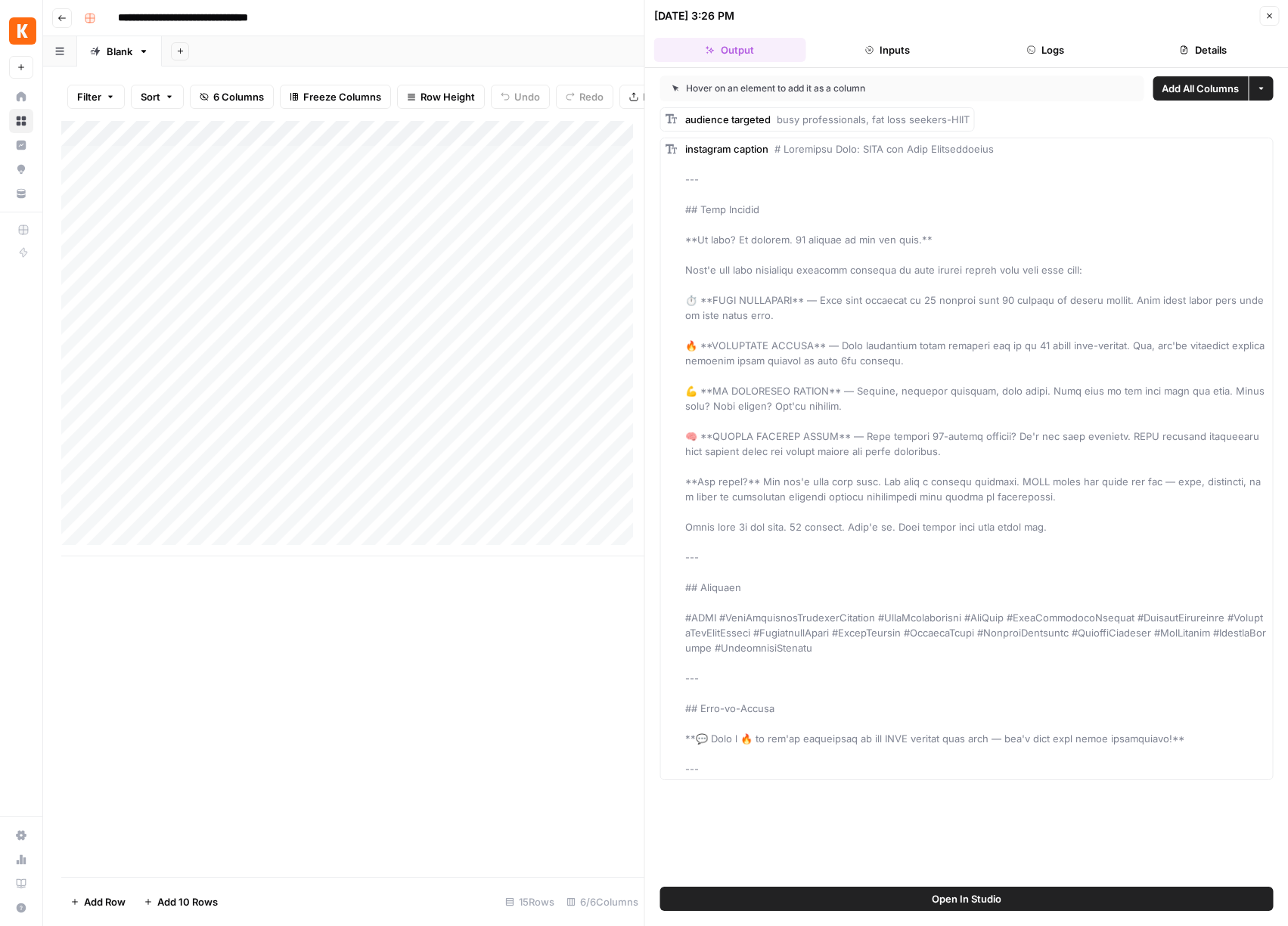
click at [1269, 15] on icon "button" at bounding box center [1268, 16] width 9 height 9
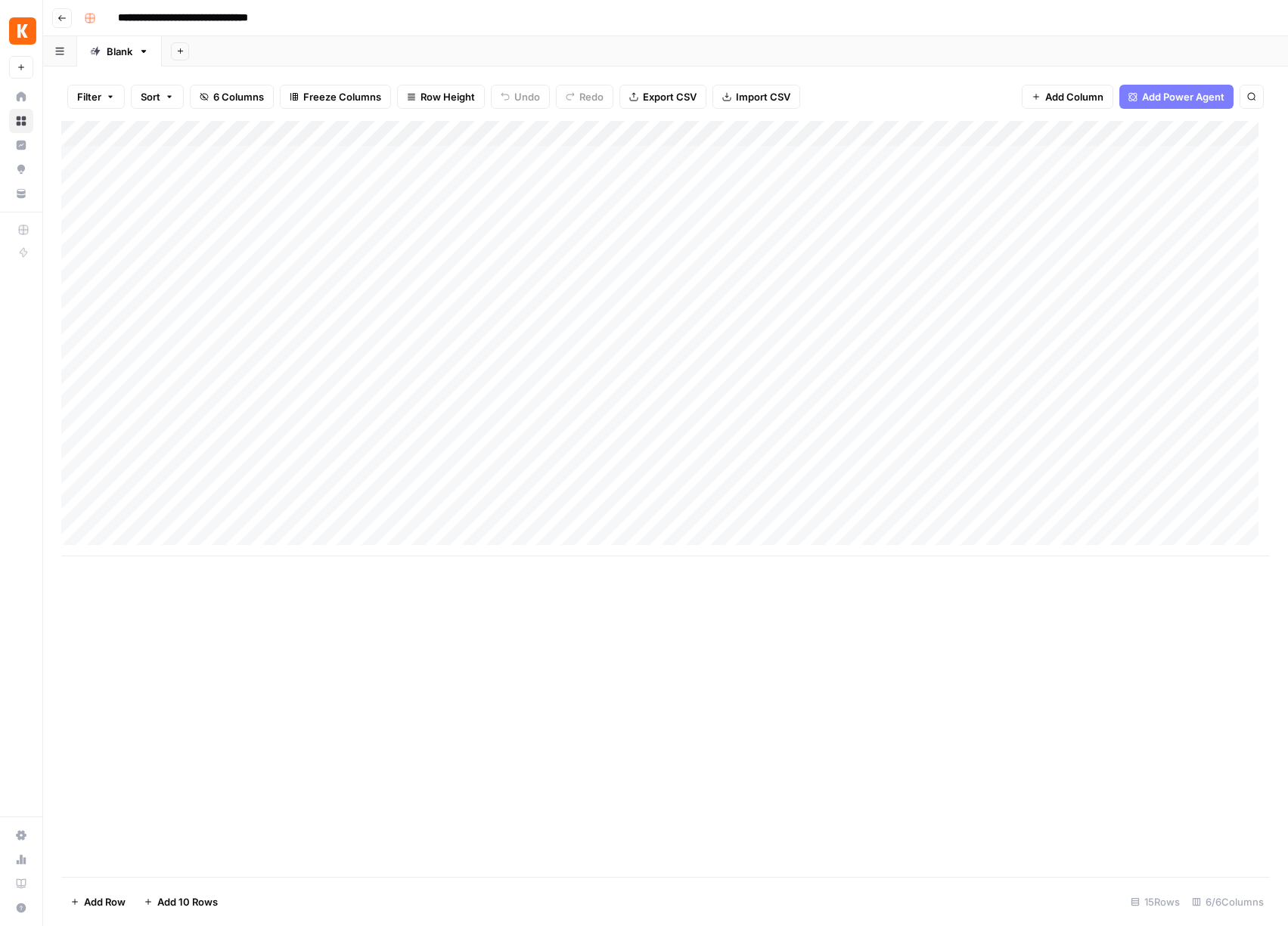
click at [1183, 186] on div "Add Column" at bounding box center [665, 339] width 1208 height 436
click at [1166, 180] on div "Add Column" at bounding box center [665, 339] width 1208 height 436
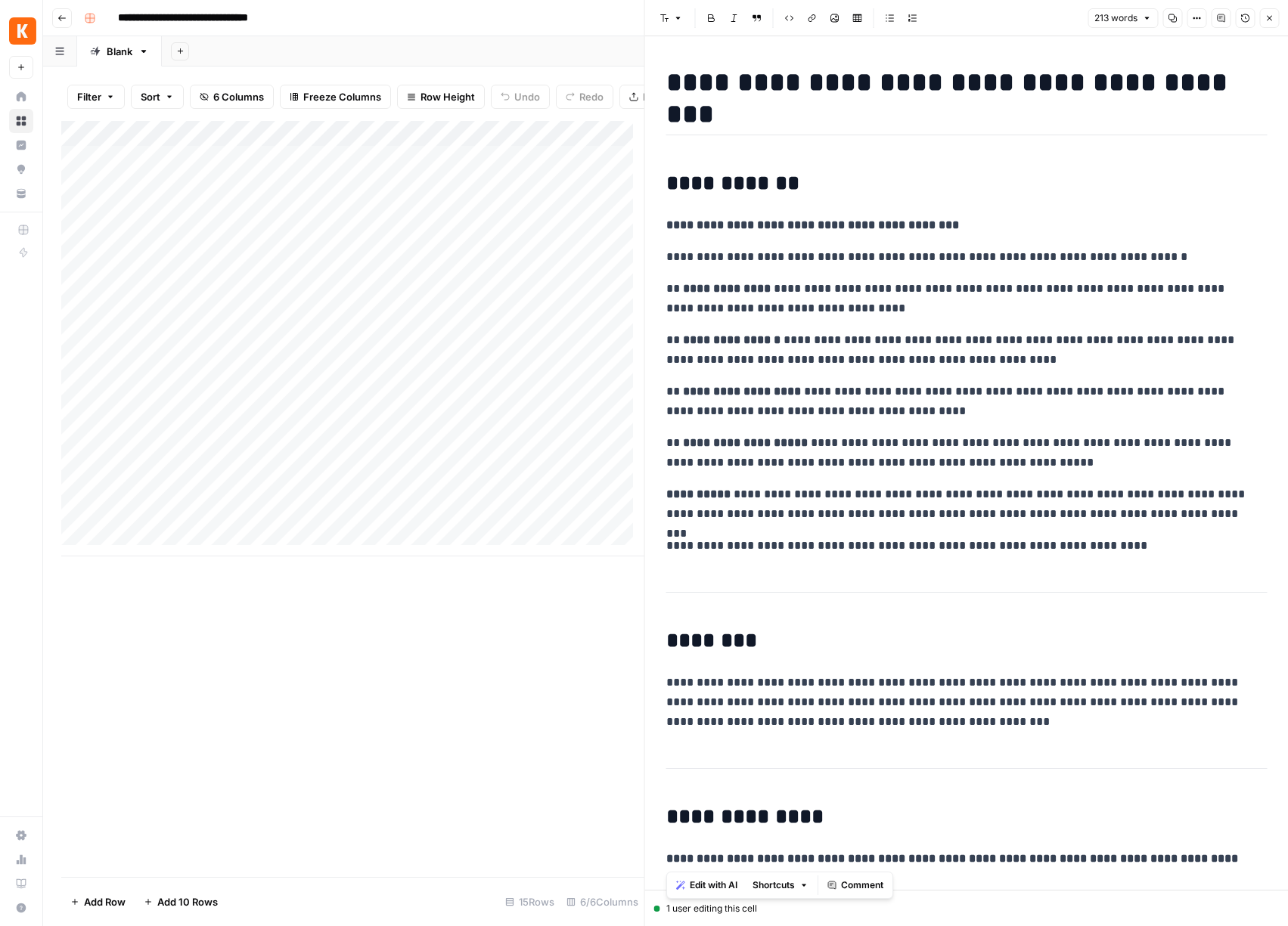
click at [770, 252] on p "**********" at bounding box center [962, 257] width 590 height 20
click at [711, 284] on span "Edit with AI" at bounding box center [713, 284] width 47 height 14
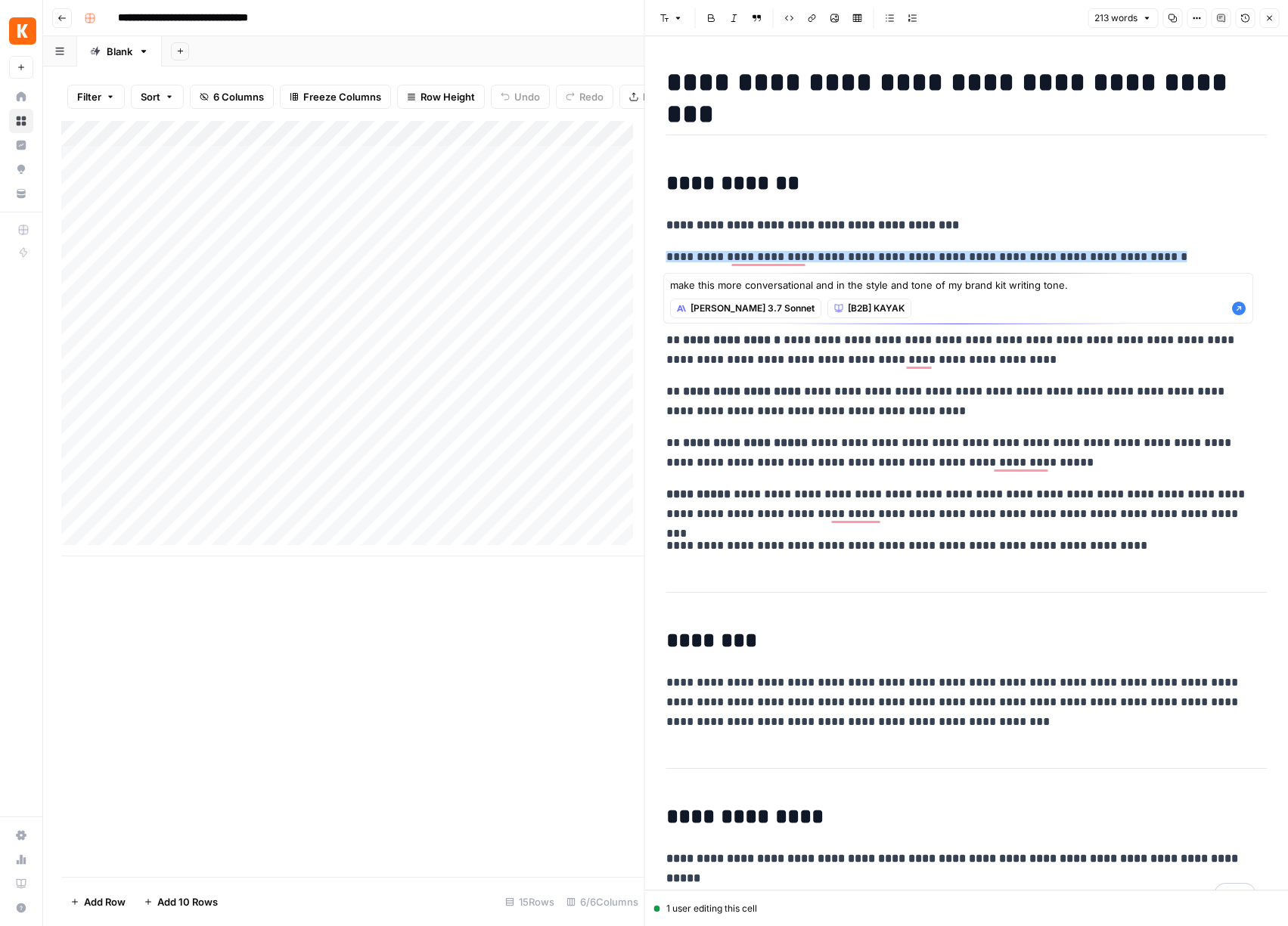
type textarea "make this more conversational and in the style and tone of my brand kit writing…"
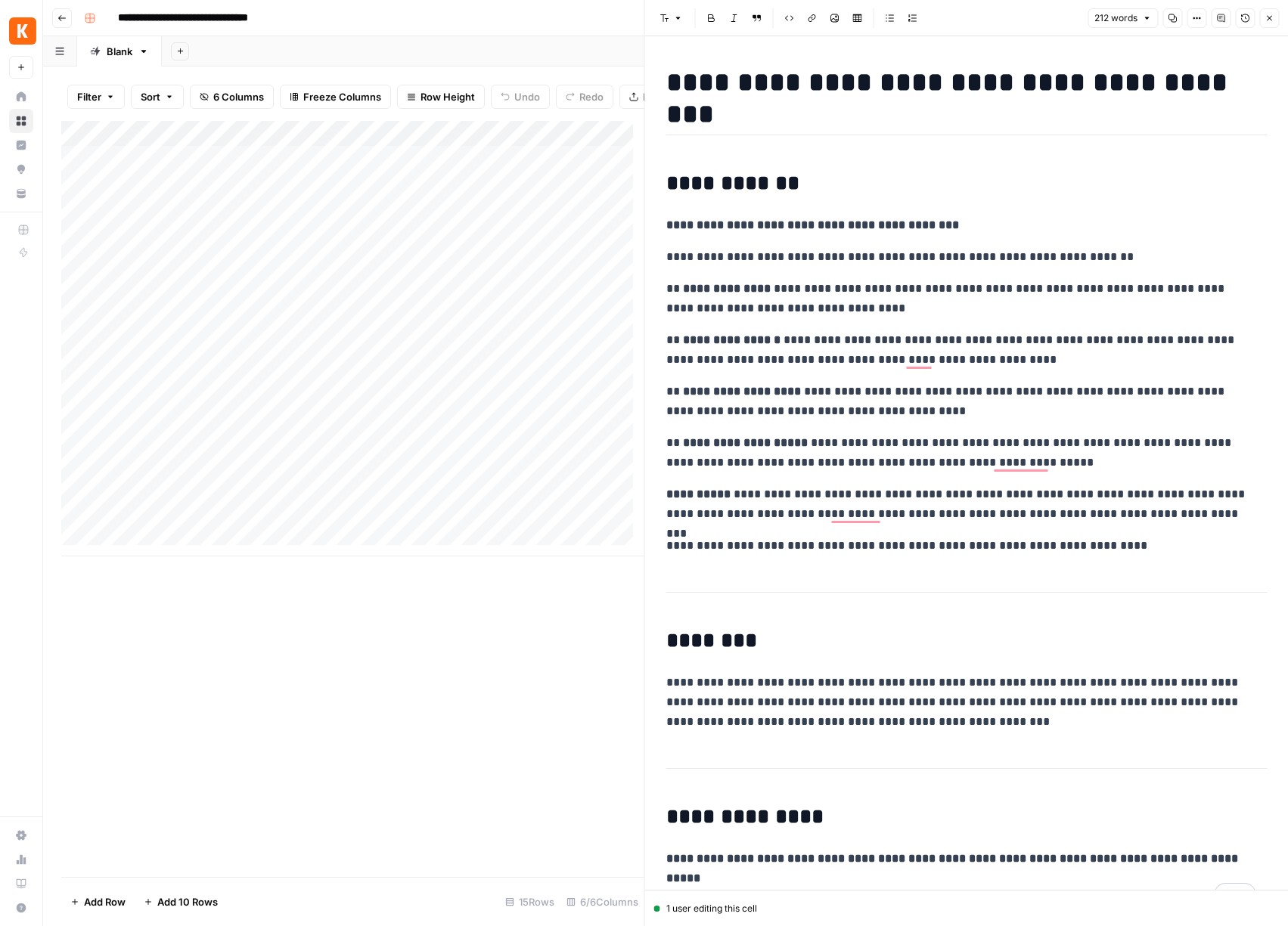
click at [1267, 17] on icon "button" at bounding box center [1268, 18] width 5 height 5
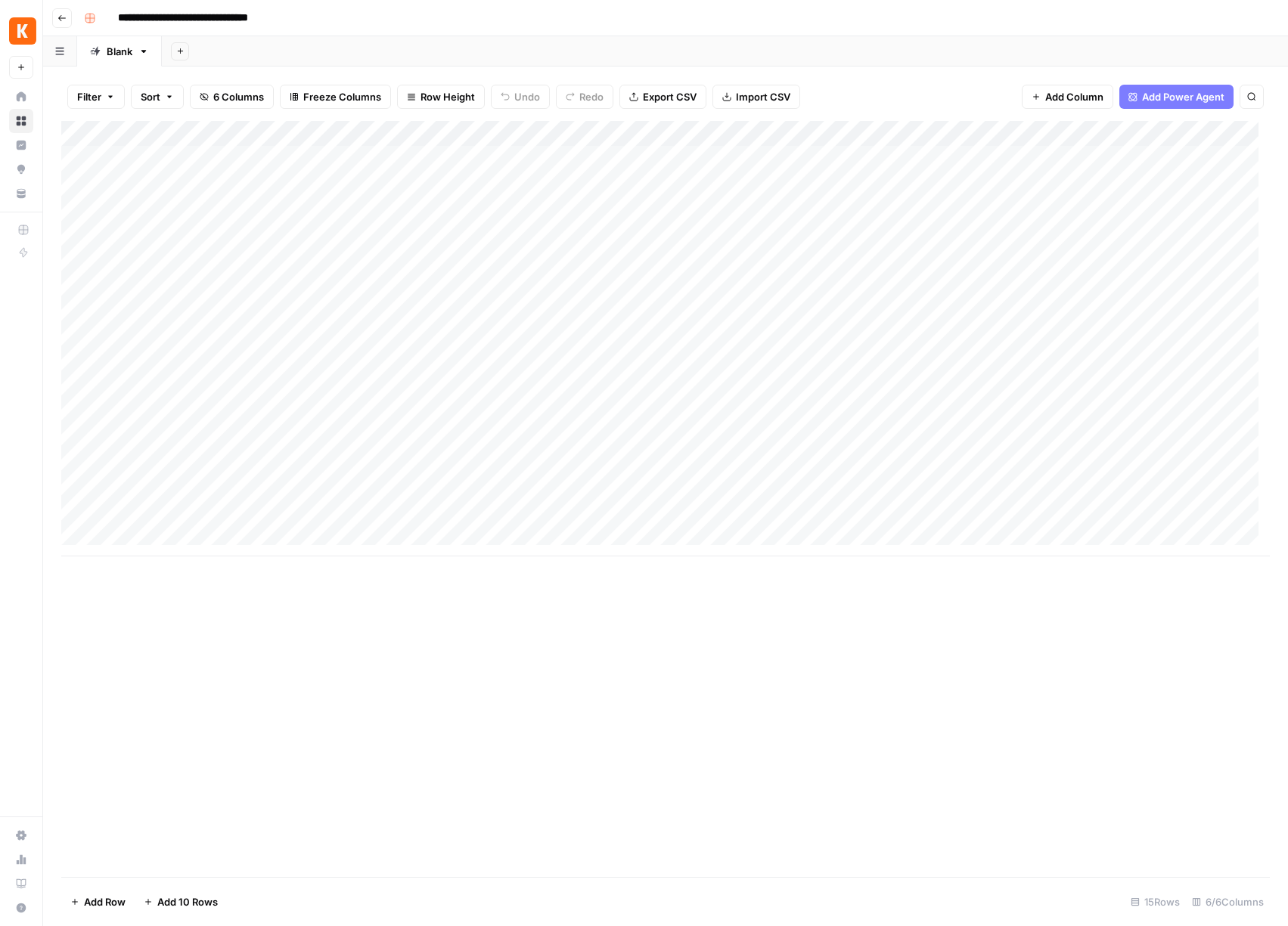
click at [893, 131] on div "Add Column" at bounding box center [665, 339] width 1208 height 436
click at [838, 222] on span "Schedule" at bounding box center [863, 226] width 132 height 15
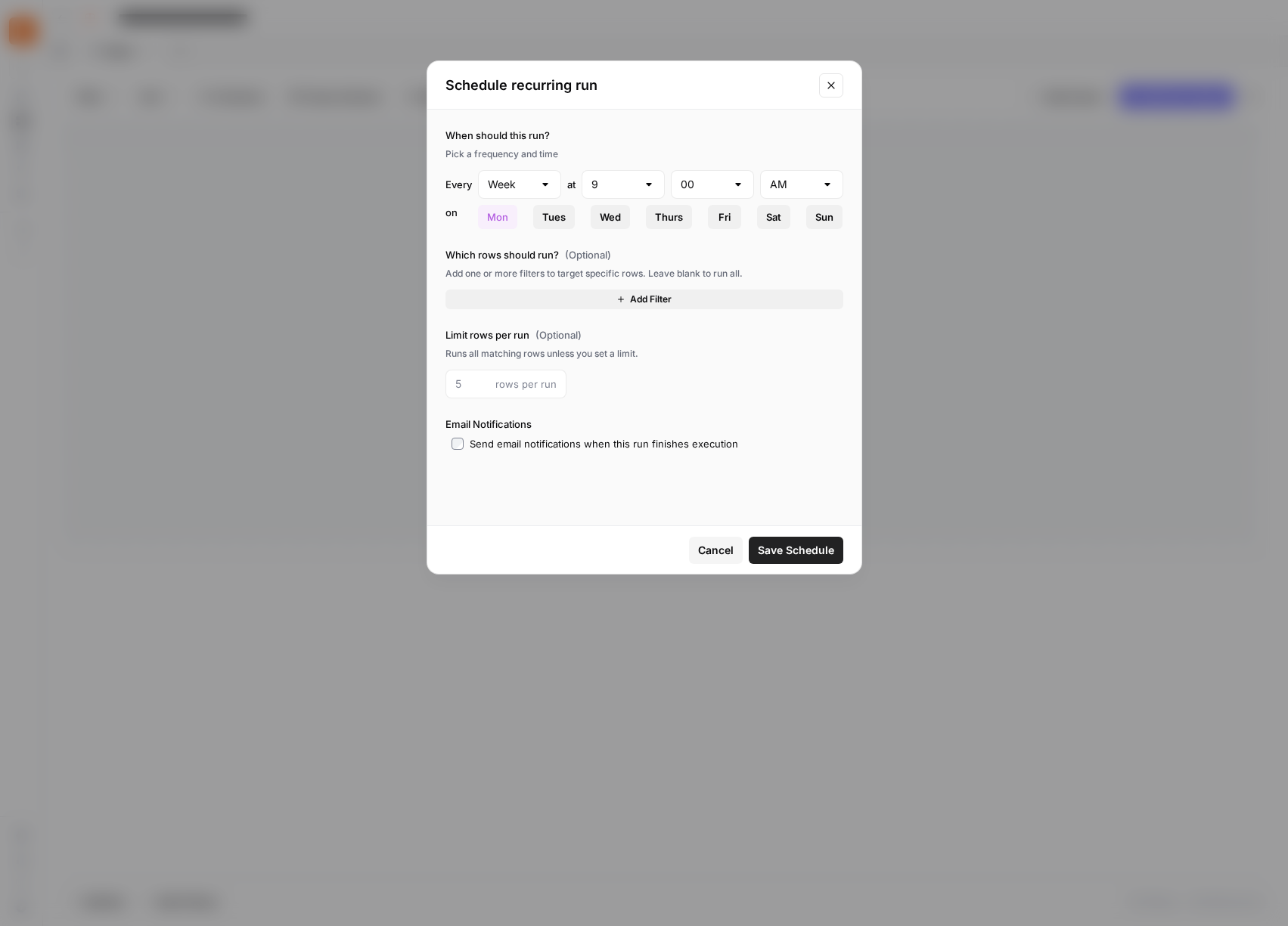
click at [645, 303] on span "Add Filter" at bounding box center [651, 300] width 41 height 14
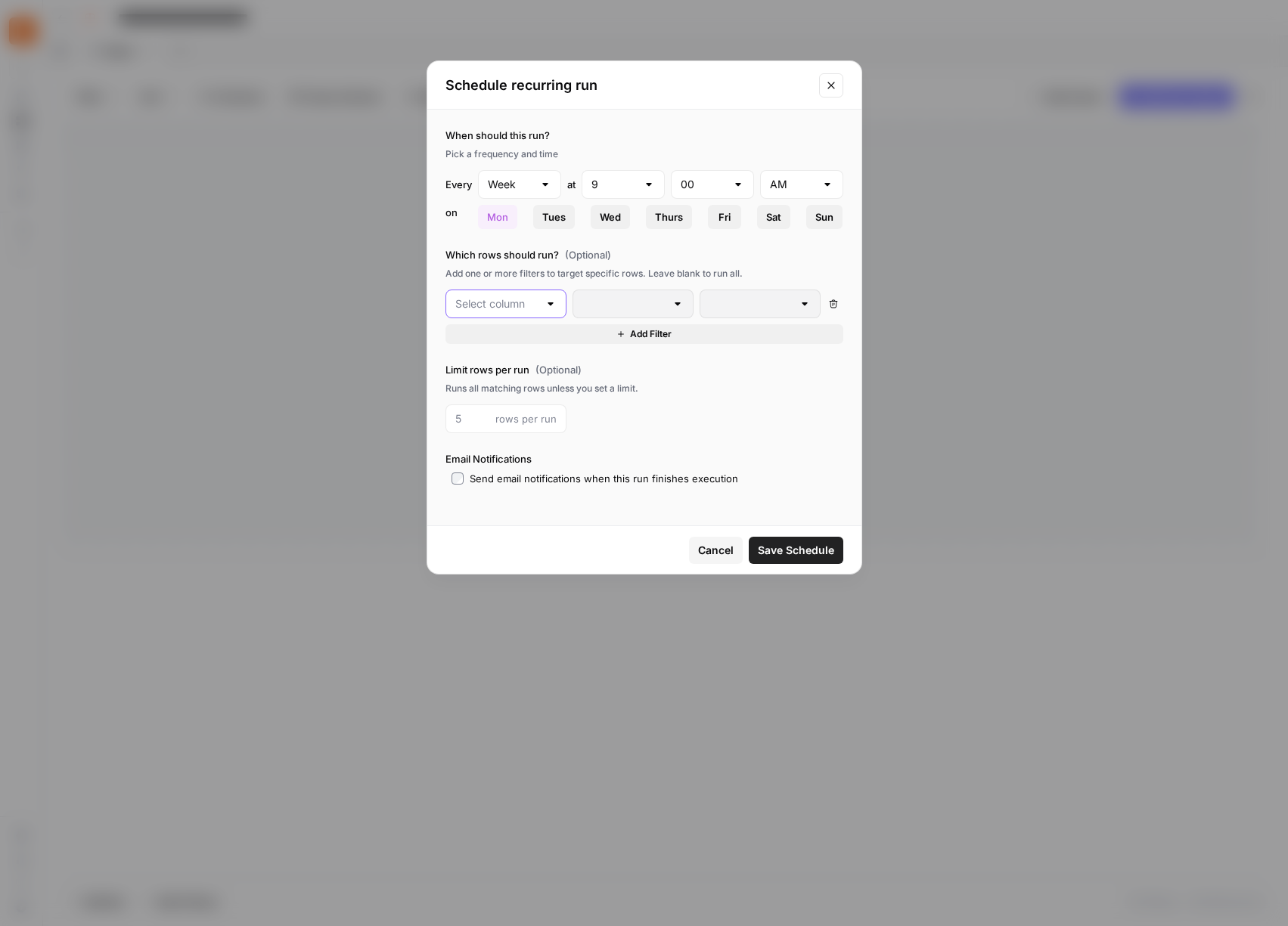
click at [535, 304] on input "text" at bounding box center [497, 304] width 83 height 15
click at [524, 353] on button "keyword" at bounding box center [506, 362] width 107 height 21
click at [829, 305] on icon "button" at bounding box center [832, 304] width 9 height 9
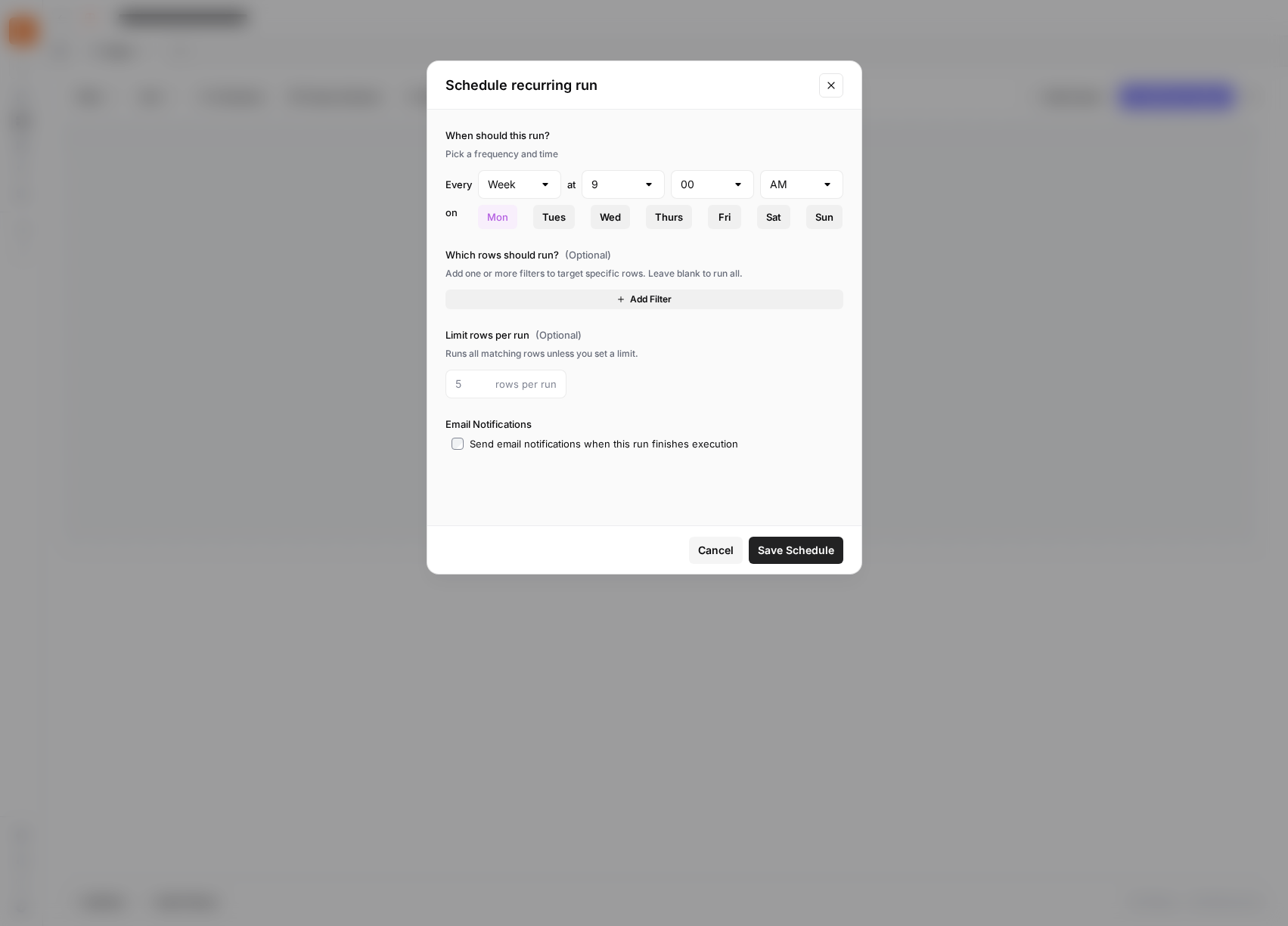
click at [805, 555] on span "Save Schedule" at bounding box center [795, 550] width 76 height 15
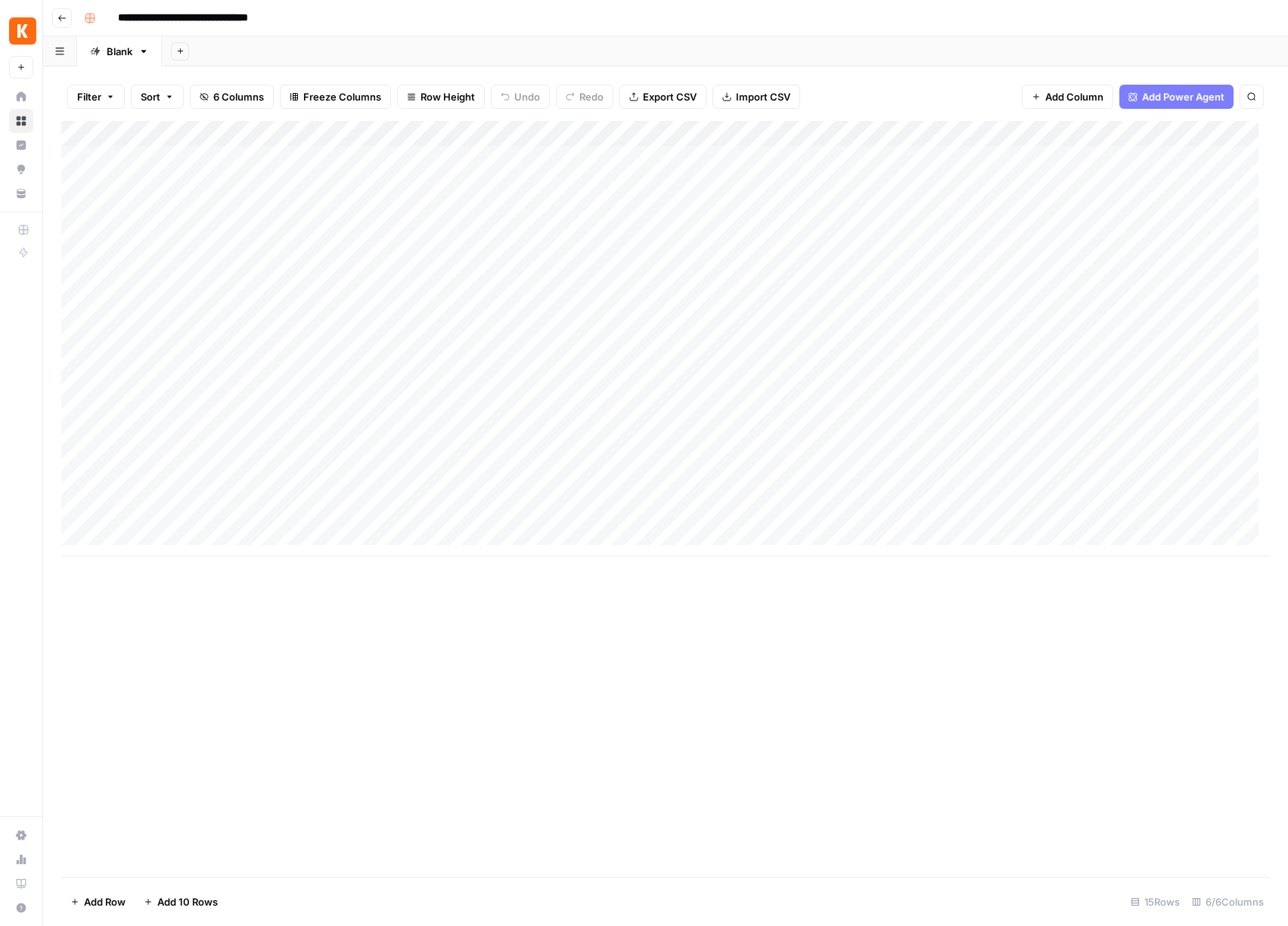
click at [943, 131] on div "Add Column" at bounding box center [665, 339] width 1208 height 436
click at [839, 229] on span "Edit Schedule" at bounding box center [863, 226] width 132 height 15
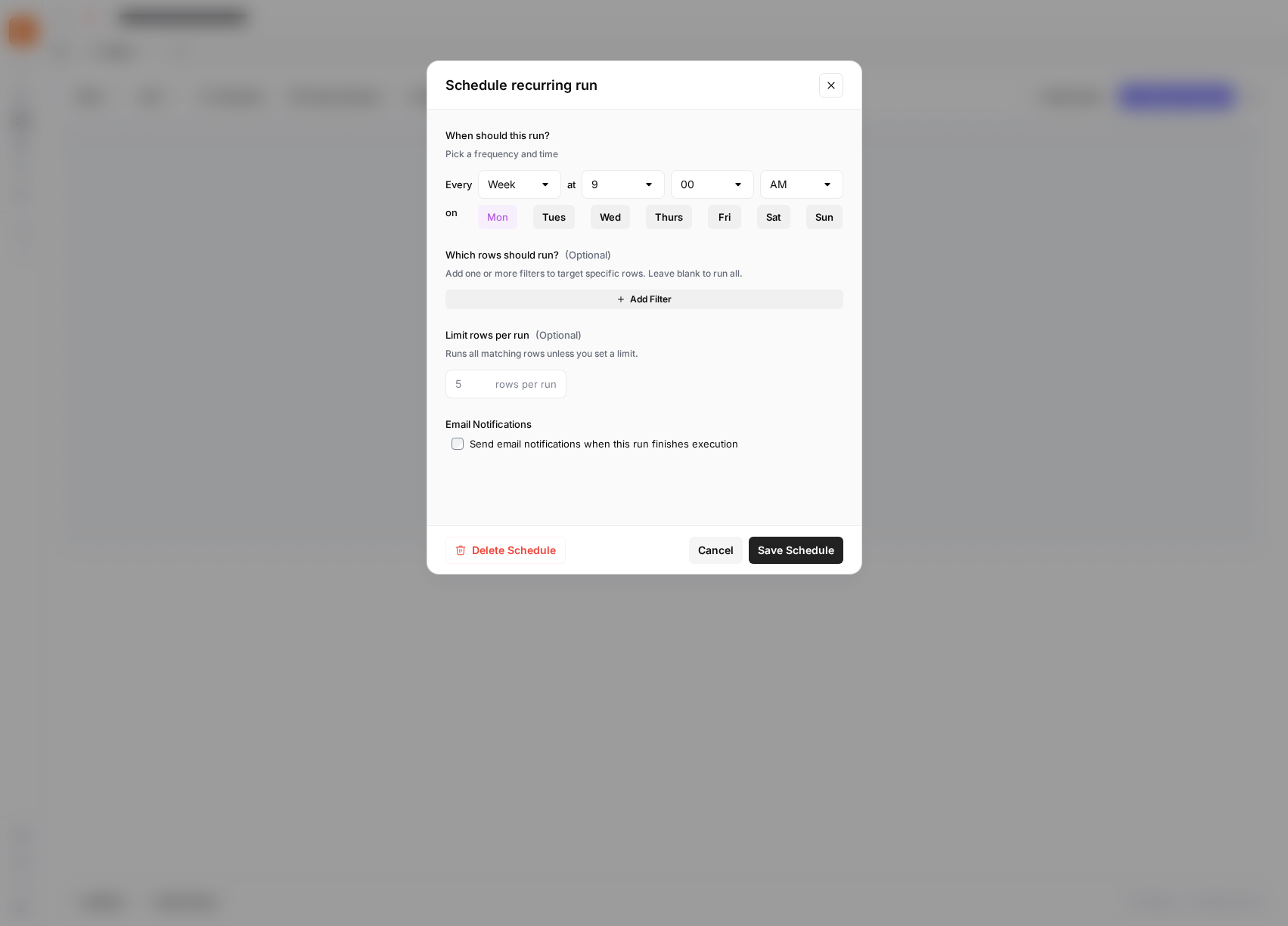
click at [489, 543] on span "Delete Schedule" at bounding box center [513, 550] width 84 height 15
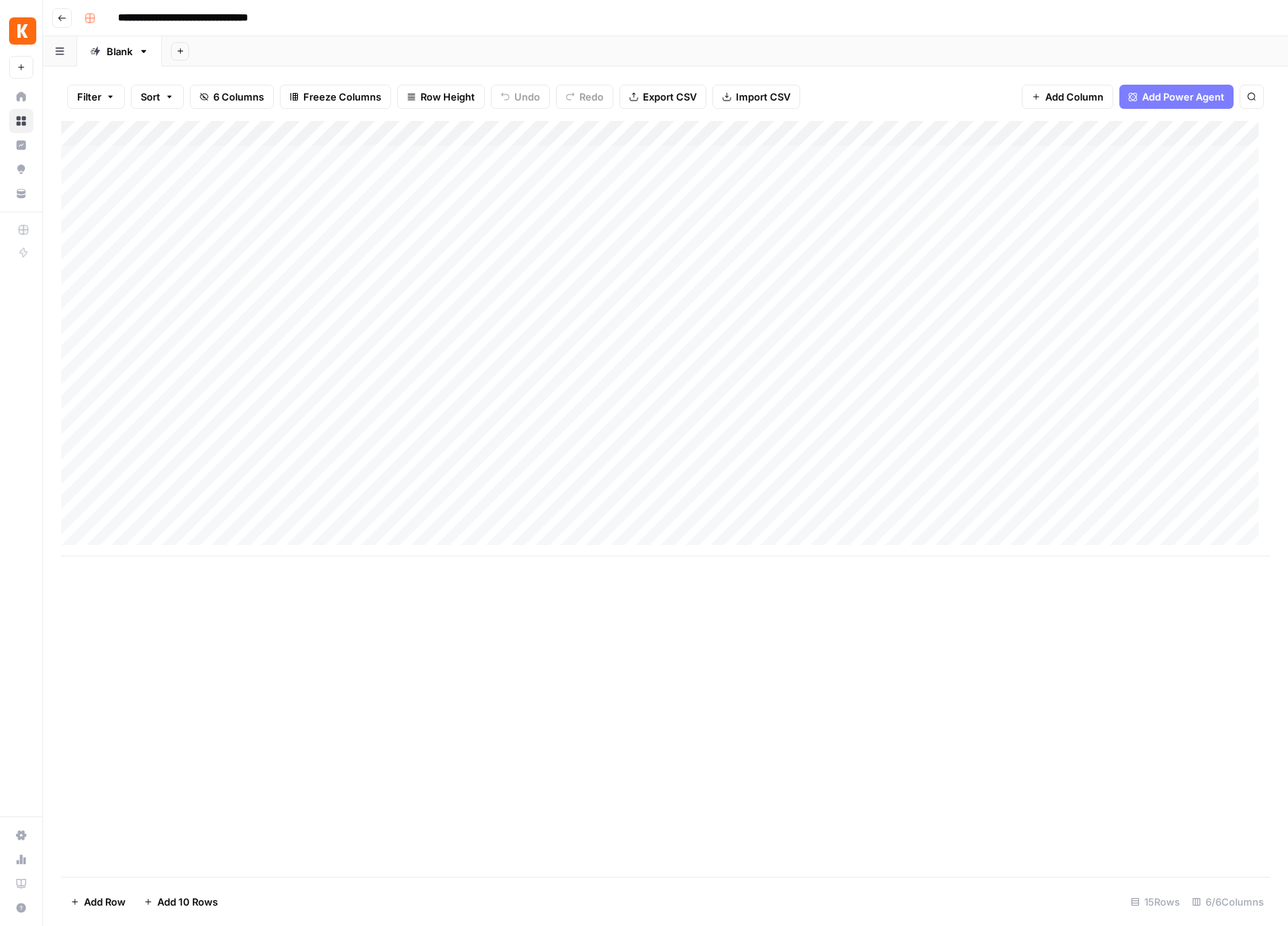
click at [966, 131] on div "Add Column" at bounding box center [665, 339] width 1208 height 436
click at [821, 276] on span "Edit Workflow" at bounding box center [863, 281] width 132 height 15
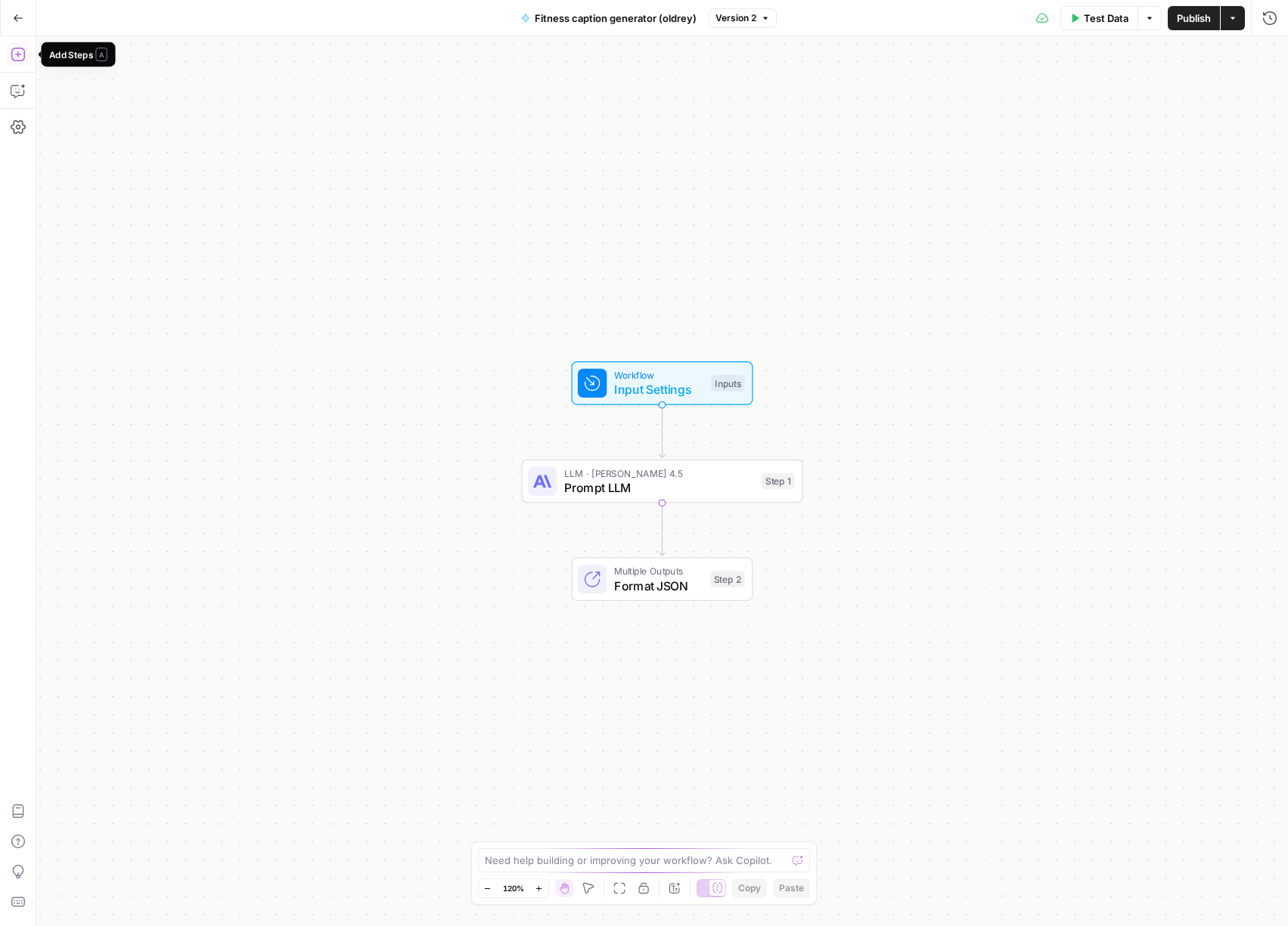
click at [18, 52] on icon "button" at bounding box center [18, 54] width 14 height 14
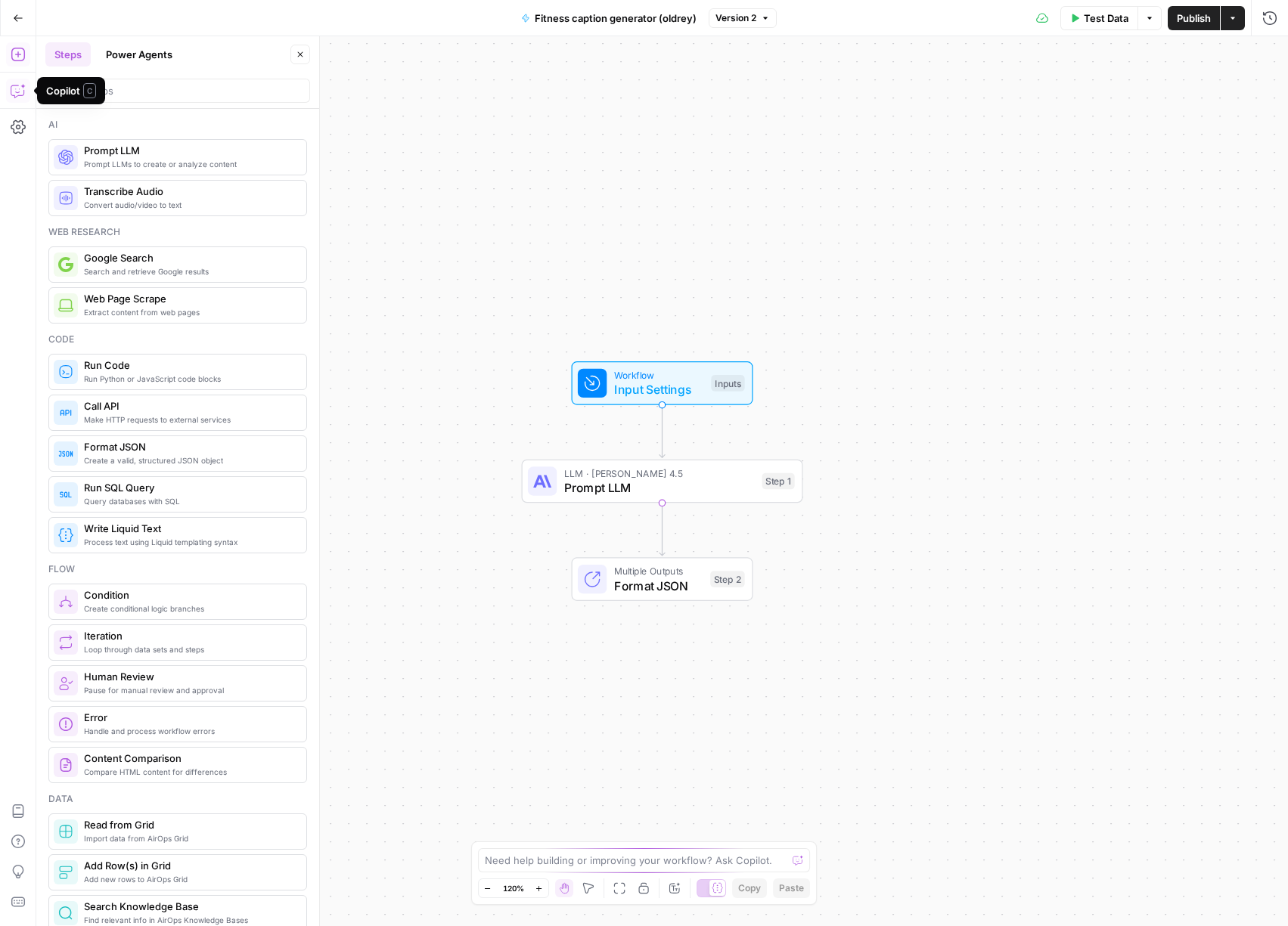
click at [15, 95] on icon "button" at bounding box center [18, 90] width 15 height 15
